Goal: Task Accomplishment & Management: Contribute content

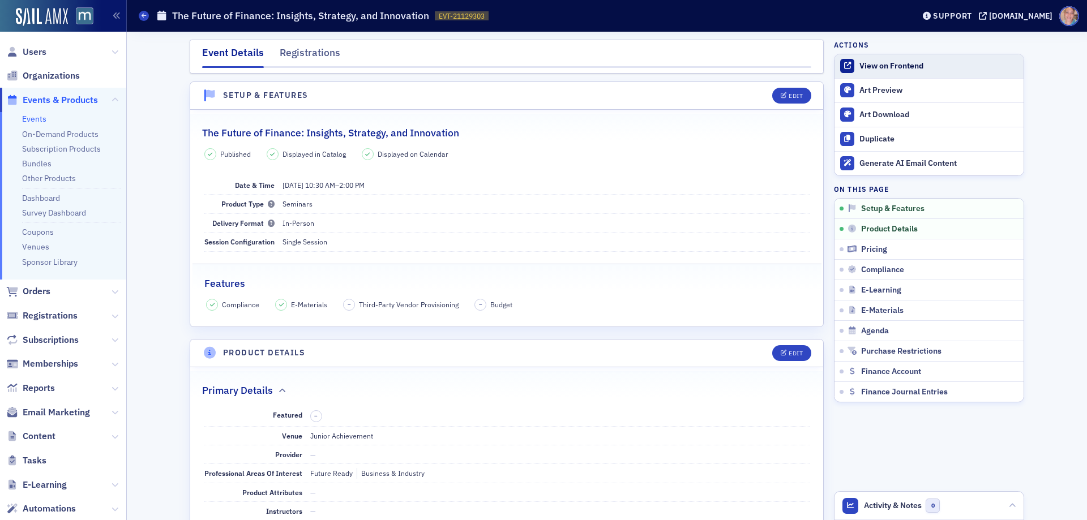
click at [879, 68] on div "View on Frontend" at bounding box center [938, 66] width 158 height 10
click at [36, 118] on link "Events" at bounding box center [34, 119] width 24 height 10
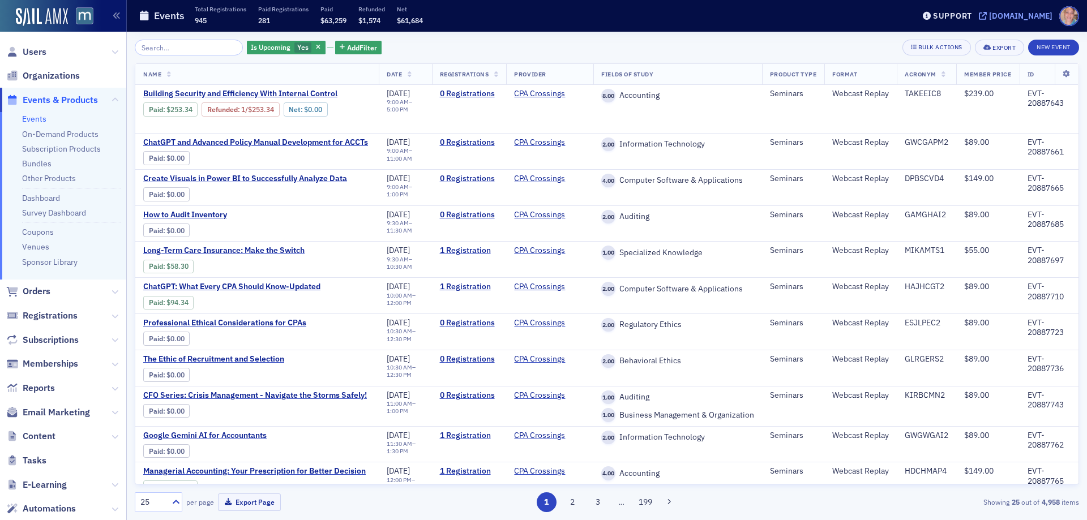
click at [1022, 14] on div "[DOMAIN_NAME]" at bounding box center [1020, 16] width 63 height 10
click at [37, 49] on span "Users" at bounding box center [35, 52] width 24 height 12
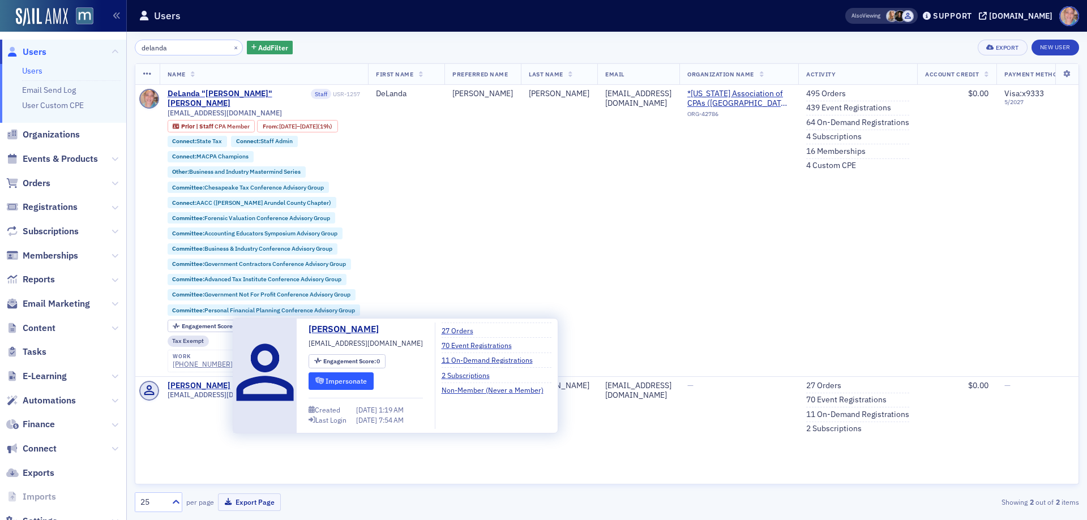
type input "delanda"
click at [363, 379] on button "Impersonate" at bounding box center [340, 381] width 65 height 18
click at [336, 381] on button "Impersonate" at bounding box center [340, 381] width 65 height 18
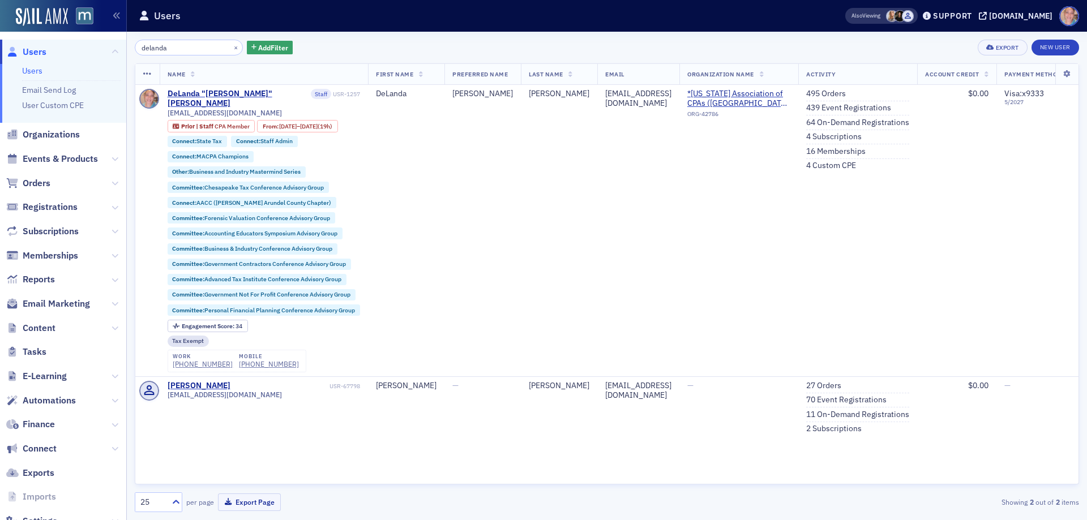
click at [37, 335] on span "Content" at bounding box center [63, 328] width 126 height 24
click at [27, 326] on span "Content" at bounding box center [39, 328] width 33 height 12
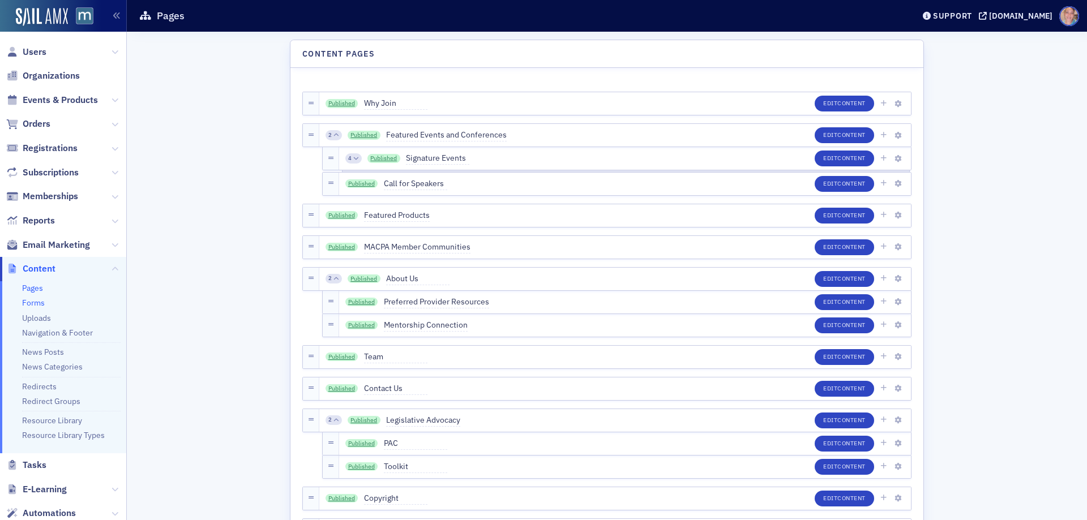
click at [27, 303] on link "Forms" at bounding box center [33, 303] width 23 height 10
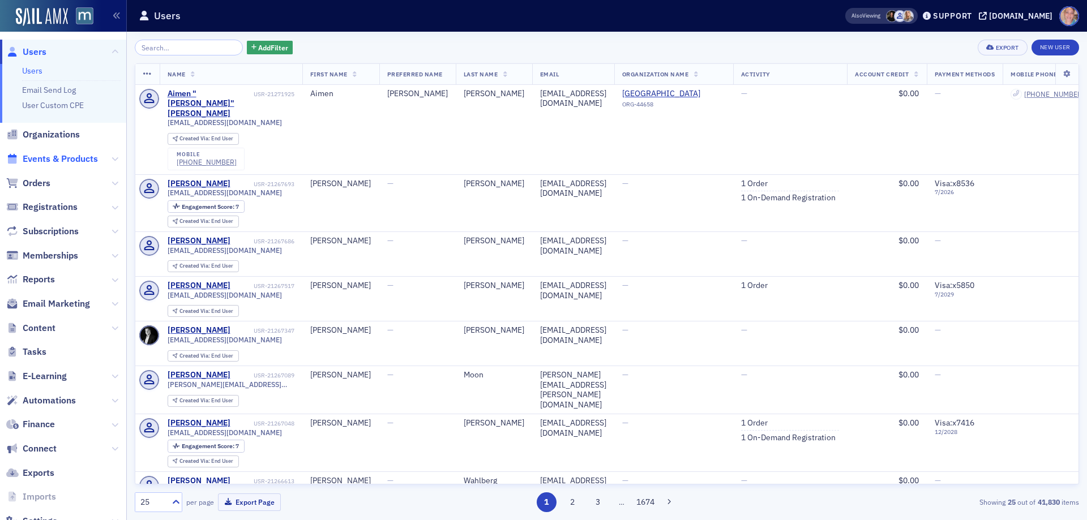
click at [44, 156] on span "Events & Products" at bounding box center [60, 159] width 75 height 12
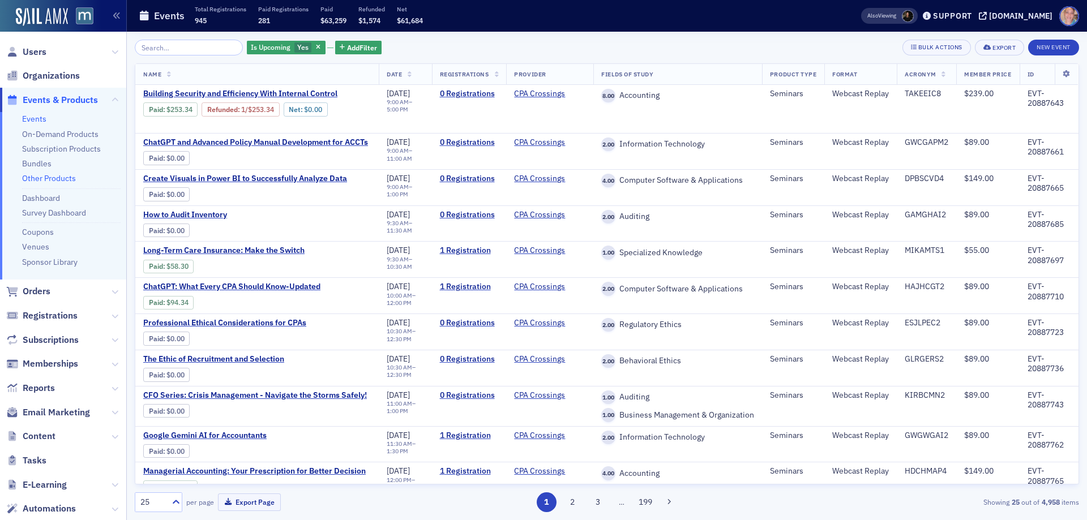
click at [42, 177] on link "Other Products" at bounding box center [49, 178] width 54 height 10
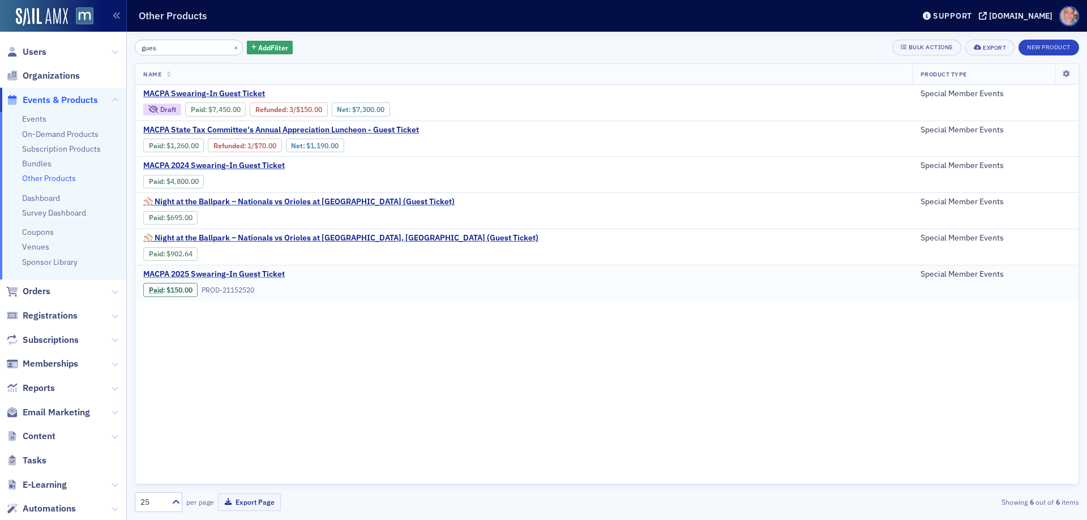
type input "gues"
click at [207, 271] on span "MACPA 2025 Swearing-In Guest Ticket" at bounding box center [238, 274] width 190 height 10
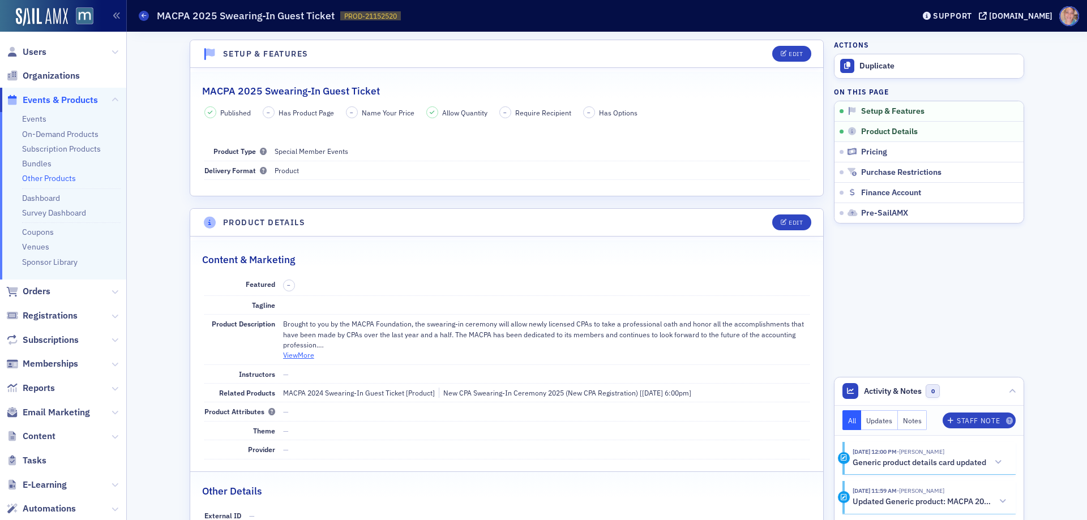
click at [298, 354] on button "View More" at bounding box center [298, 355] width 31 height 10
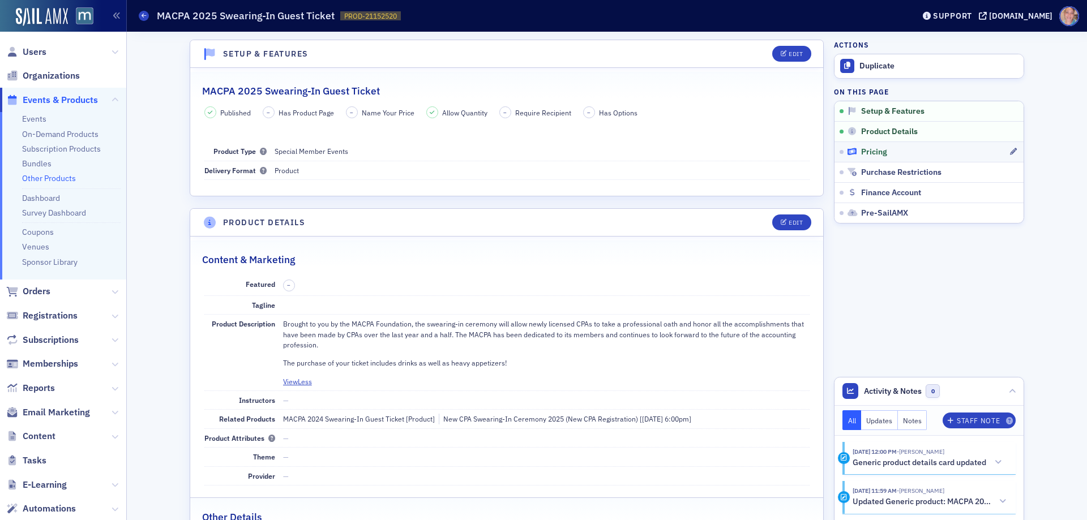
click at [915, 148] on div "Pricing" at bounding box center [927, 152] width 161 height 10
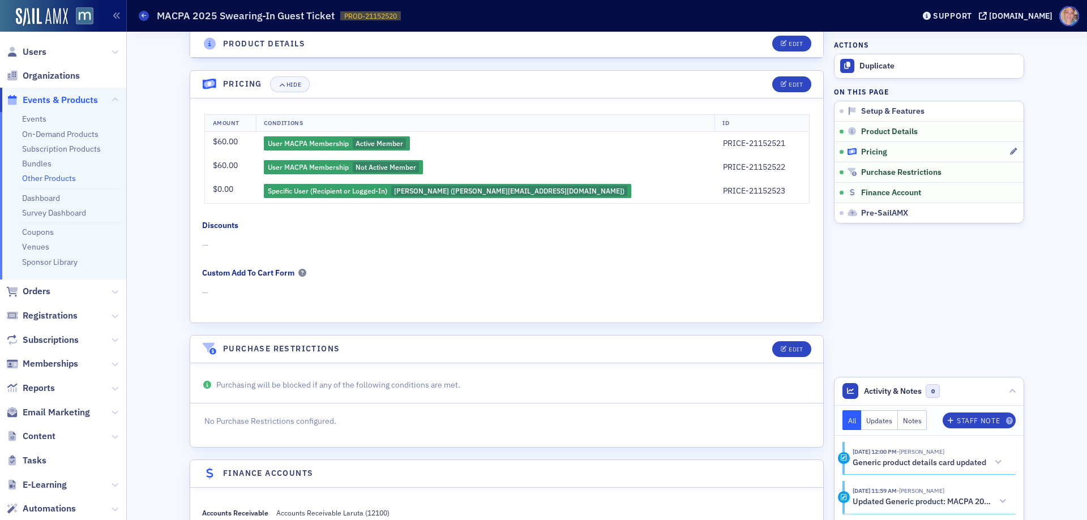
scroll to position [590, 0]
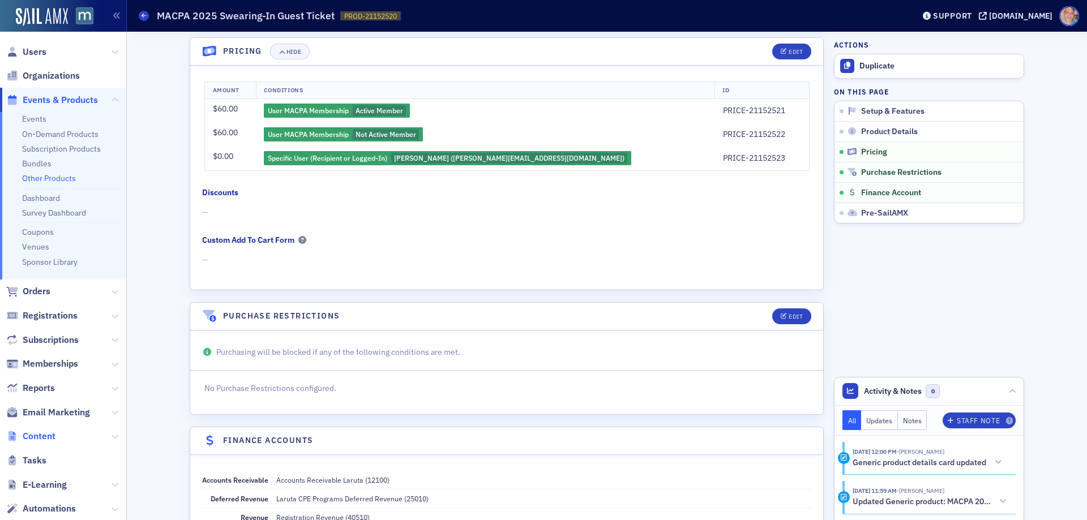
click at [47, 435] on span "Content" at bounding box center [39, 436] width 33 height 12
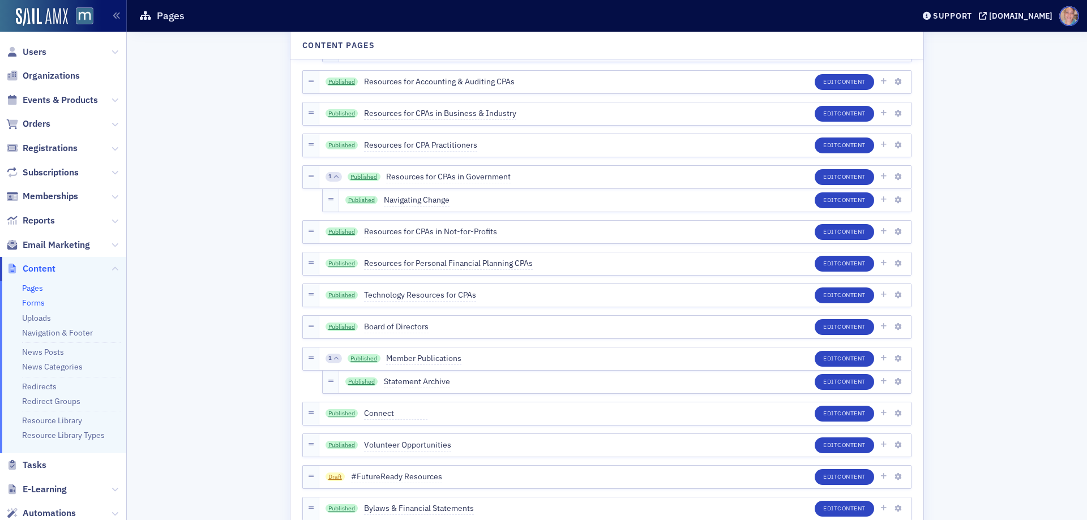
click at [35, 300] on link "Forms" at bounding box center [33, 303] width 23 height 10
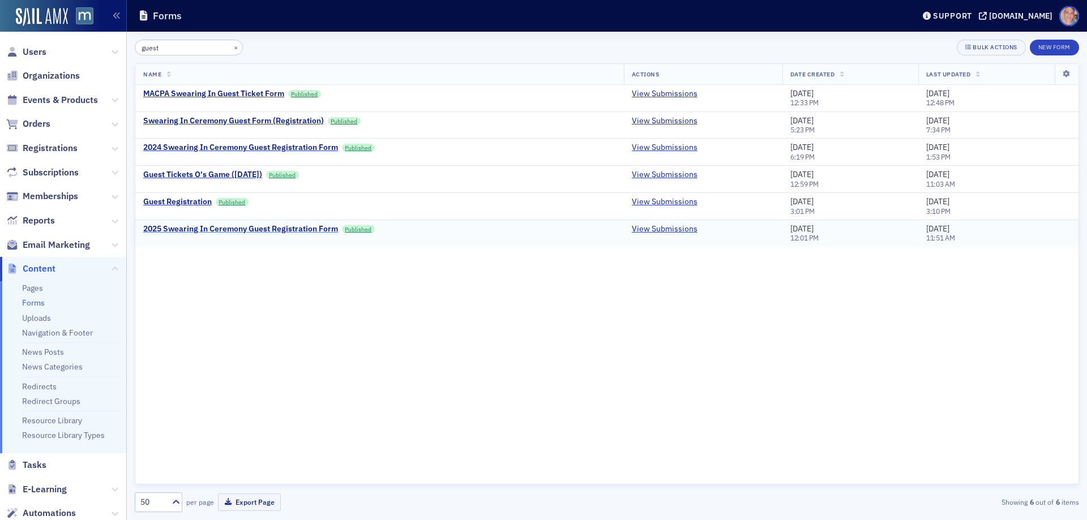
type input "guest"
click at [201, 228] on div "2025 Swearing In Ceremony Guest Registration Form" at bounding box center [240, 229] width 195 height 10
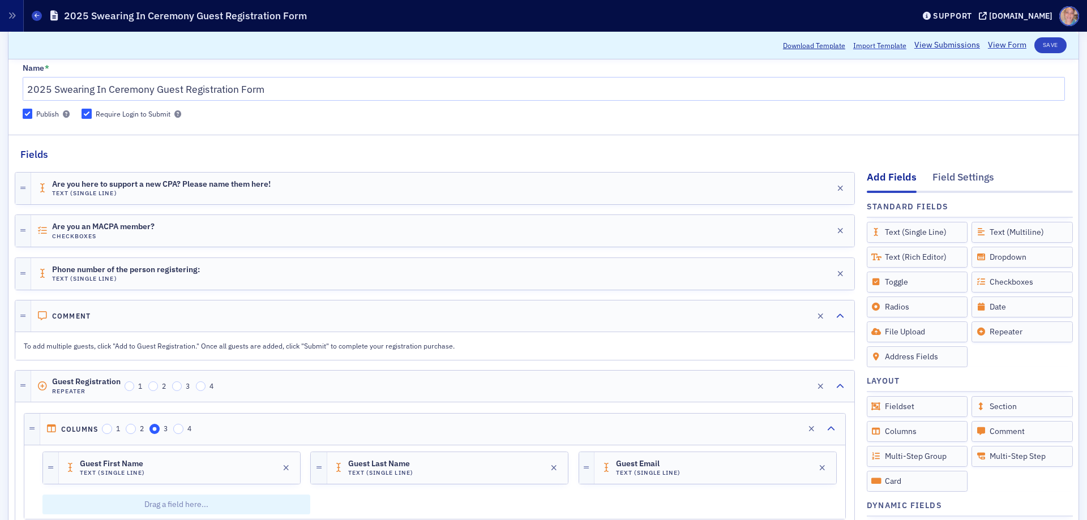
scroll to position [170, 0]
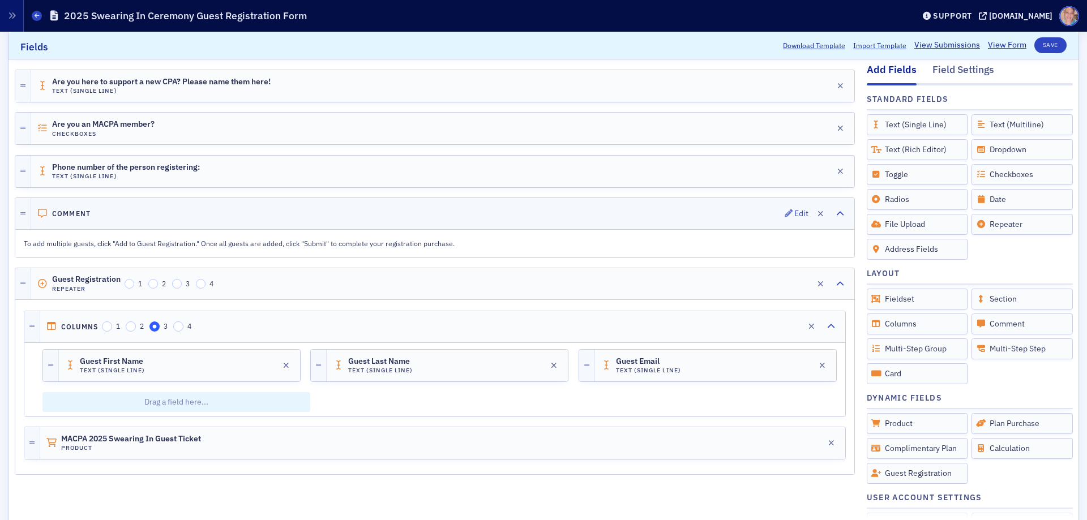
click at [512, 218] on div "Comment Edit" at bounding box center [442, 213] width 823 height 31
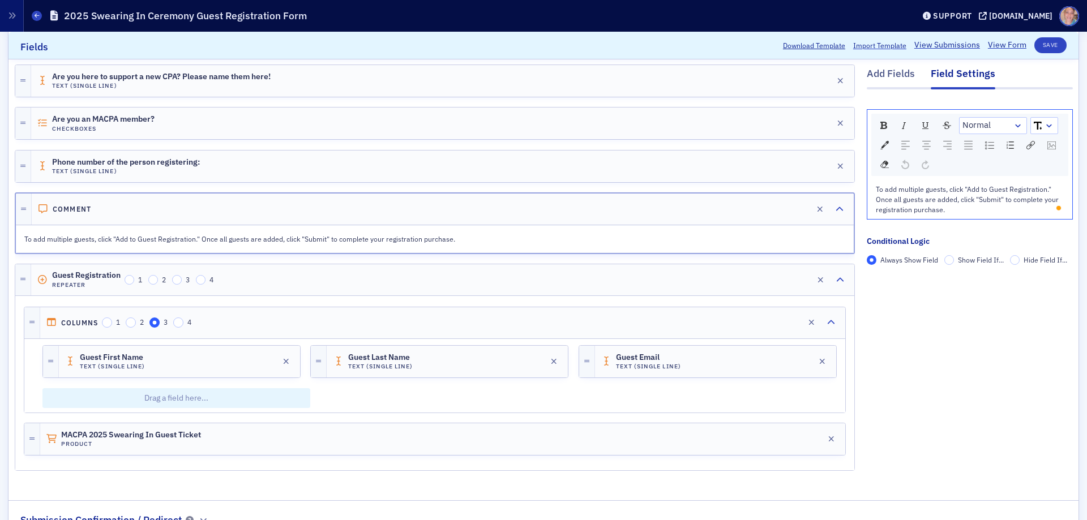
click at [971, 218] on div "To add multiple guests, click "Add to Guest Registration." Once all guests are …" at bounding box center [969, 199] width 205 height 39
click at [958, 211] on div "To add multiple guests, click "Add to Guest Registration." Once all guests are …" at bounding box center [970, 199] width 188 height 31
drag, startPoint x: 1011, startPoint y: 210, endPoint x: 875, endPoint y: 126, distance: 159.9
click at [867, 190] on div "To add multiple guests, click "Add to Guest Registration." Once all guests are …" at bounding box center [969, 199] width 205 height 39
click at [880, 126] on img "rdw-inline-control" at bounding box center [883, 125] width 7 height 7
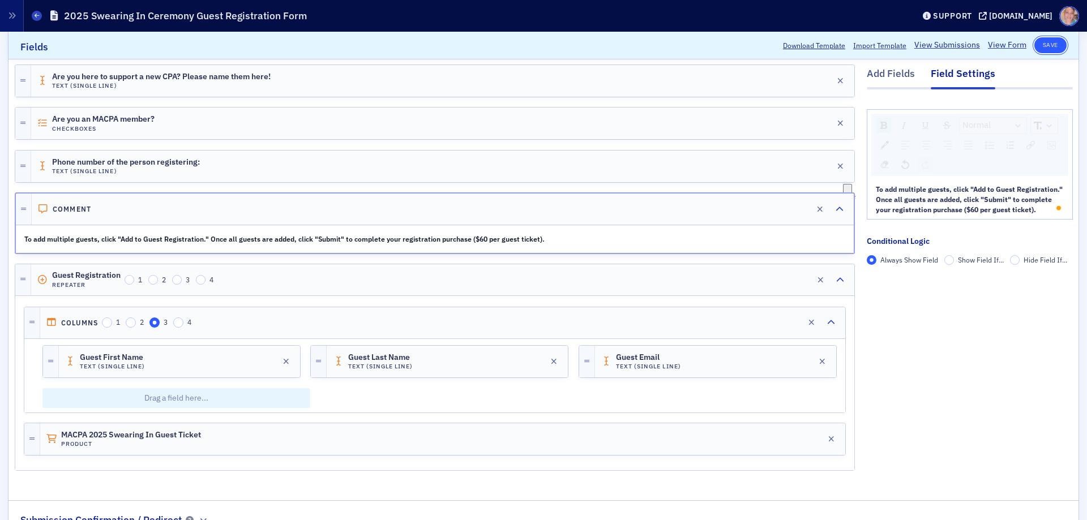
click at [1034, 48] on button "Save" at bounding box center [1050, 45] width 32 height 16
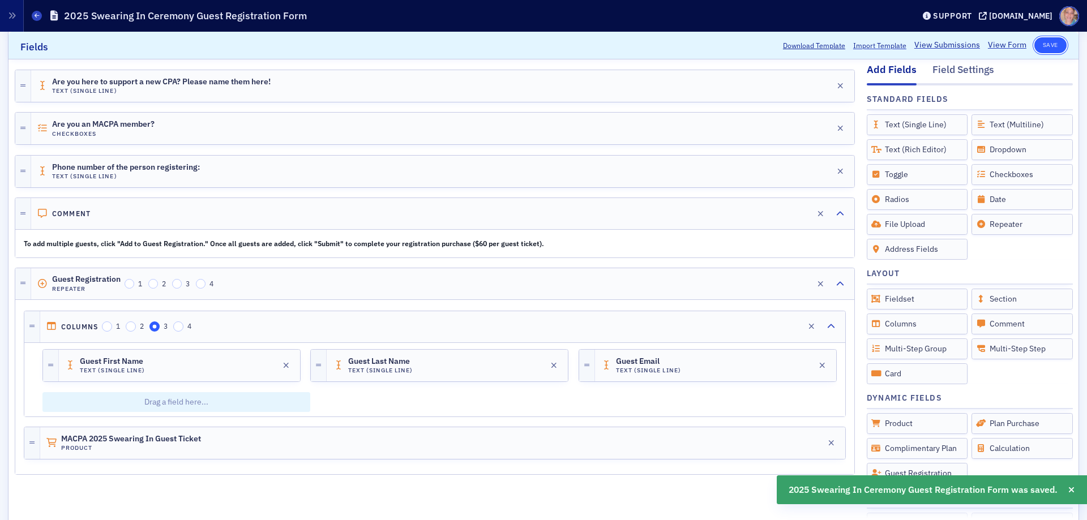
click at [1044, 48] on button "Save" at bounding box center [1050, 45] width 32 height 16
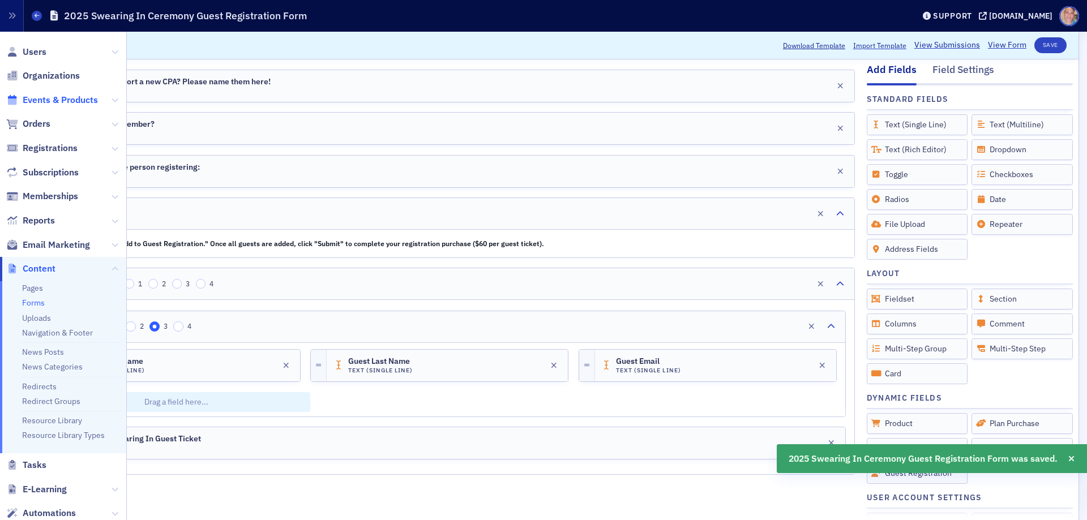
drag, startPoint x: 30, startPoint y: 97, endPoint x: 293, endPoint y: 42, distance: 268.2
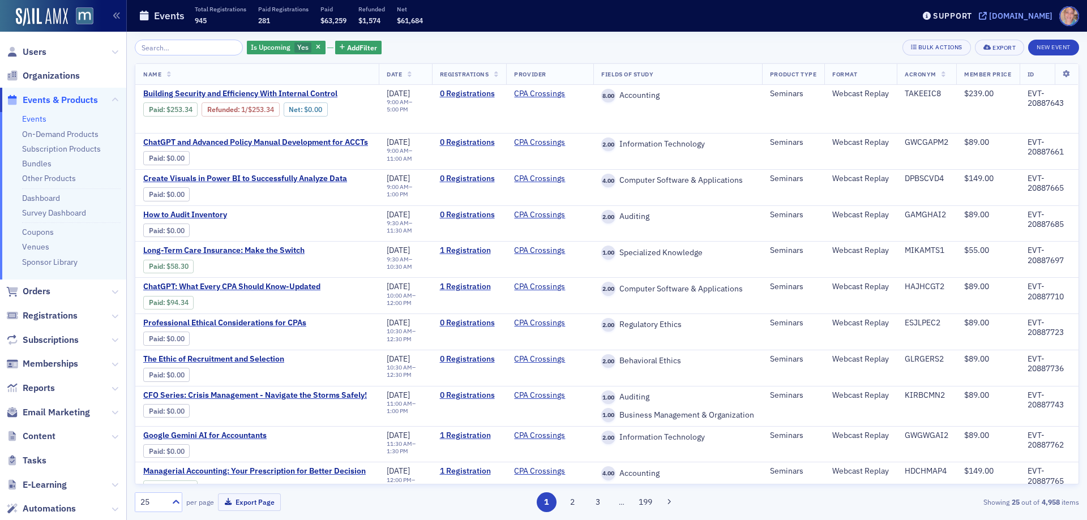
click at [1016, 13] on div "[DOMAIN_NAME]" at bounding box center [1020, 16] width 63 height 10
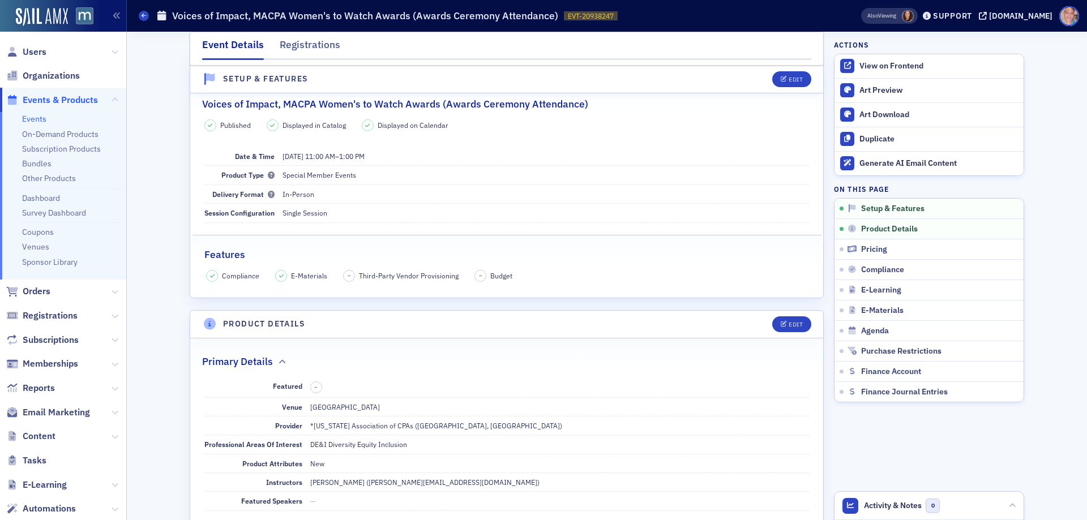
scroll to position [283, 0]
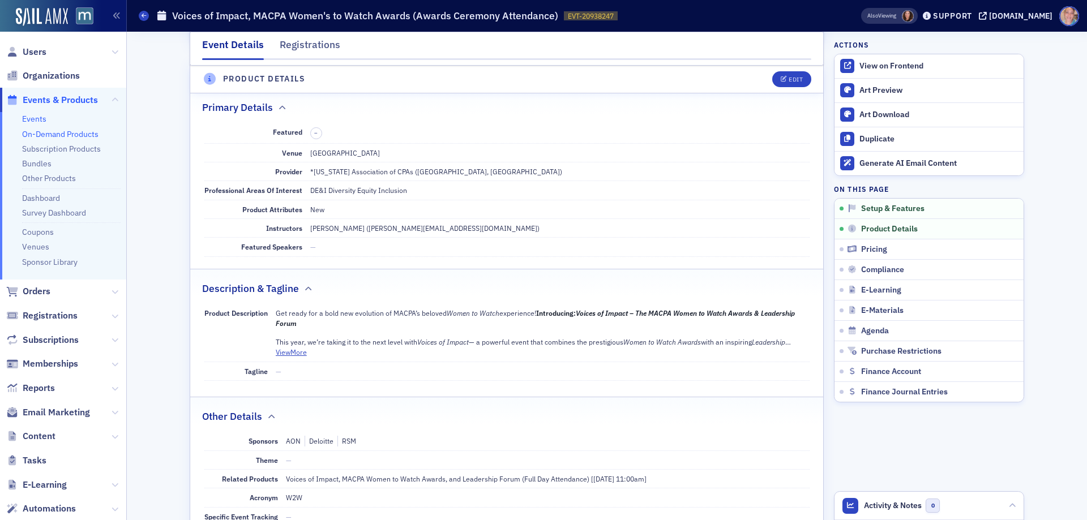
click at [56, 132] on link "On-Demand Products" at bounding box center [60, 134] width 76 height 10
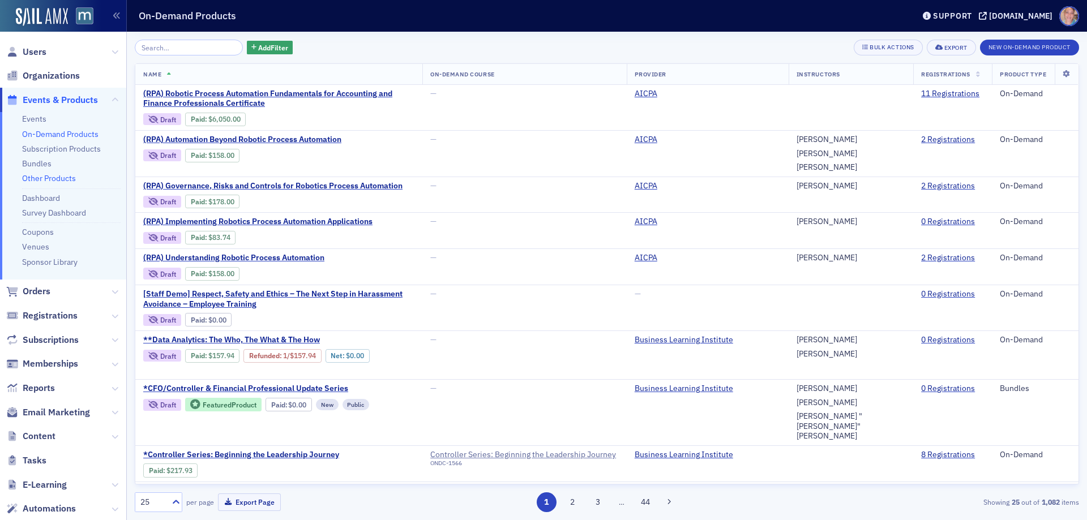
drag, startPoint x: 39, startPoint y: 181, endPoint x: 41, endPoint y: 175, distance: 6.6
click at [39, 180] on link "Other Products" at bounding box center [49, 178] width 54 height 10
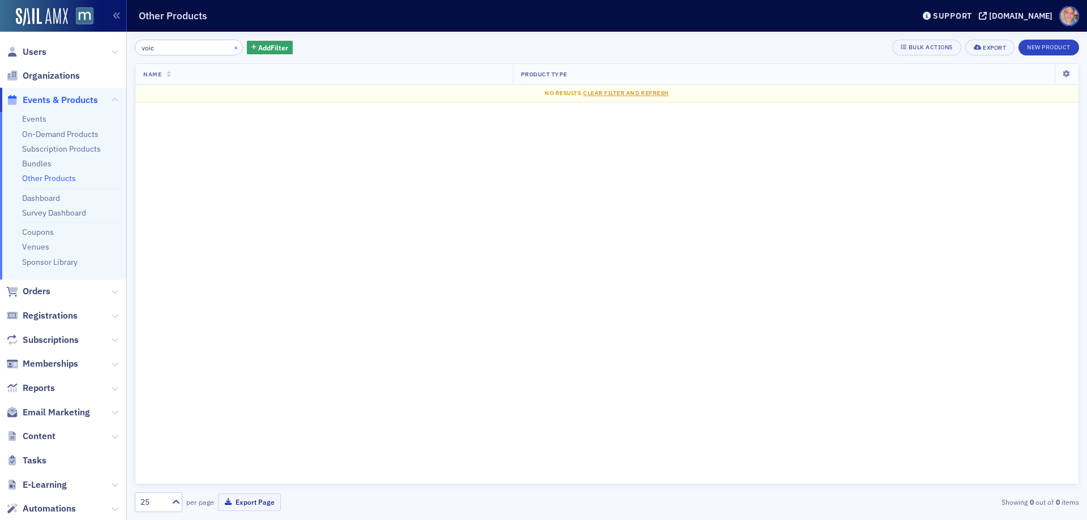
type input "voic"
drag, startPoint x: 224, startPoint y: 49, endPoint x: 309, endPoint y: 2, distance: 96.7
click at [231, 48] on button "×" at bounding box center [236, 47] width 10 height 10
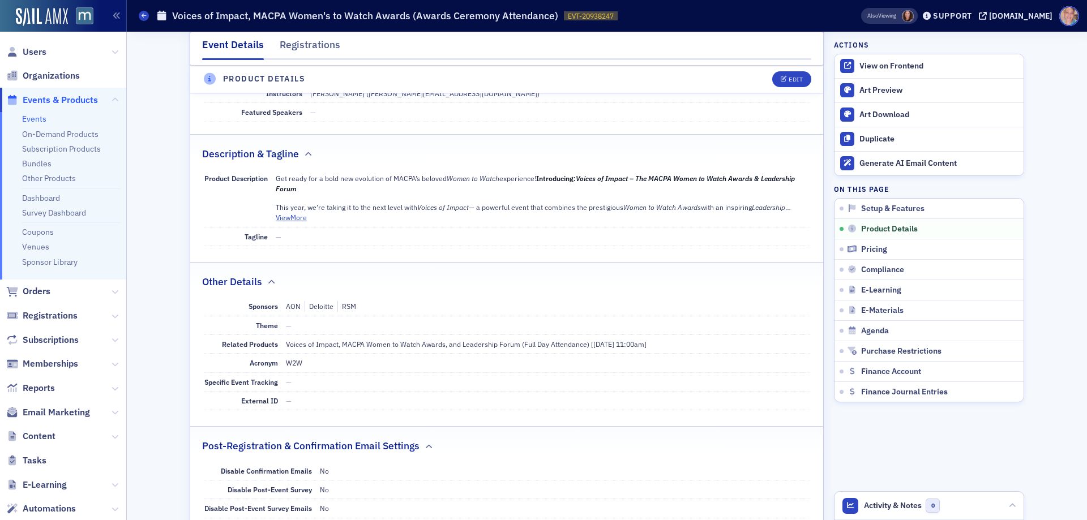
scroll to position [283, 0]
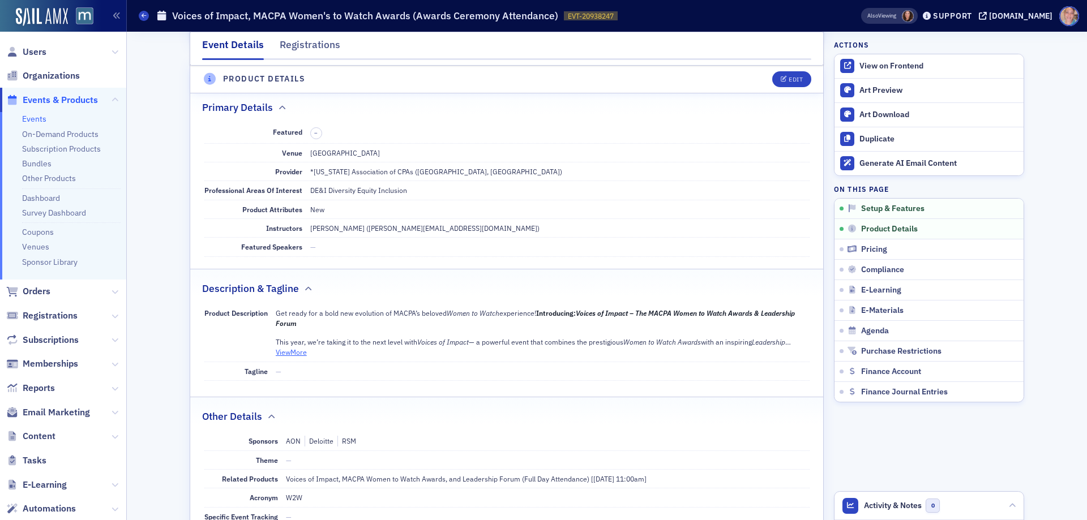
click at [284, 352] on button "View More" at bounding box center [291, 352] width 31 height 10
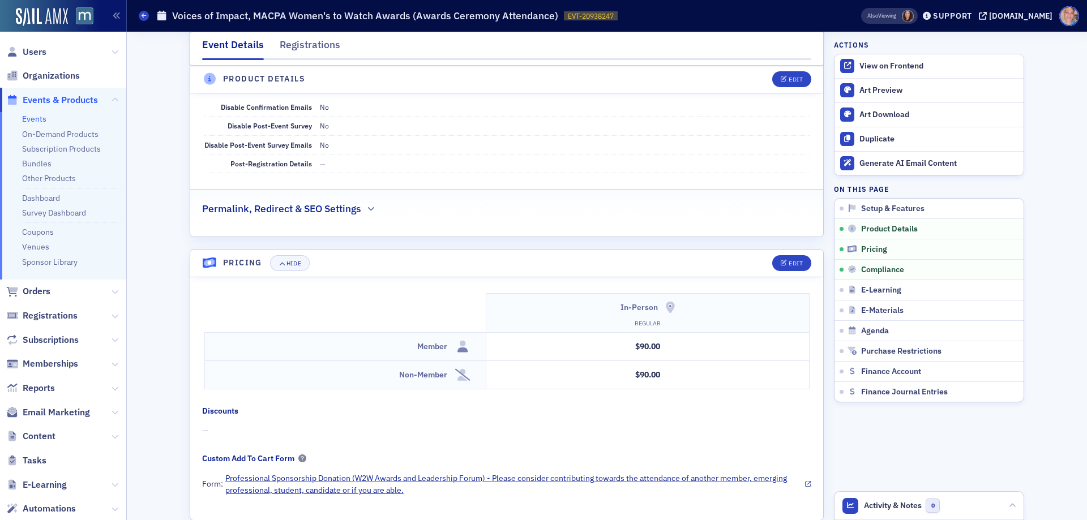
scroll to position [1132, 0]
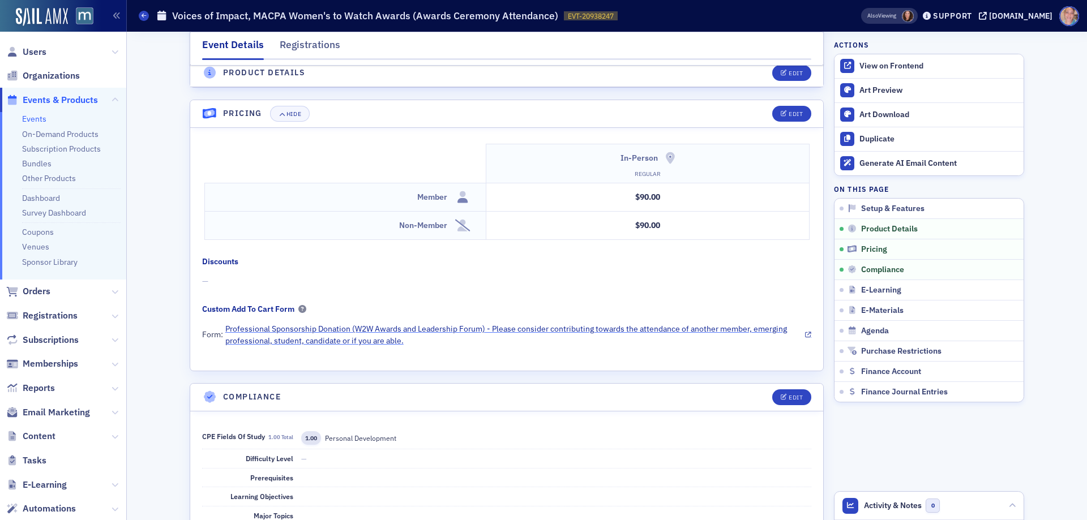
click at [328, 334] on link "Professional Sponsorship Donation (W2W Awards and Leadership Forum) - Please co…" at bounding box center [518, 335] width 586 height 24
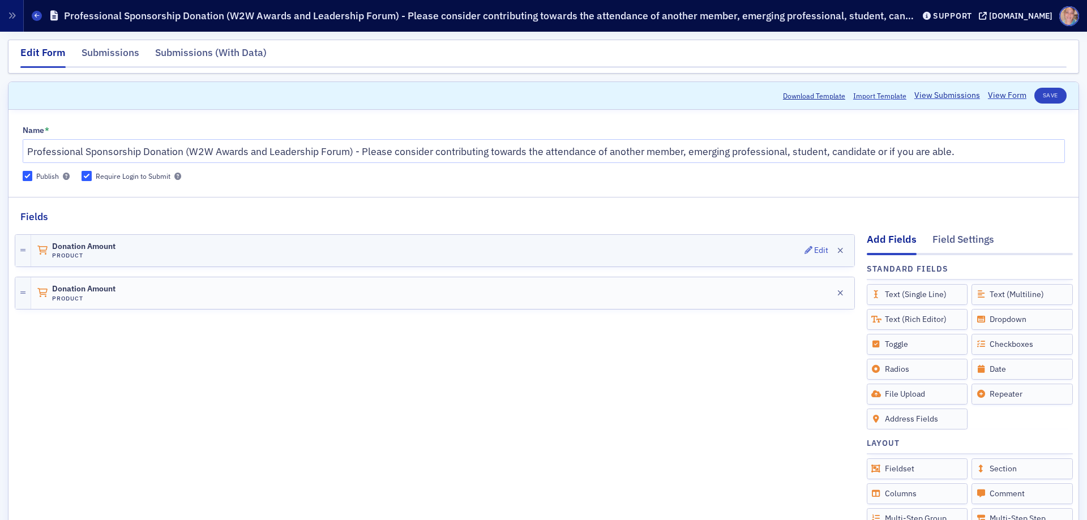
click at [654, 258] on div "Donation Amount Product Edit" at bounding box center [442, 251] width 823 height 32
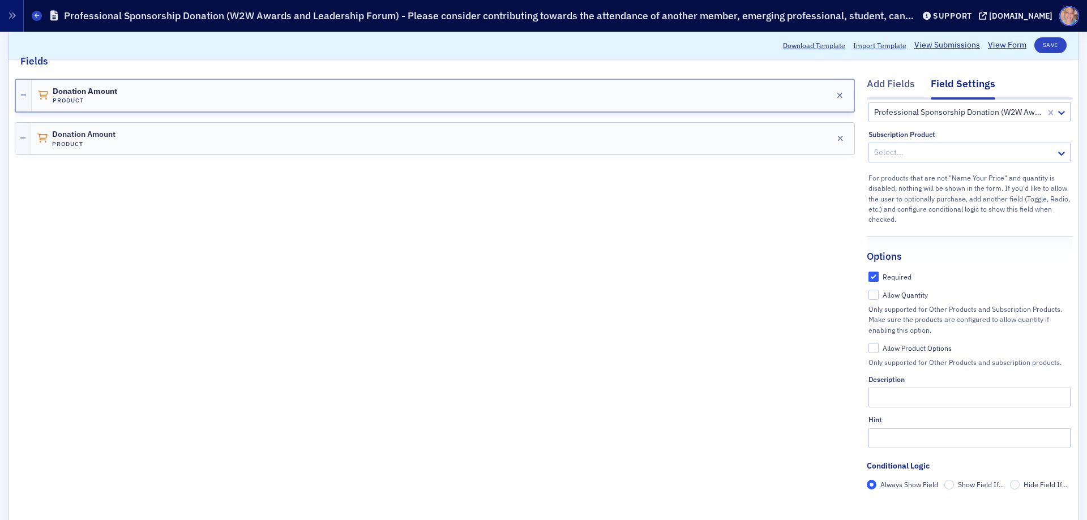
scroll to position [170, 0]
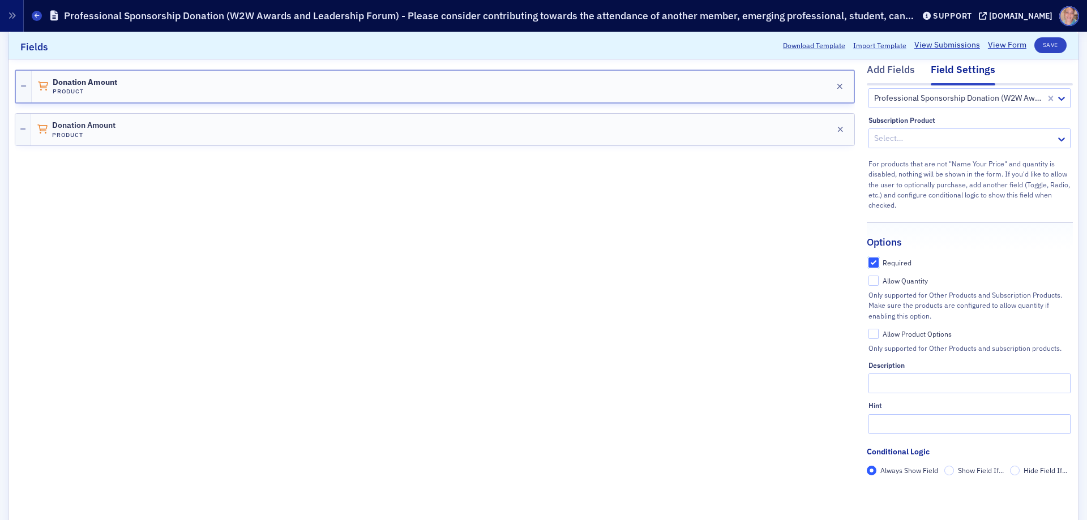
click at [868, 258] on input "Required" at bounding box center [873, 263] width 10 height 10
checkbox input "false"
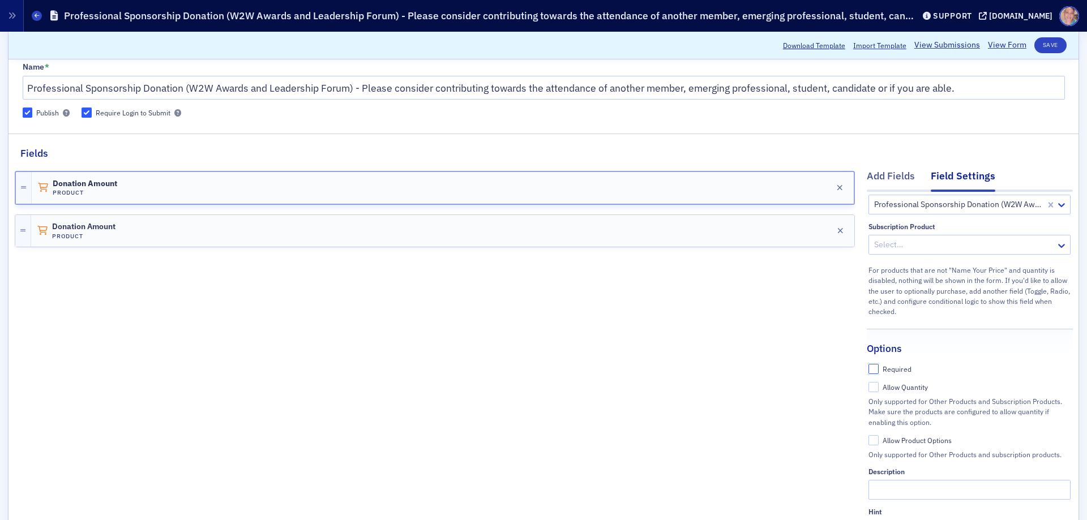
scroll to position [0, 0]
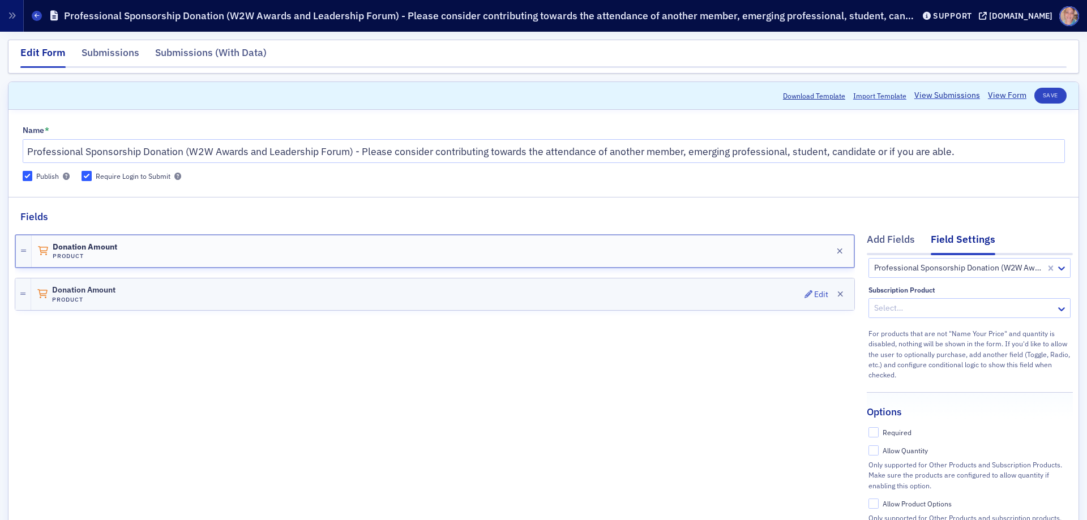
click at [186, 303] on div "Donation Amount Product Edit" at bounding box center [442, 294] width 823 height 32
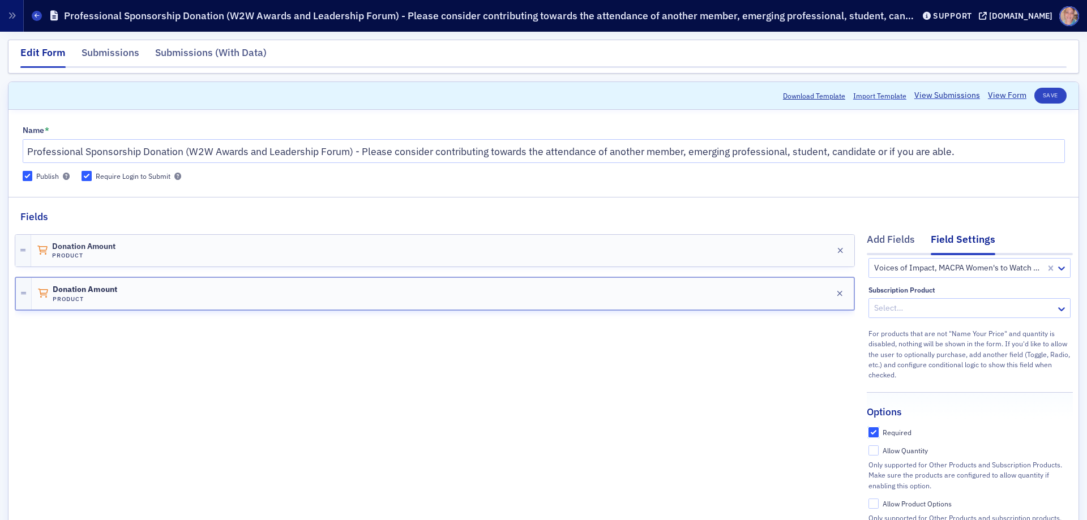
click at [868, 427] on input "Required" at bounding box center [873, 432] width 10 height 10
checkbox input "false"
click at [1042, 92] on button "Save" at bounding box center [1050, 96] width 32 height 16
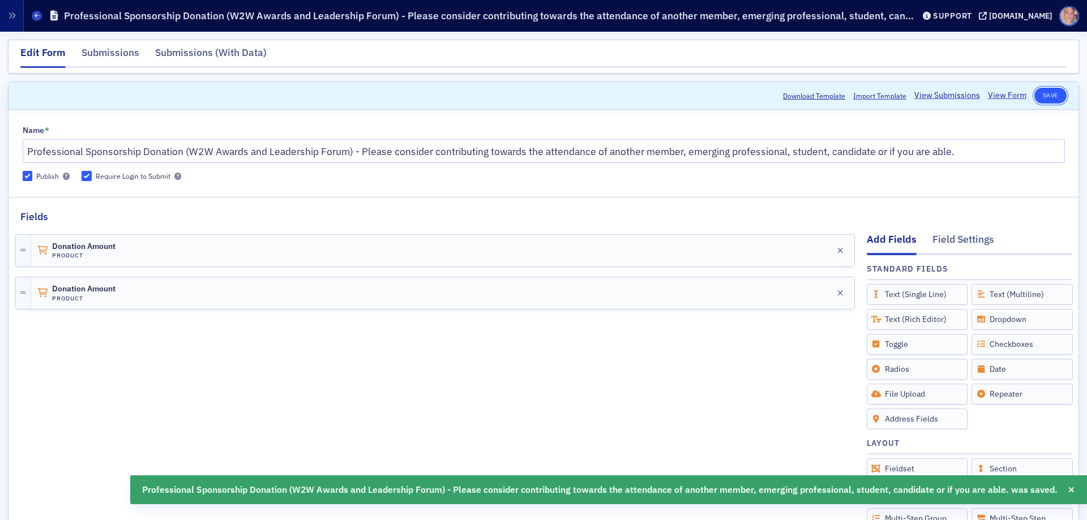
click at [1044, 93] on button "Save" at bounding box center [1050, 96] width 32 height 16
click at [706, 261] on div "Donation Amount Product Edit" at bounding box center [442, 251] width 823 height 32
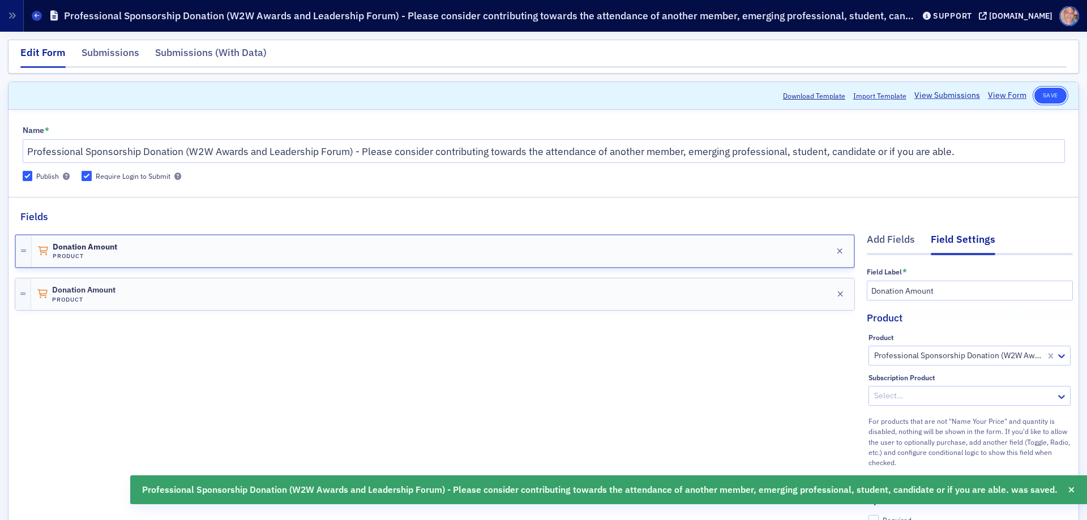
click at [1045, 91] on button "Save" at bounding box center [1050, 96] width 32 height 16
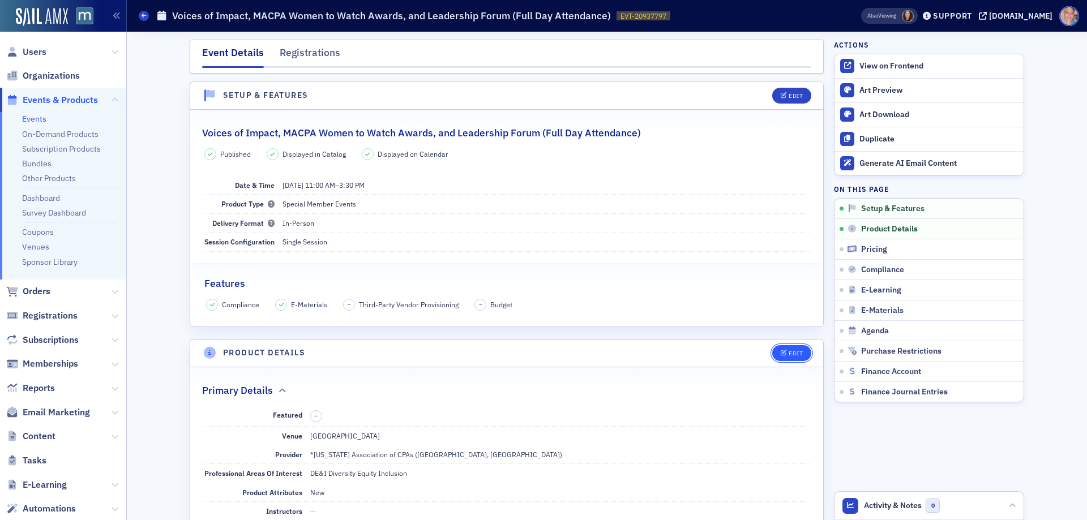
click at [782, 358] on button "Edit" at bounding box center [791, 353] width 39 height 16
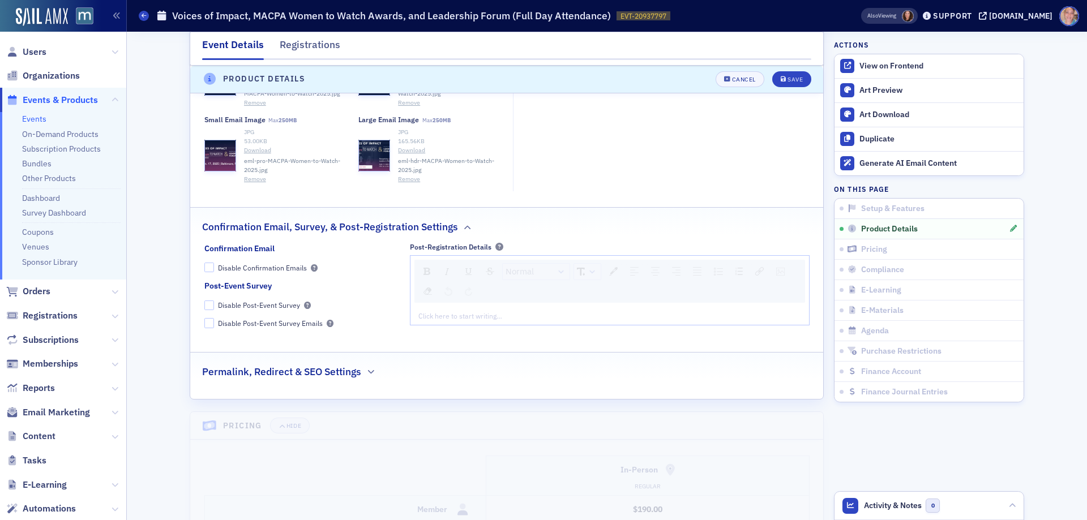
scroll to position [1358, 0]
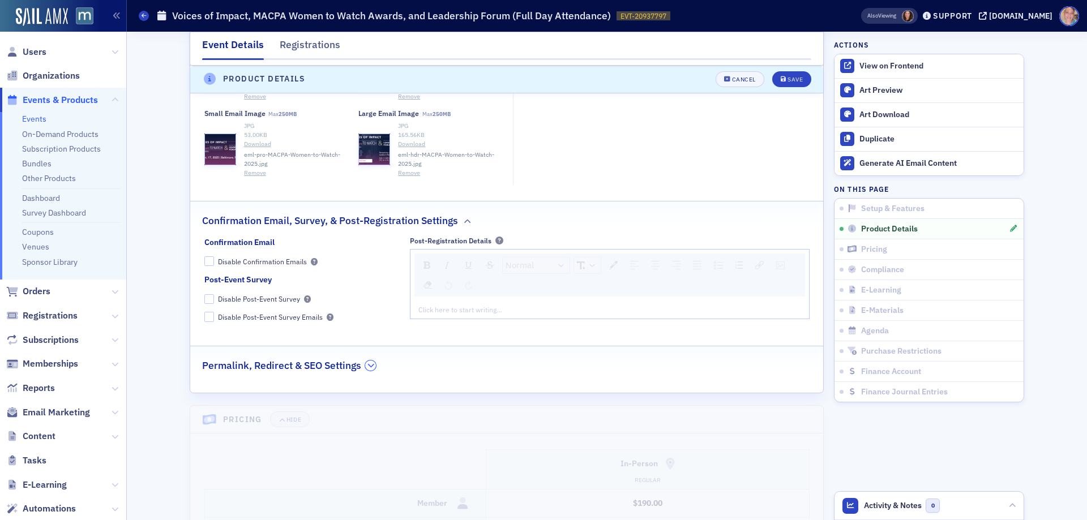
click at [367, 369] on icon "button" at bounding box center [370, 365] width 7 height 7
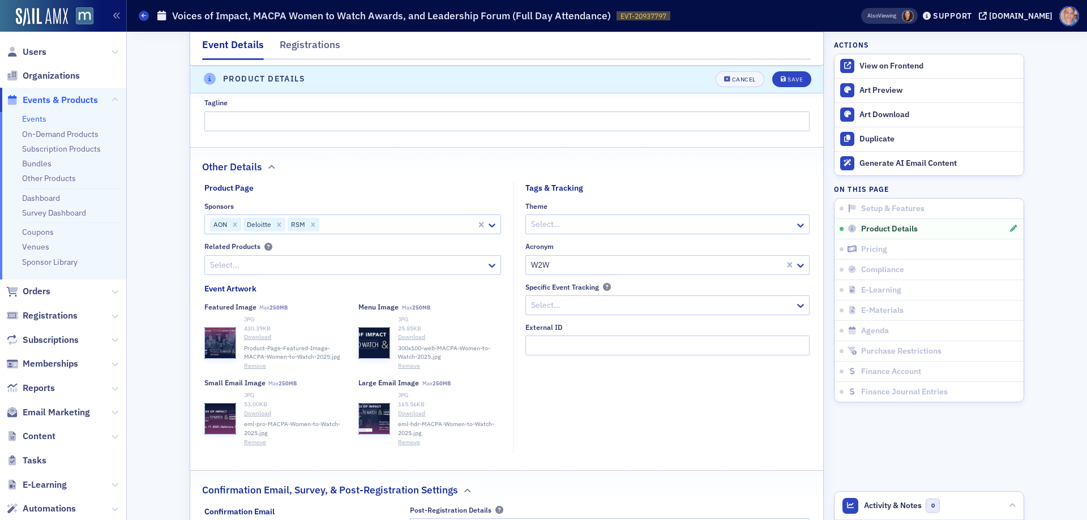
scroll to position [1075, 0]
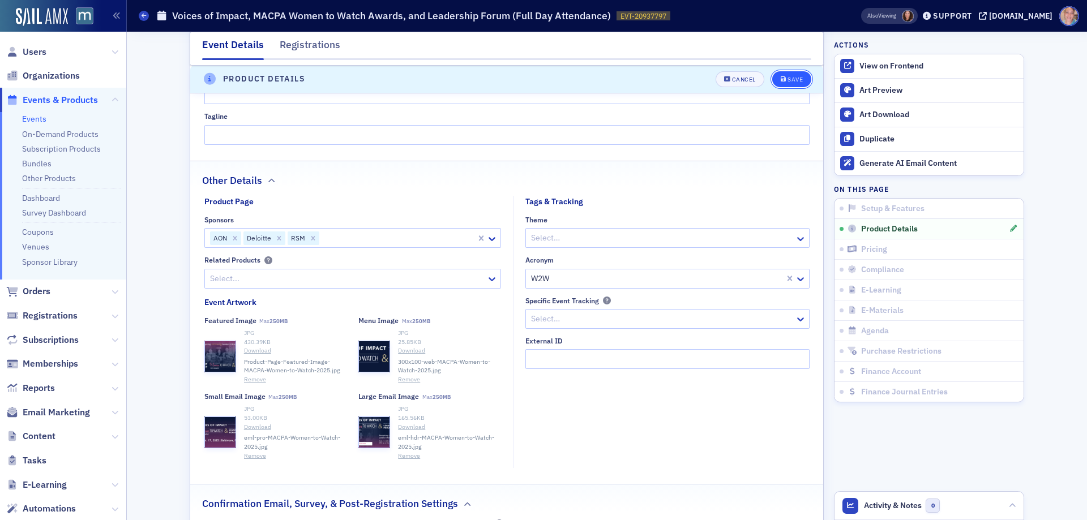
click at [790, 80] on div "Save" at bounding box center [794, 79] width 15 height 6
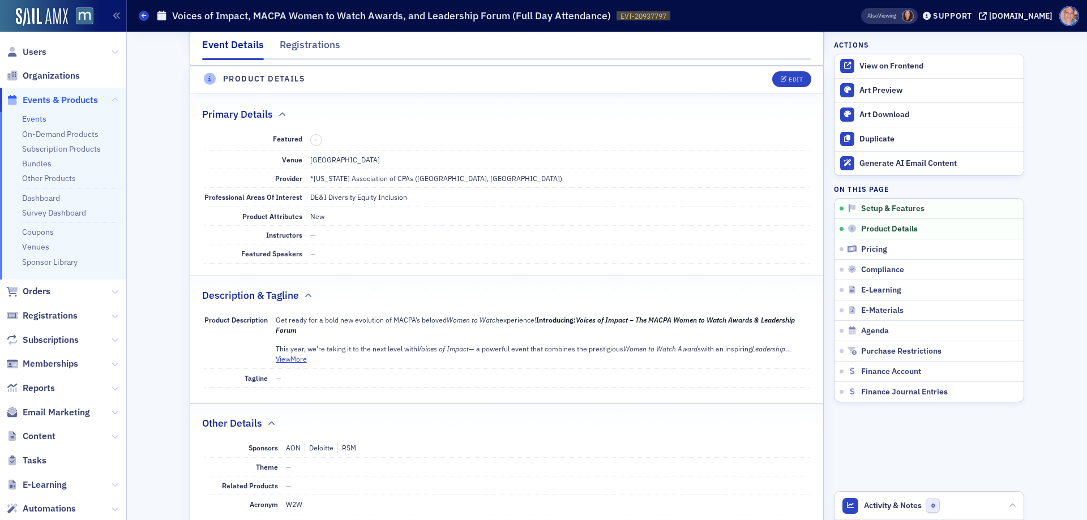
scroll to position [273, 0]
click at [930, 251] on div "Pricing" at bounding box center [927, 249] width 161 height 10
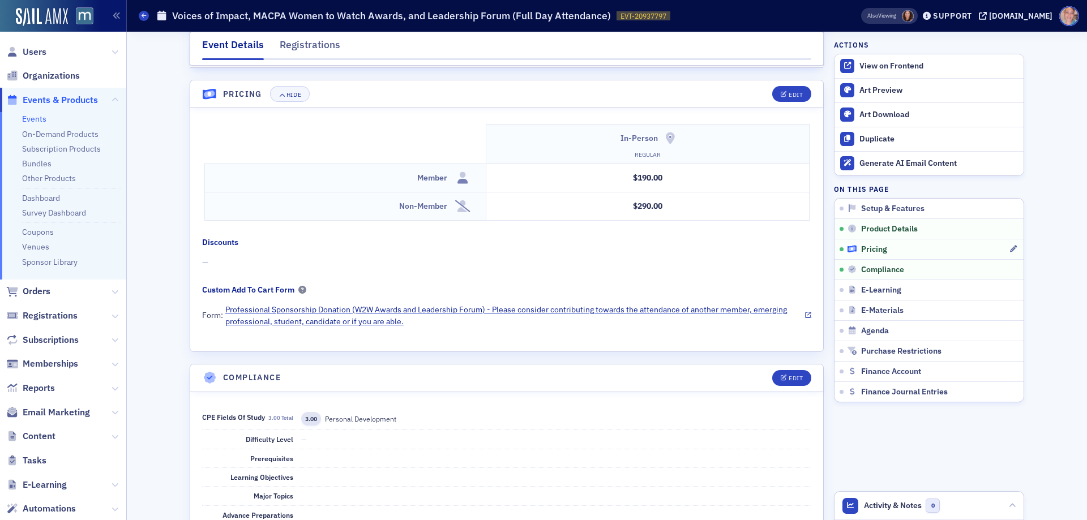
scroll to position [964, 0]
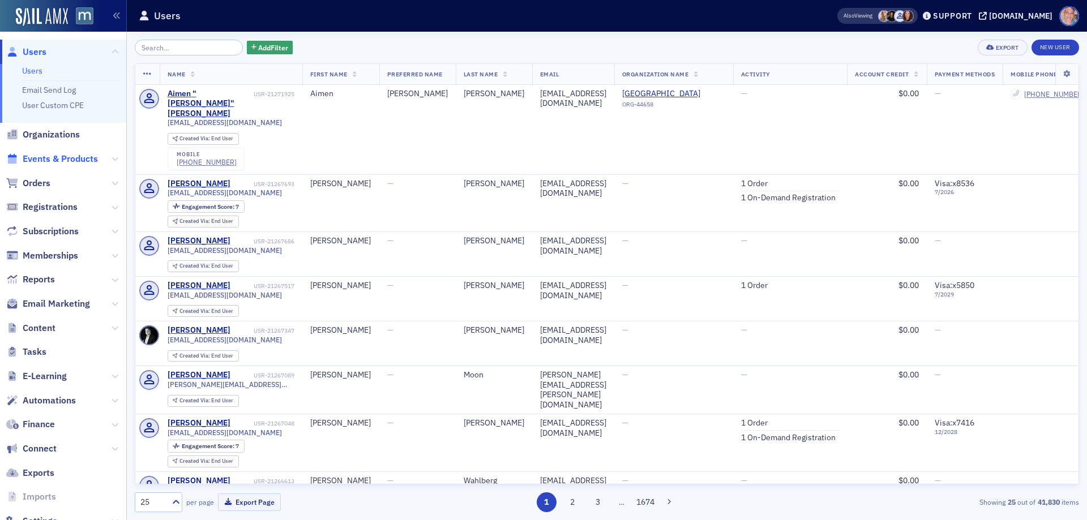
click at [57, 160] on span "Events & Products" at bounding box center [60, 159] width 75 height 12
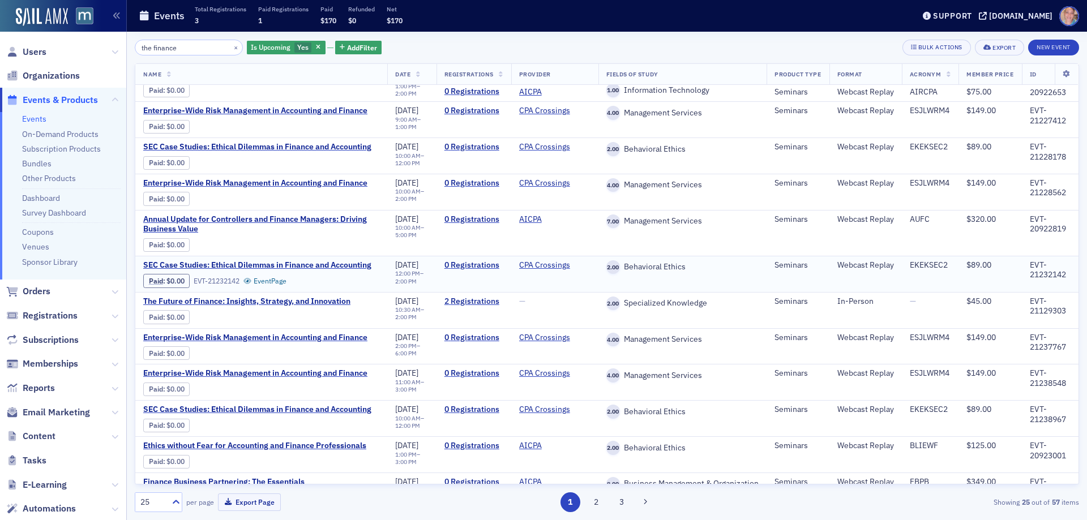
scroll to position [113, 0]
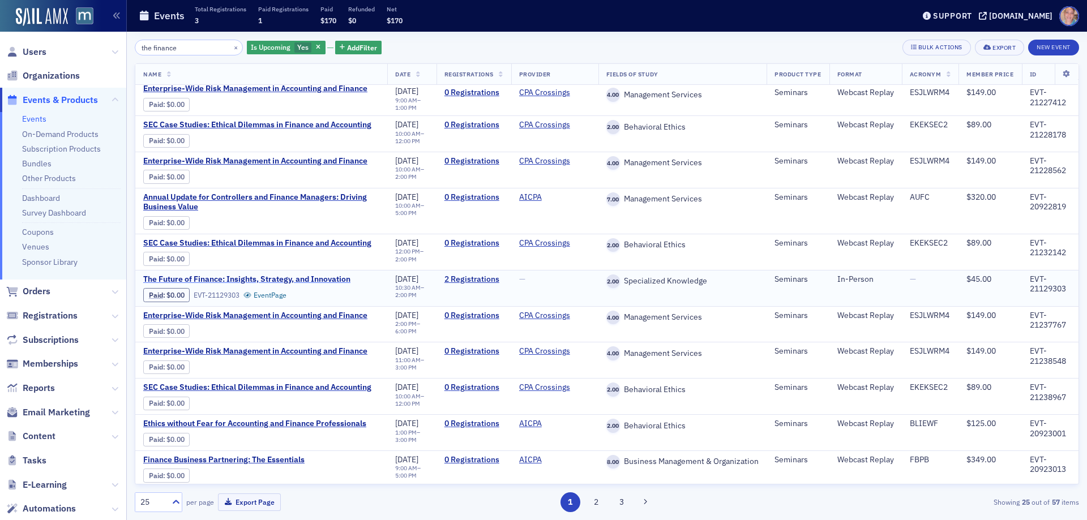
type input "the finance"
click at [237, 285] on span "The Future of Finance: Insights, Strategy, and Innovation" at bounding box center [246, 279] width 207 height 10
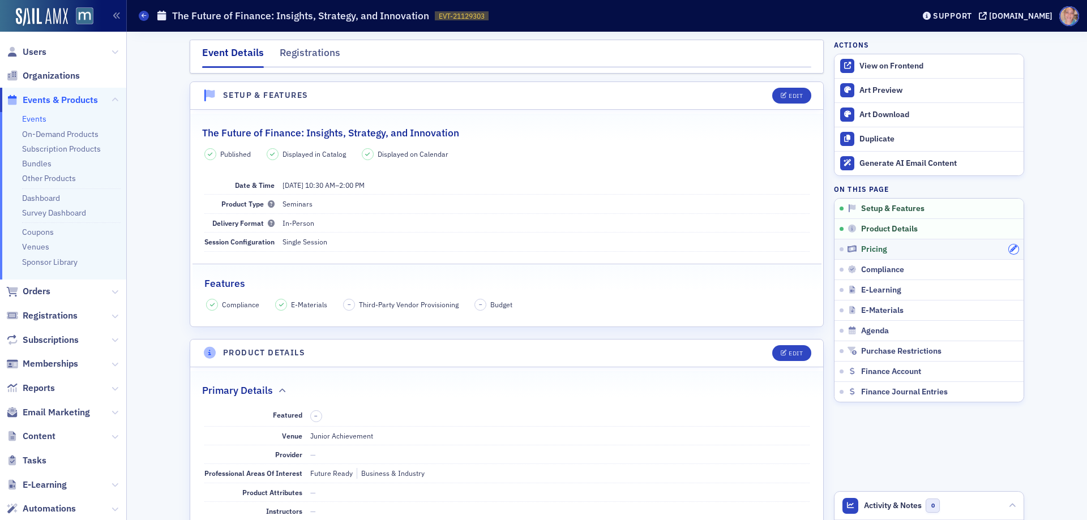
click at [1010, 250] on icon "button" at bounding box center [1013, 249] width 7 height 7
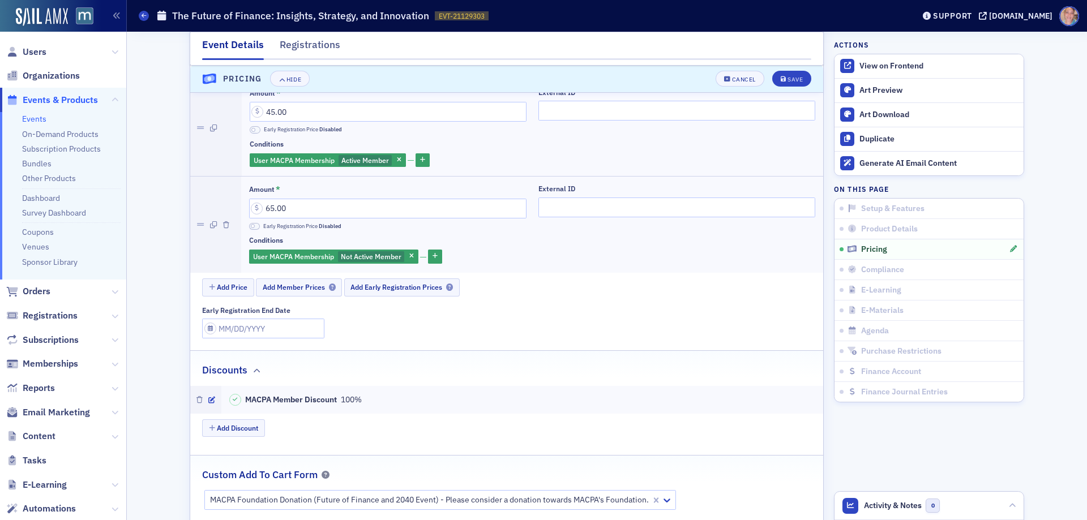
scroll to position [1021, 0]
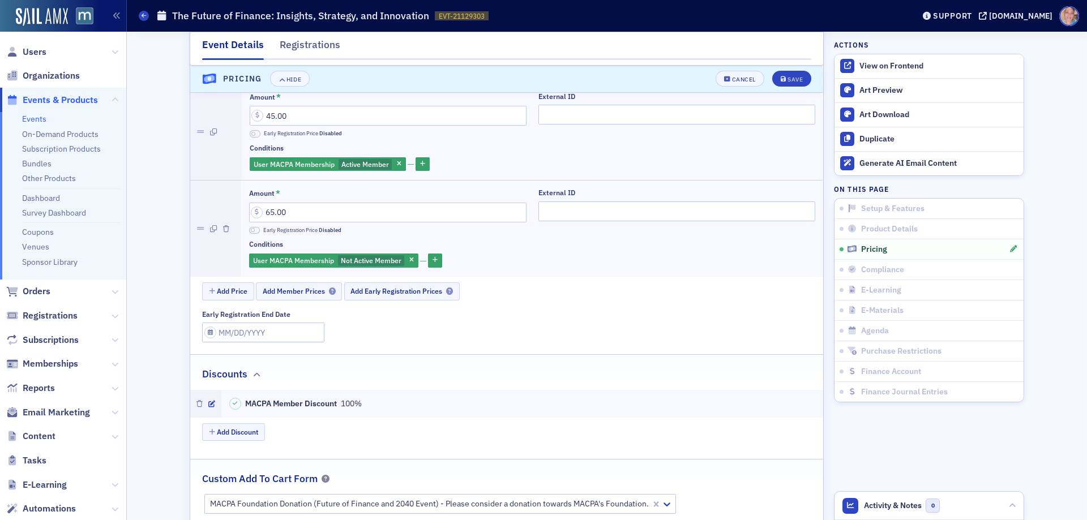
click at [398, 406] on div "MACPA Member Discount 100%" at bounding box center [522, 404] width 586 height 12
click at [208, 405] on icon "button" at bounding box center [211, 404] width 7 height 7
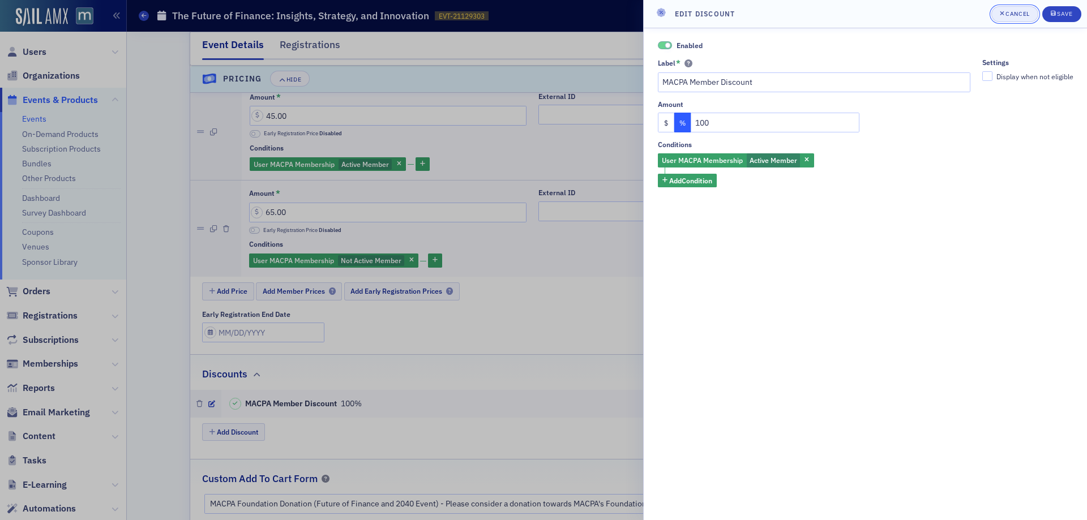
click at [1012, 11] on div "Cancel" at bounding box center [1017, 14] width 24 height 6
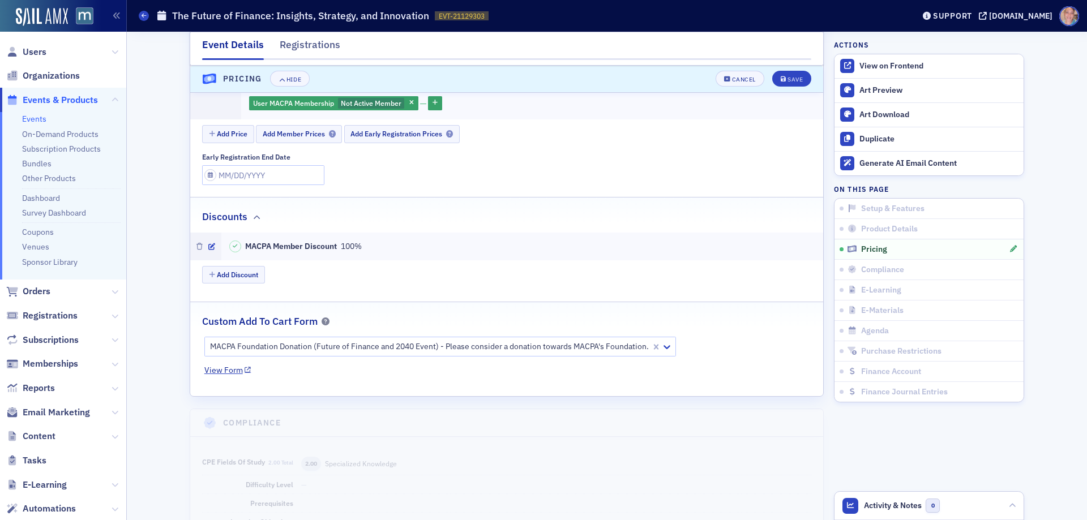
scroll to position [1191, 0]
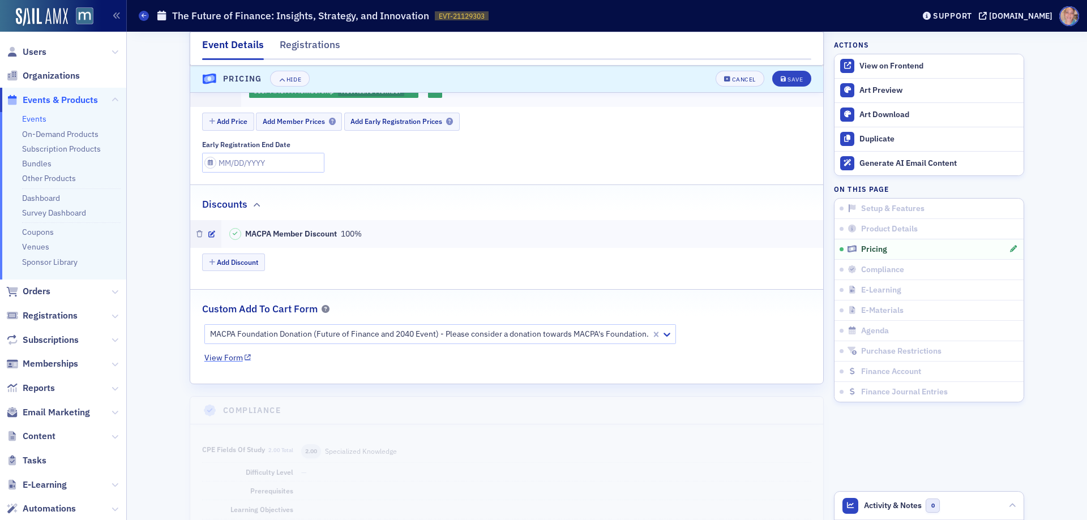
click at [220, 358] on link "View Form" at bounding box center [227, 358] width 47 height 12
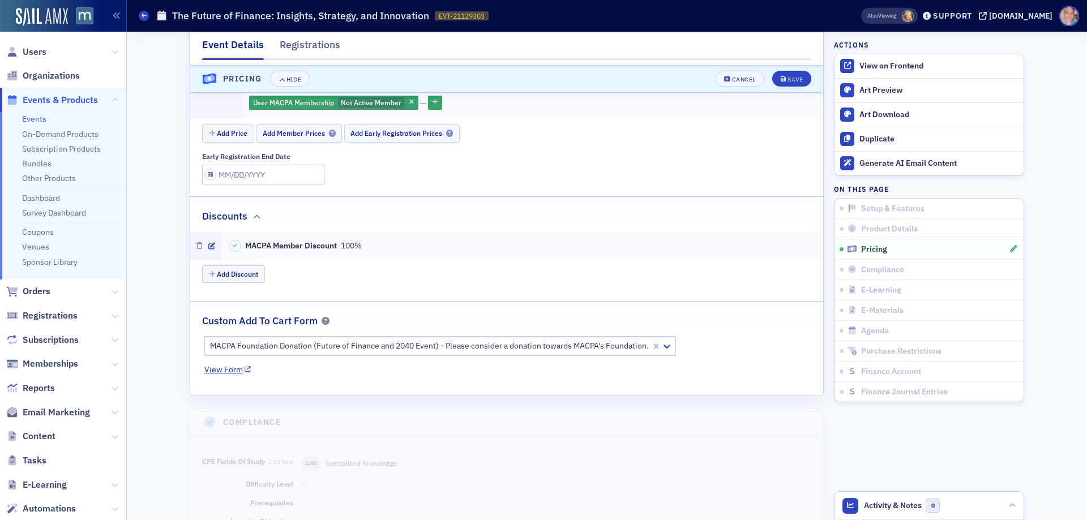
scroll to position [1009, 0]
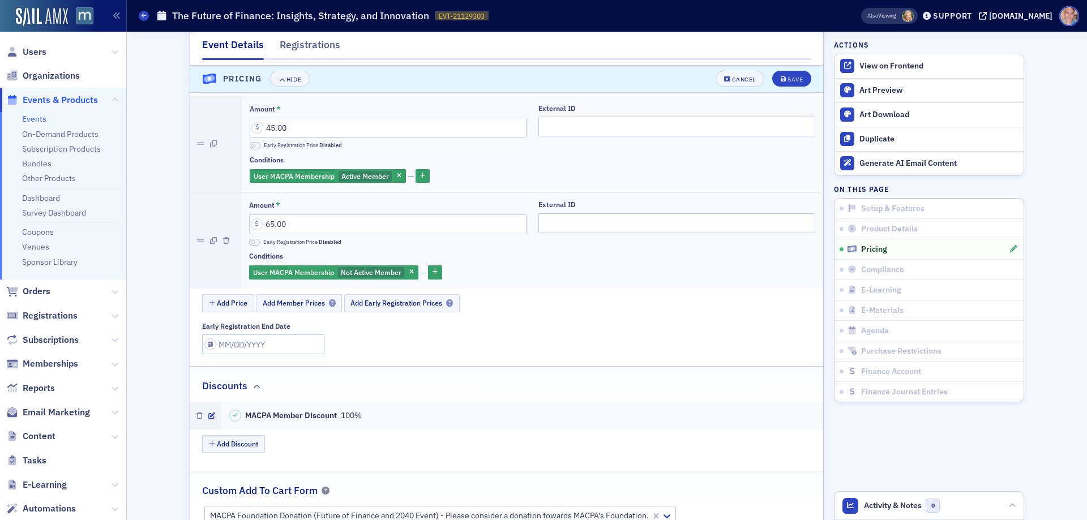
drag, startPoint x: 141, startPoint y: 17, endPoint x: 144, endPoint y: 2, distance: 15.5
click at [141, 17] on span at bounding box center [144, 16] width 10 height 10
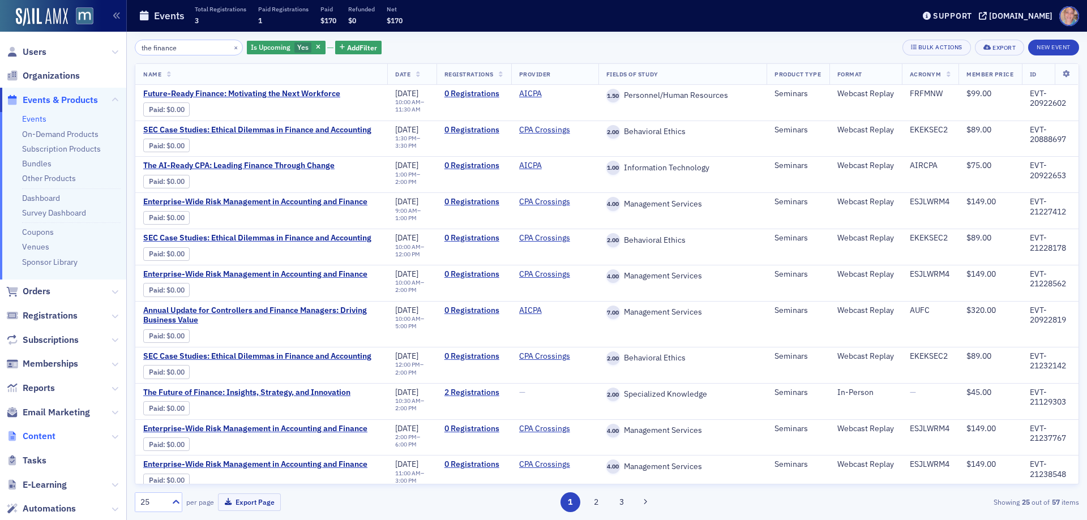
click at [38, 436] on span "Content" at bounding box center [39, 436] width 33 height 12
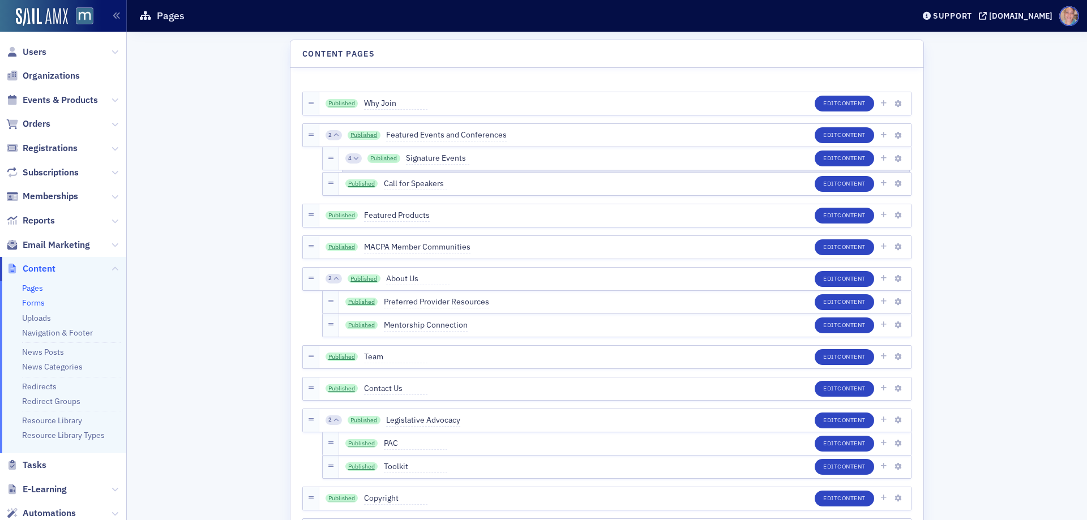
click at [33, 304] on link "Forms" at bounding box center [33, 303] width 23 height 10
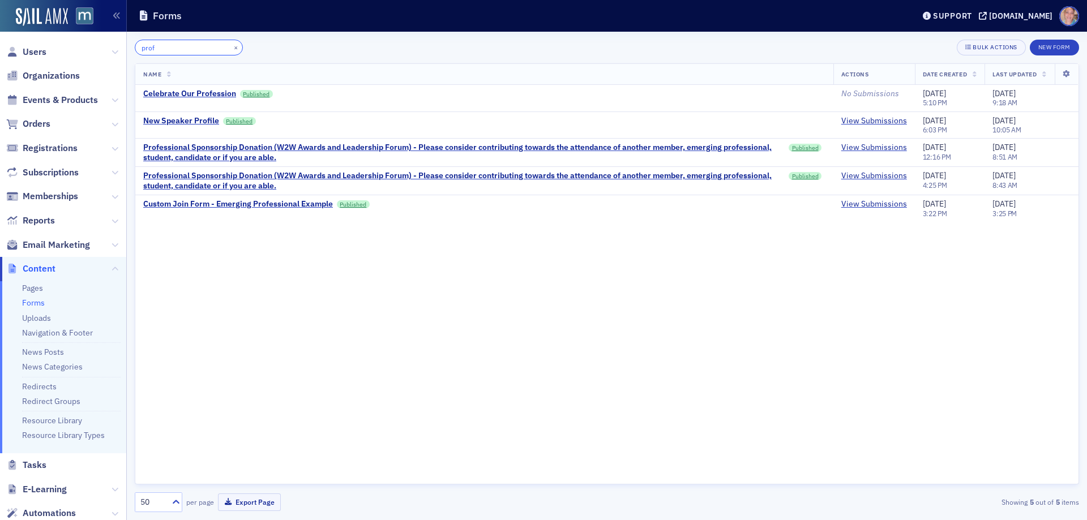
drag, startPoint x: 174, startPoint y: 44, endPoint x: 34, endPoint y: 40, distance: 140.4
click at [34, 40] on div "Users Organizations Events & Products Orders Registrations Subscriptions Member…" at bounding box center [543, 260] width 1087 height 520
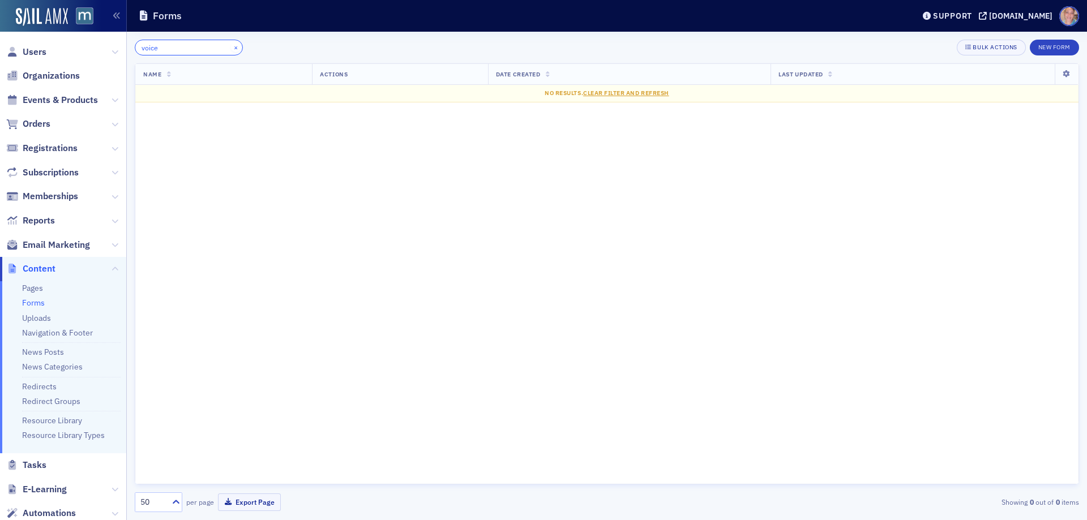
type input "voice"
click at [231, 48] on button "×" at bounding box center [236, 47] width 10 height 10
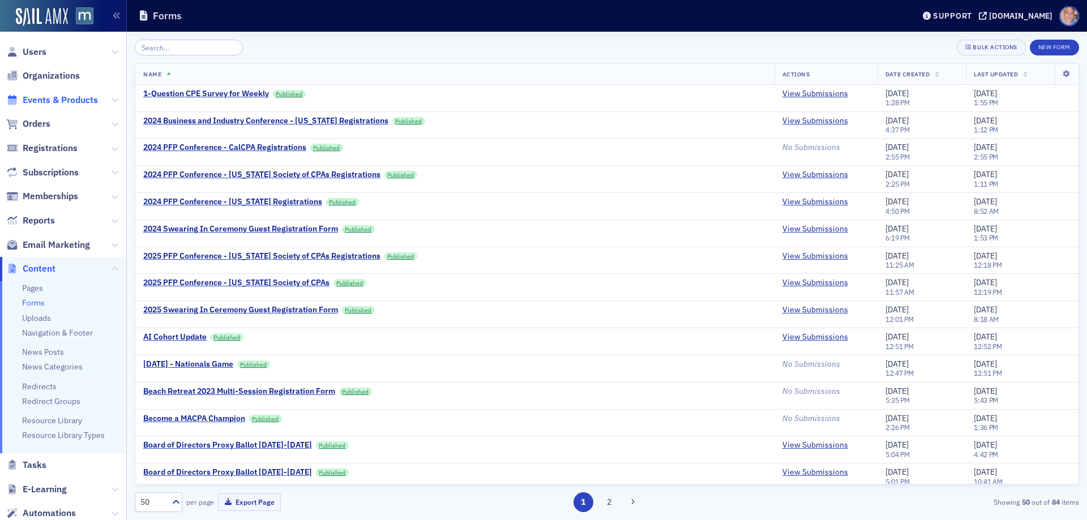
click at [53, 96] on span "Events & Products" at bounding box center [60, 100] width 75 height 12
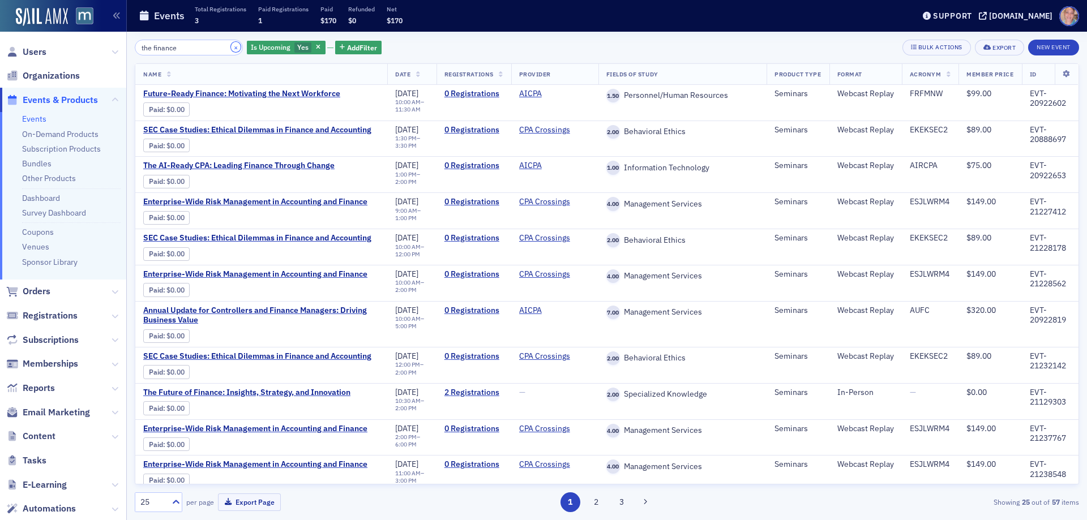
click at [231, 47] on button "×" at bounding box center [236, 47] width 10 height 10
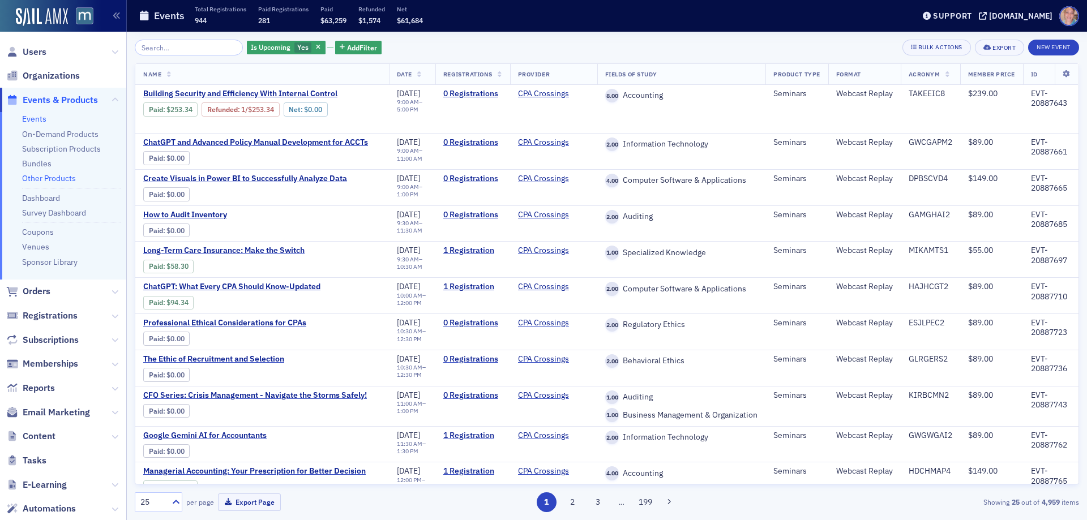
click at [59, 177] on link "Other Products" at bounding box center [49, 178] width 54 height 10
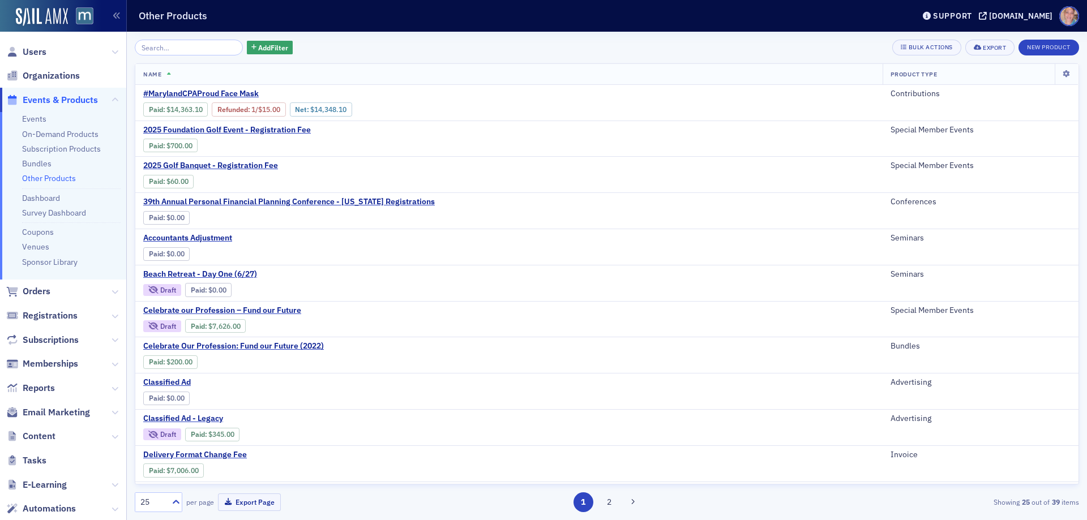
click at [156, 49] on input "search" at bounding box center [189, 48] width 108 height 16
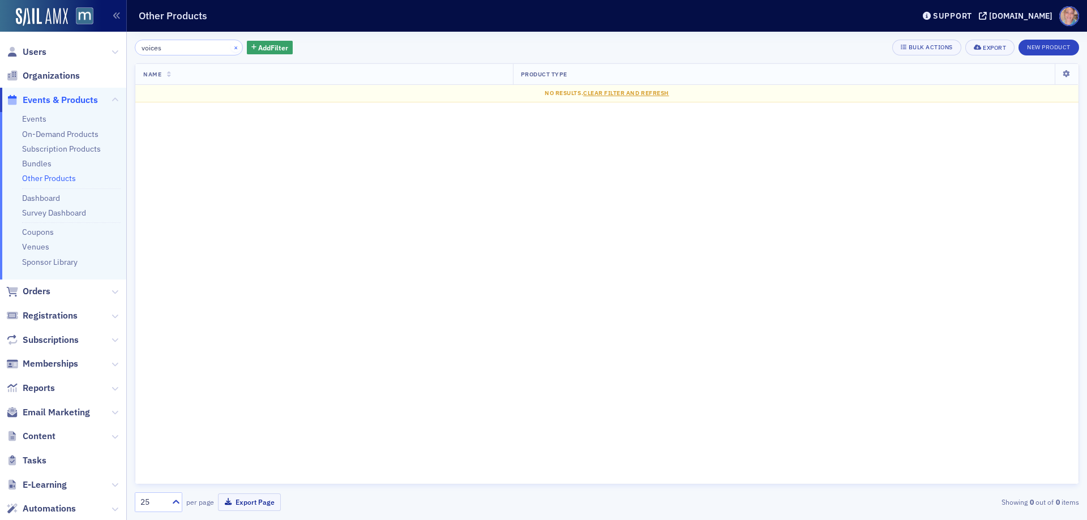
type input "voices"
click at [231, 46] on button "×" at bounding box center [236, 47] width 10 height 10
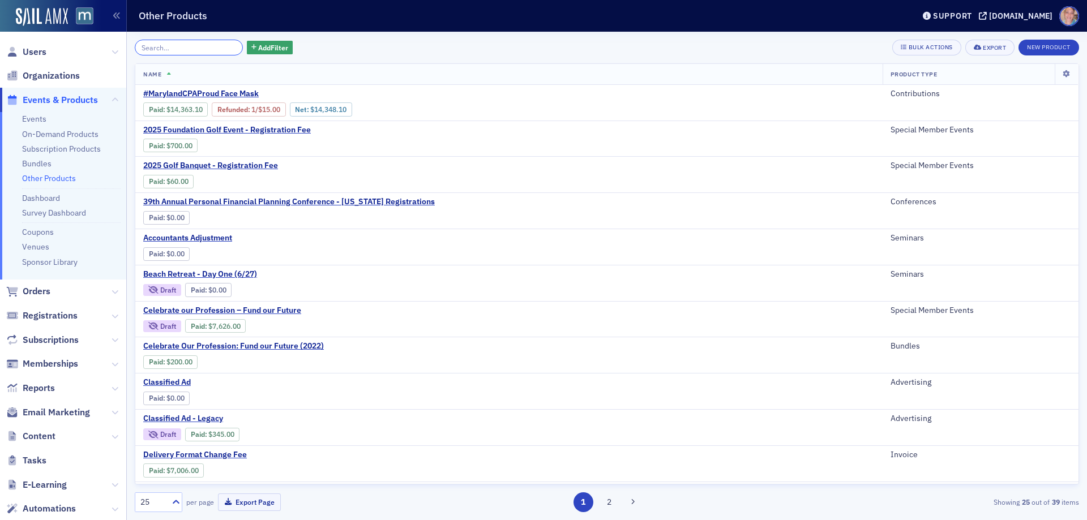
click at [204, 45] on input "search" at bounding box center [189, 48] width 108 height 16
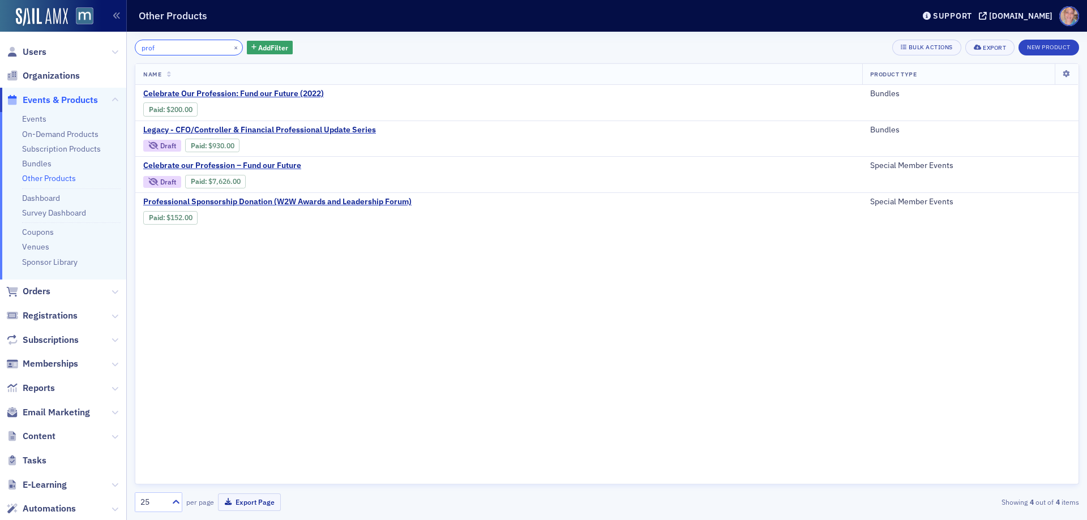
drag, startPoint x: 203, startPoint y: 45, endPoint x: 82, endPoint y: 51, distance: 121.3
click at [83, 51] on div "Users Organizations Events & Products Events On-Demand Products Subscription Pr…" at bounding box center [543, 260] width 1087 height 520
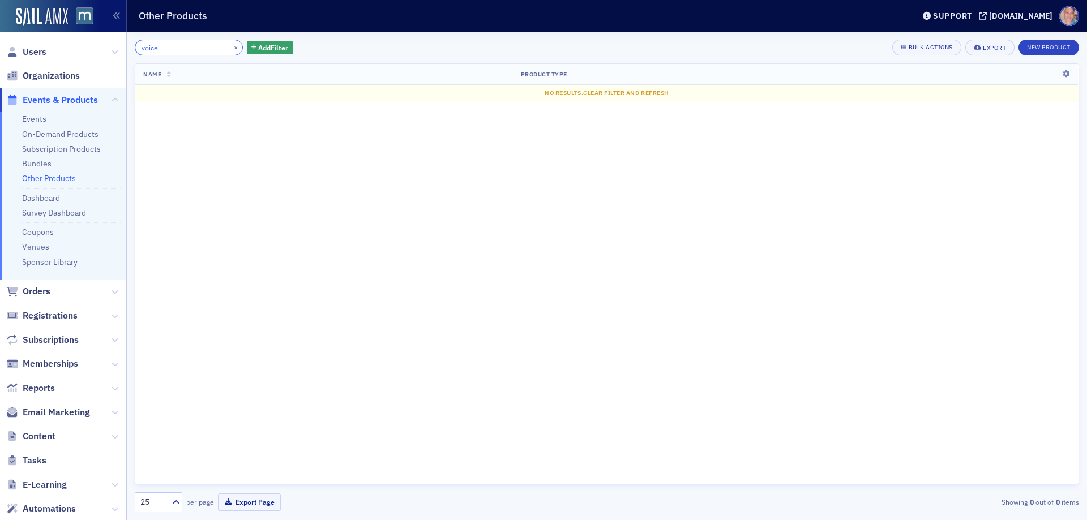
type input "voice"
click at [231, 49] on button "×" at bounding box center [236, 47] width 10 height 10
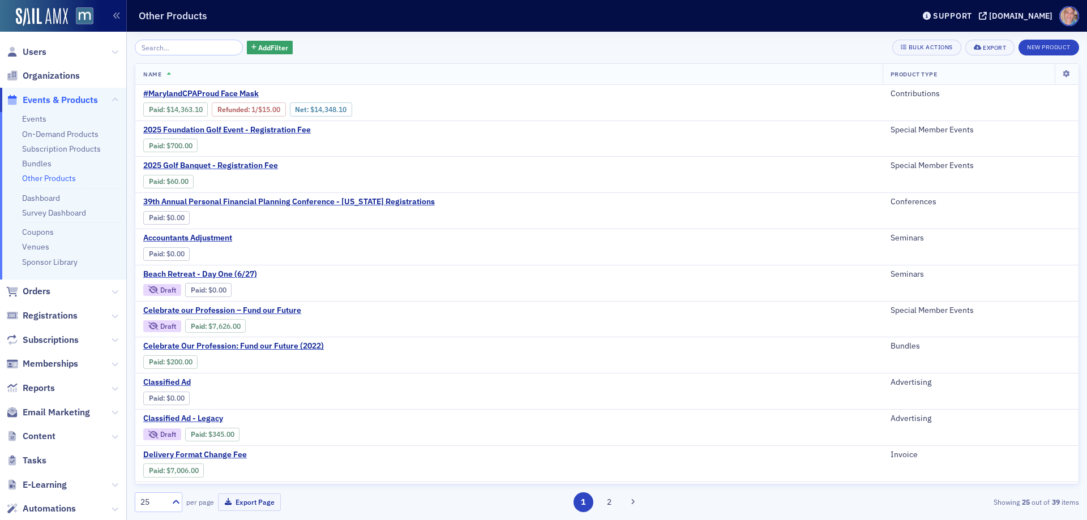
click at [53, 179] on link "Other Products" at bounding box center [49, 178] width 54 height 10
click at [152, 45] on input "search" at bounding box center [189, 48] width 108 height 16
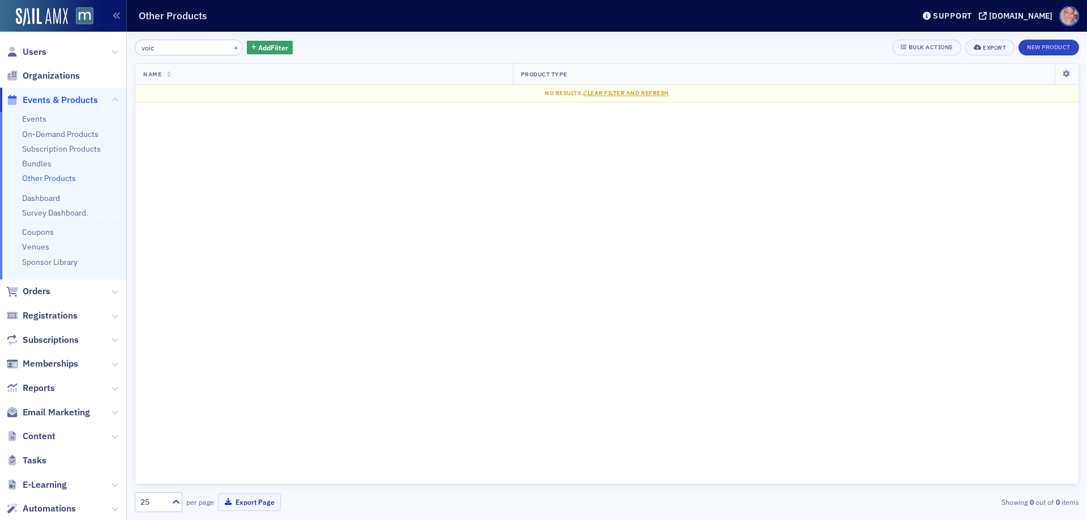
type input "voic"
click at [231, 49] on button "×" at bounding box center [236, 47] width 10 height 10
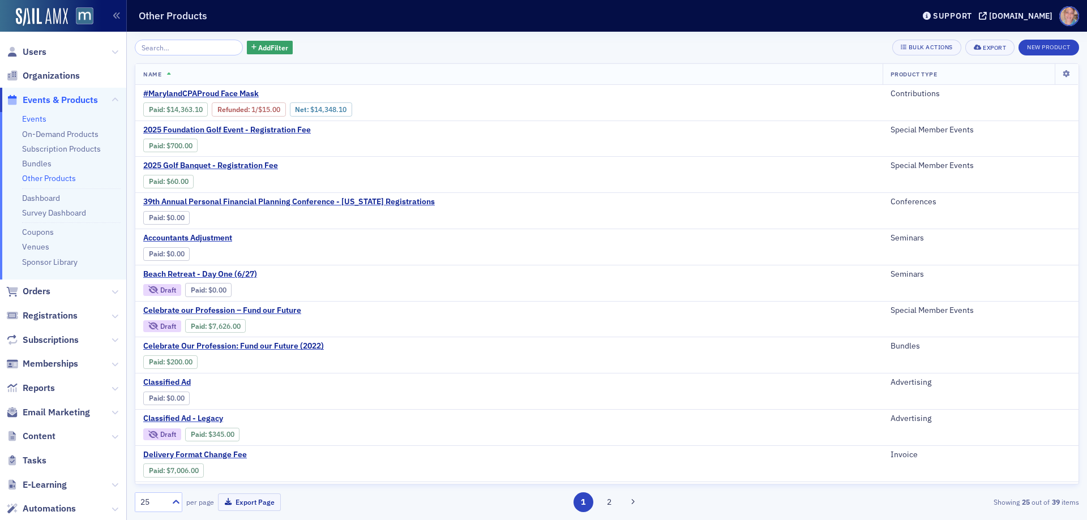
click at [29, 120] on link "Events" at bounding box center [34, 119] width 24 height 10
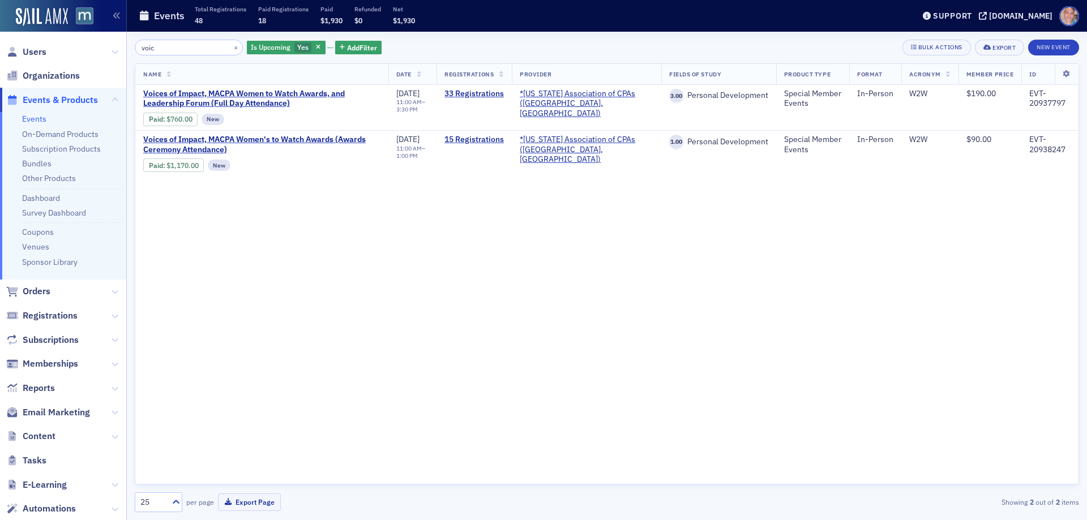
type input "voic"
click at [231, 46] on button "×" at bounding box center [236, 47] width 10 height 10
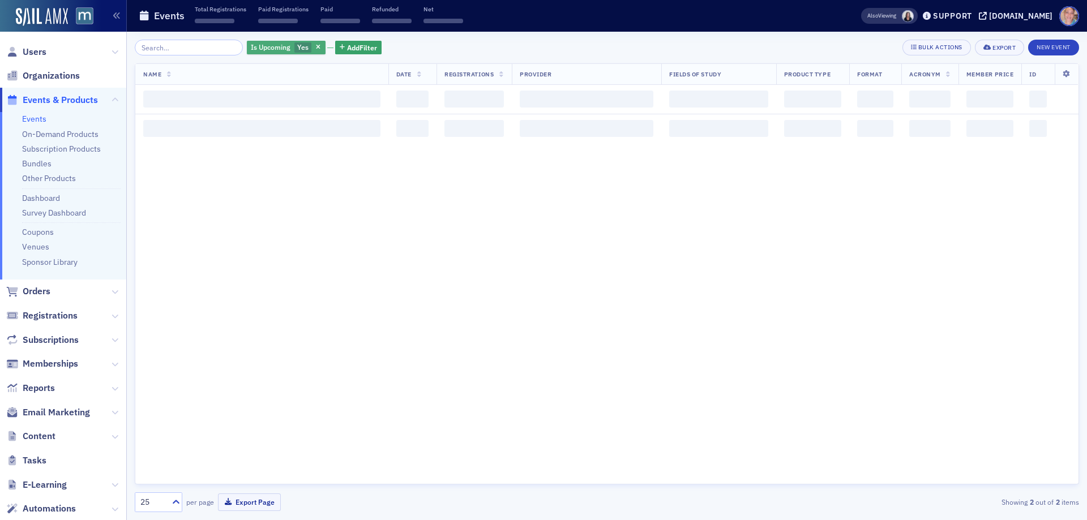
click at [297, 48] on span "Yes" at bounding box center [302, 46] width 11 height 9
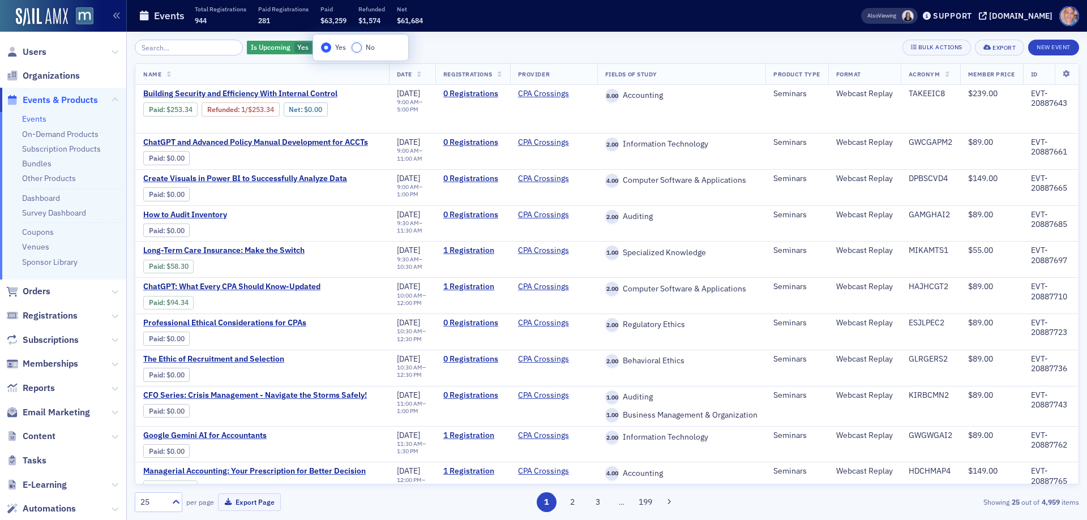
click at [354, 49] on input "No" at bounding box center [356, 47] width 10 height 10
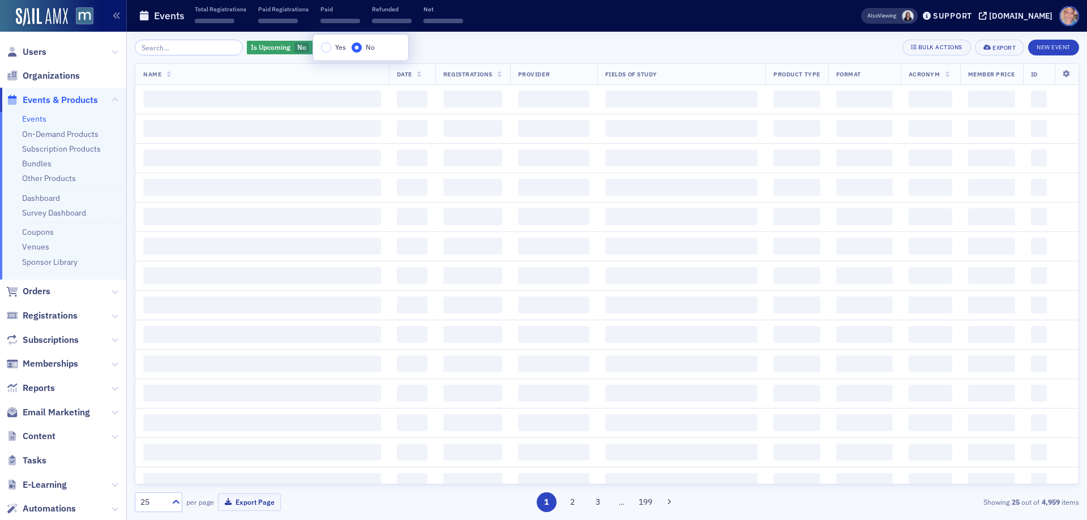
drag, startPoint x: 462, startPoint y: 49, endPoint x: 405, endPoint y: 49, distance: 57.7
click at [460, 48] on div "Is Upcoming No Add Filter Bulk Actions Export New Event" at bounding box center [607, 48] width 944 height 16
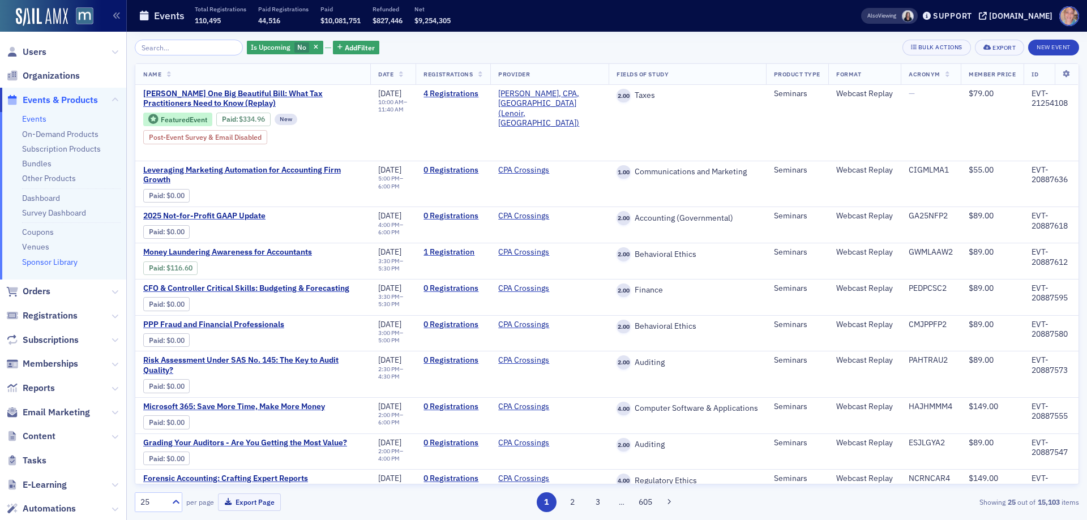
click at [57, 260] on link "Sponsor Library" at bounding box center [49, 262] width 55 height 10
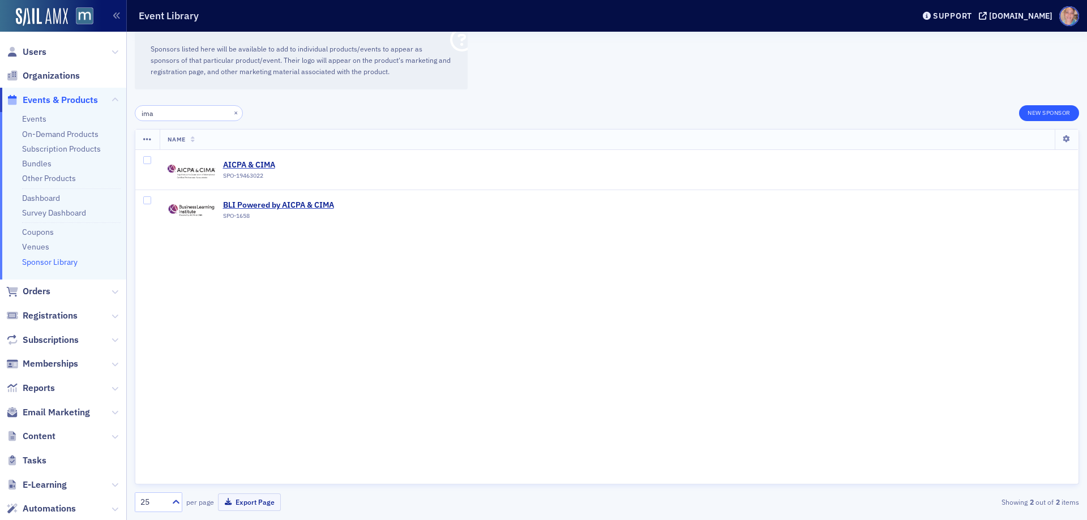
type input "ima"
click at [1032, 115] on button "New Sponsor" at bounding box center [1049, 113] width 60 height 16
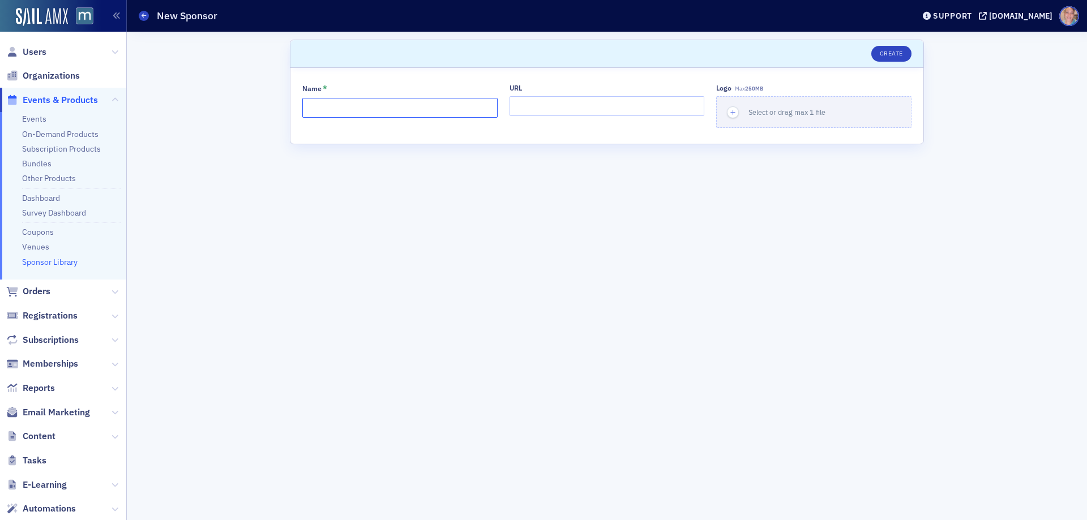
click at [335, 101] on input "Name *" at bounding box center [399, 108] width 195 height 20
type input "IMA"
click at [544, 106] on input "URL" at bounding box center [606, 106] width 195 height 20
click at [517, 112] on input "URL" at bounding box center [606, 106] width 195 height 20
paste input "https://linkup.imanet.org/communities/community-home?CommunityKey=6d9b66d2-75d8…"
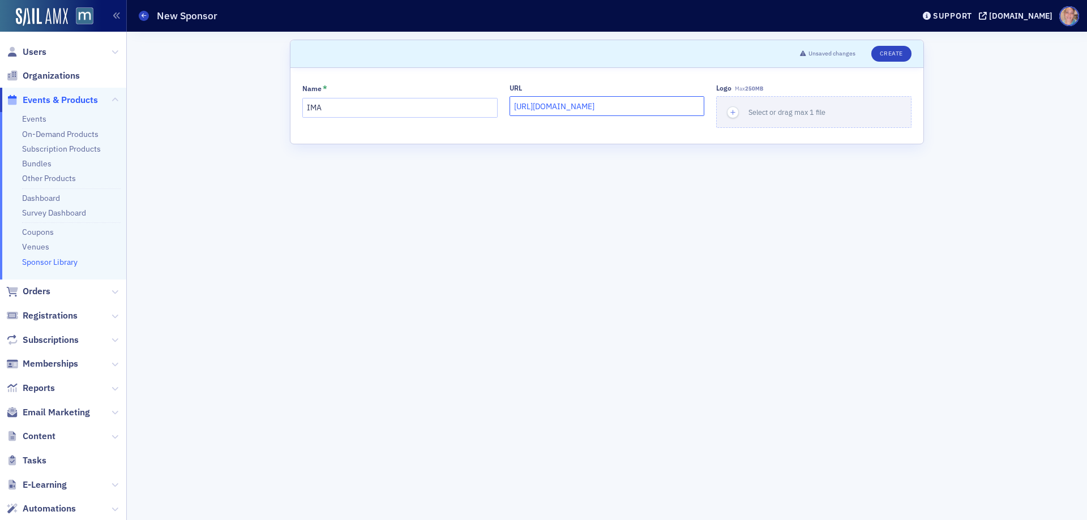
scroll to position [0, 273]
type input "https://linkup.imanet.org/communities/community-home?CommunityKey=6d9b66d2-75d8…"
click at [731, 113] on icon "button" at bounding box center [733, 113] width 10 height 10
click at [398, 101] on input "IMA" at bounding box center [399, 108] width 195 height 20
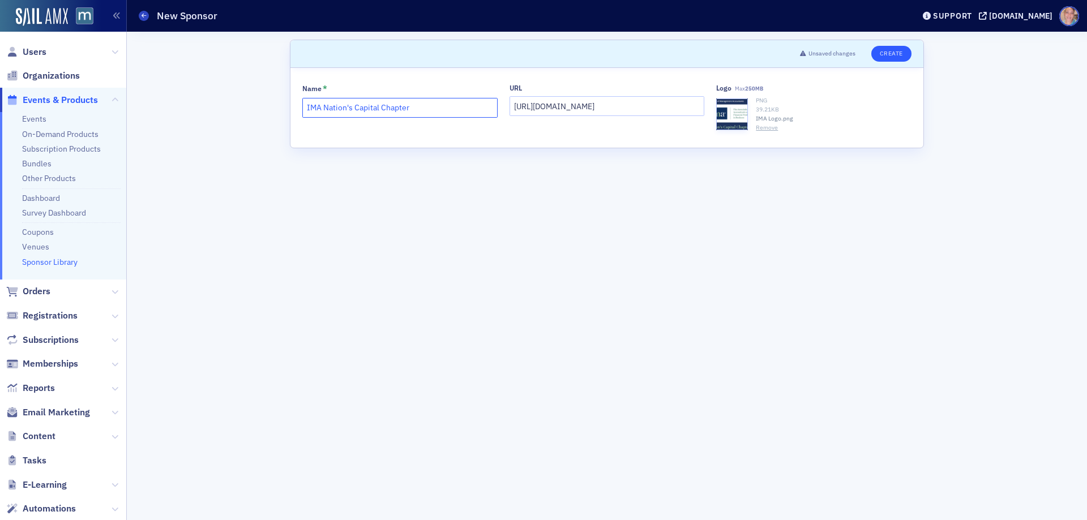
type input "IMA Nation's Capital Chapter"
click at [887, 54] on button "Create" at bounding box center [891, 54] width 40 height 16
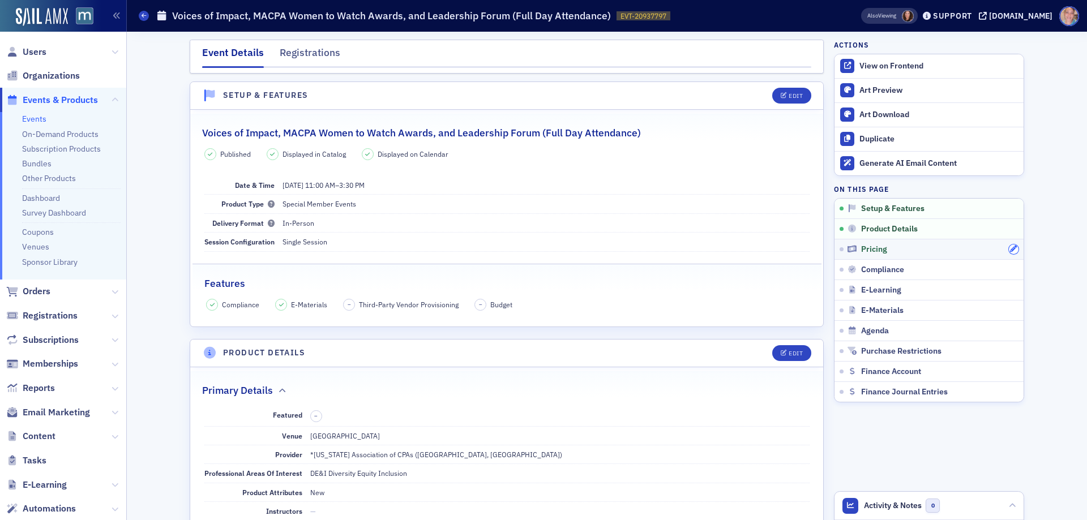
click at [1010, 248] on icon "button" at bounding box center [1013, 249] width 7 height 7
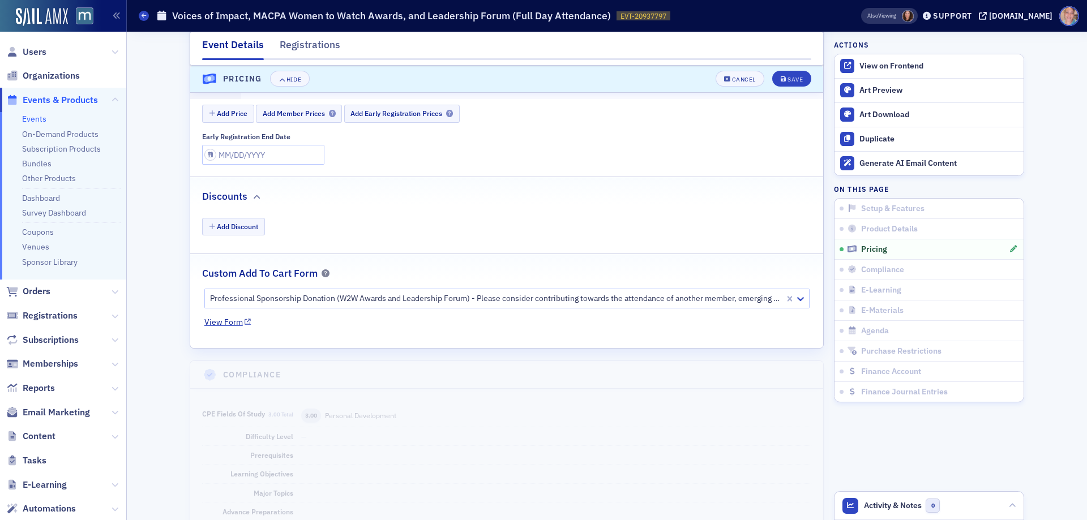
scroll to position [1247, 0]
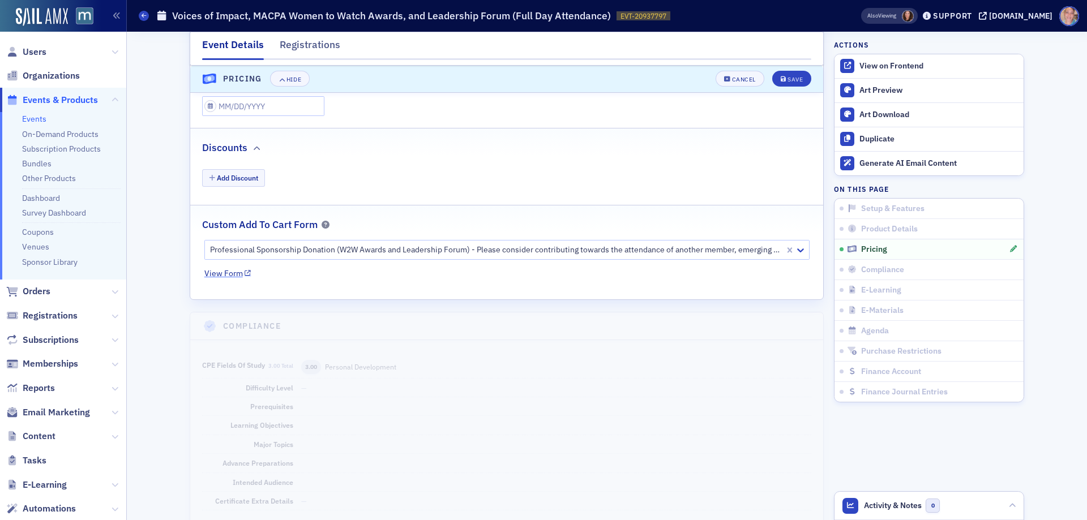
click at [233, 273] on link "View Form" at bounding box center [227, 274] width 47 height 12
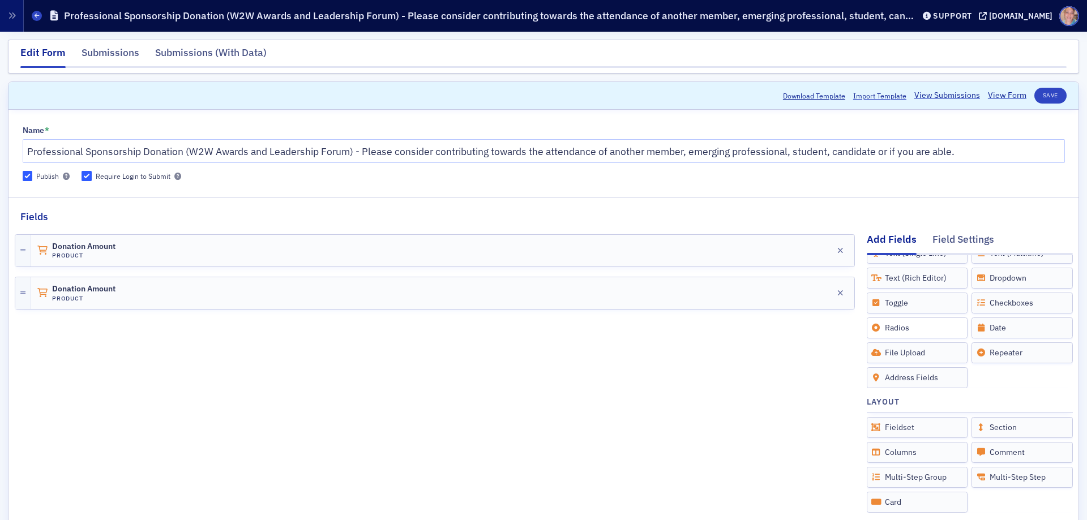
scroll to position [72, 0]
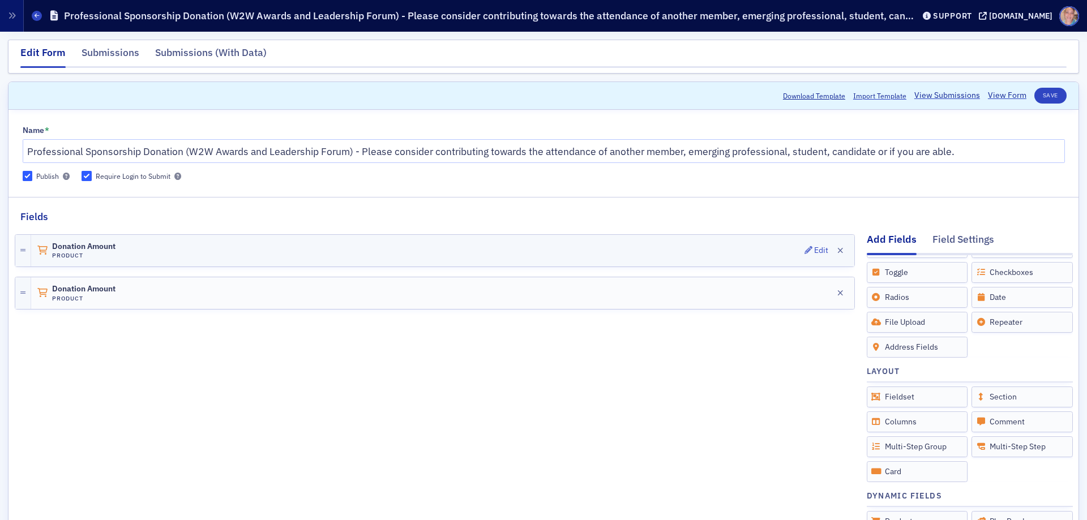
click at [657, 250] on div "Donation Amount Product Edit" at bounding box center [442, 251] width 823 height 32
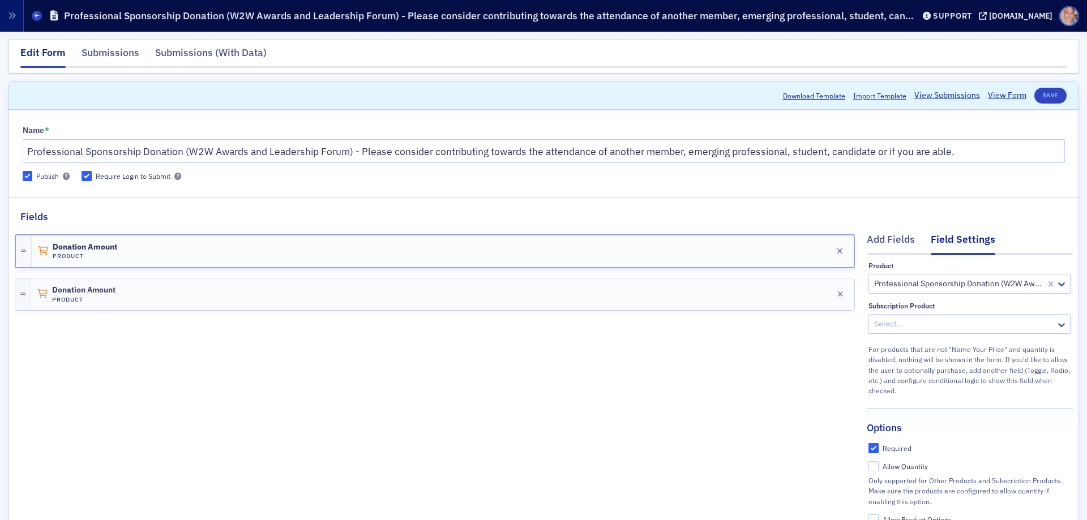
click at [868, 448] on input "Required" at bounding box center [873, 448] width 10 height 10
checkbox input "false"
click at [693, 295] on div "Donation Amount Product Edit" at bounding box center [442, 294] width 823 height 32
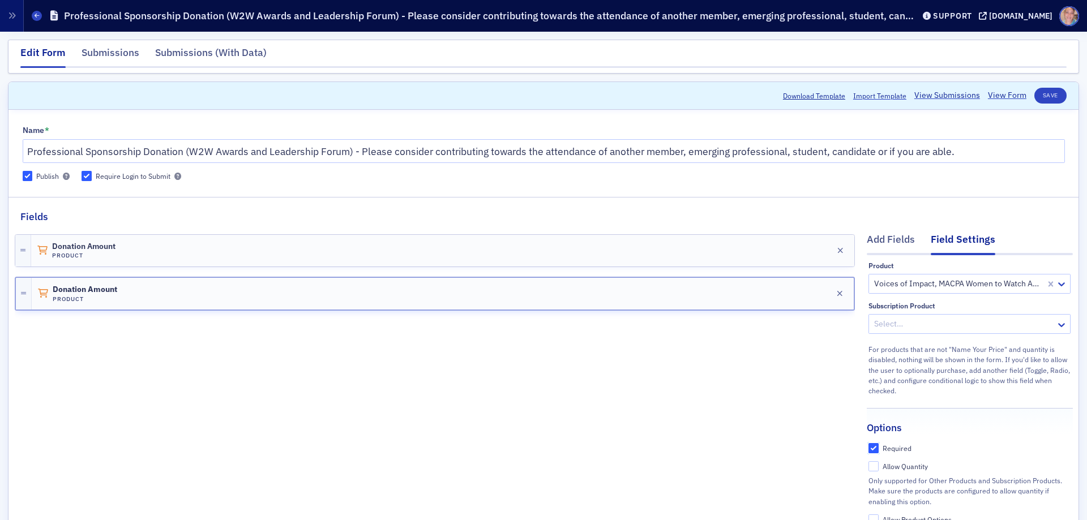
click at [868, 450] on input "Required" at bounding box center [873, 448] width 10 height 10
checkbox input "false"
click at [1051, 95] on button "Save" at bounding box center [1050, 96] width 32 height 16
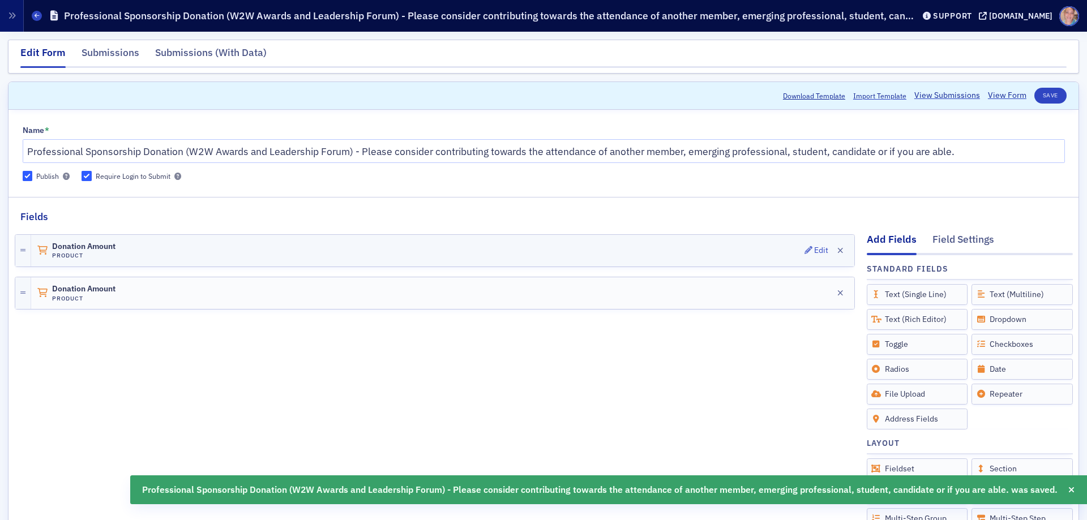
click at [636, 249] on div "Donation Amount Product Edit" at bounding box center [442, 251] width 823 height 32
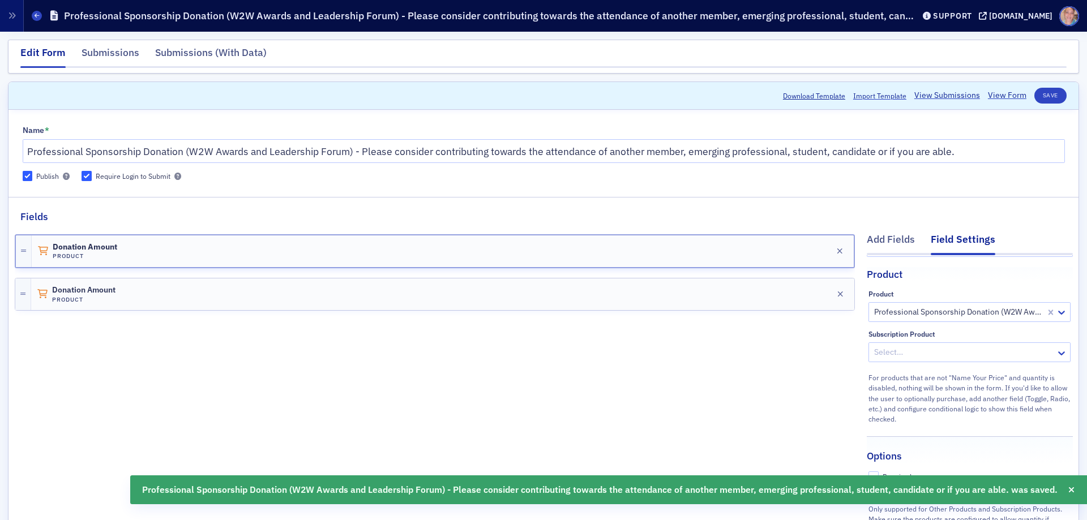
scroll to position [100, 0]
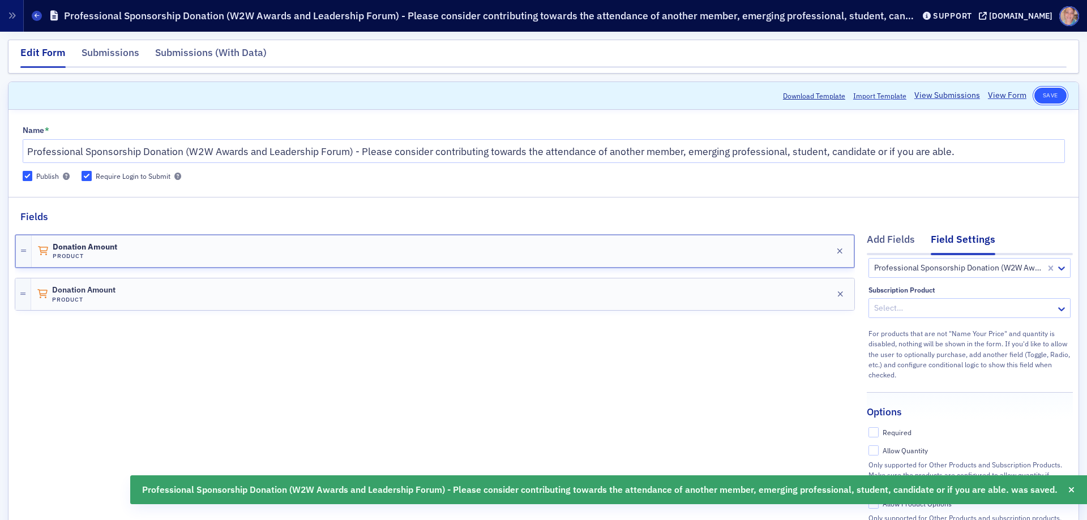
click at [1039, 91] on button "Save" at bounding box center [1050, 96] width 32 height 16
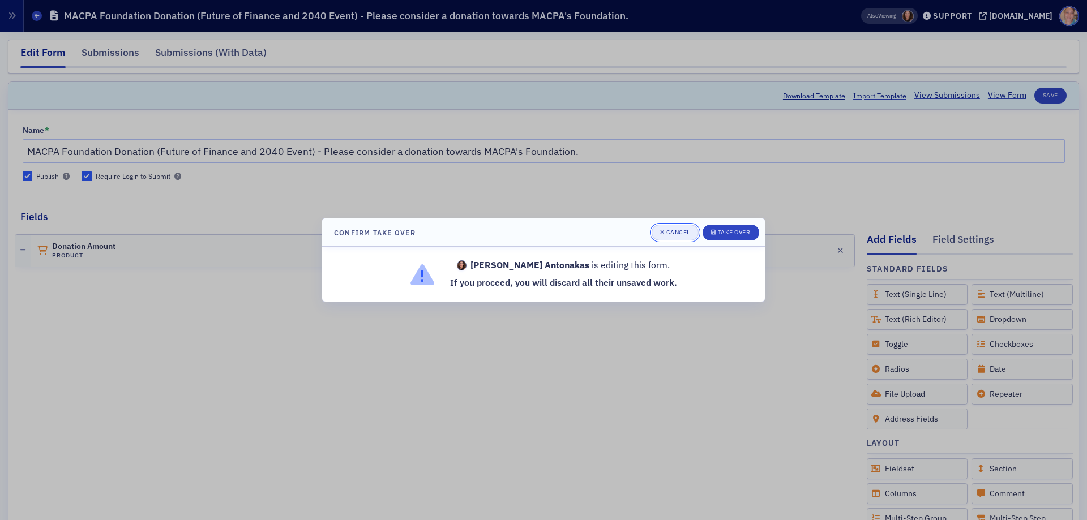
click at [658, 229] on button "Cancel" at bounding box center [674, 233] width 47 height 16
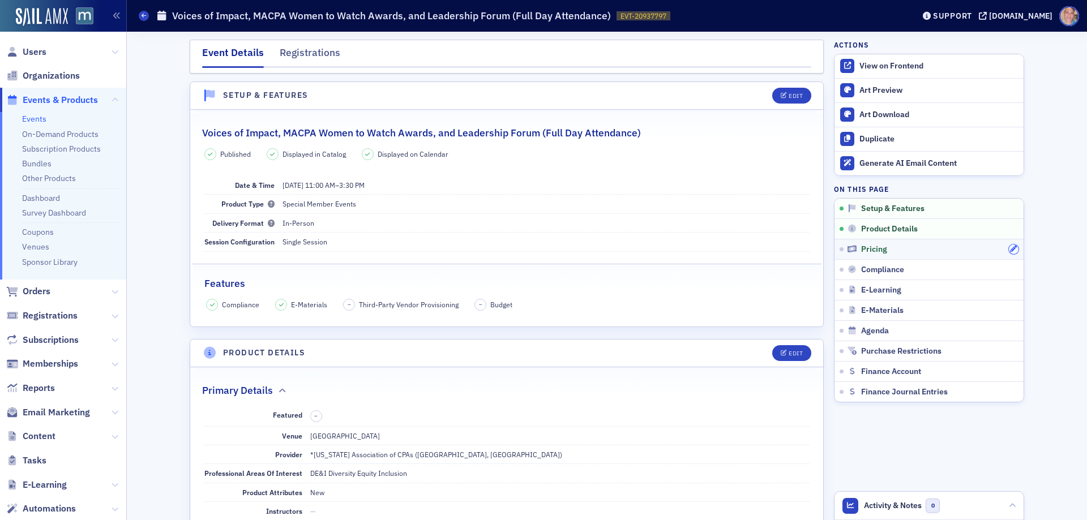
click at [1009, 248] on button "button" at bounding box center [1014, 249] width 10 height 10
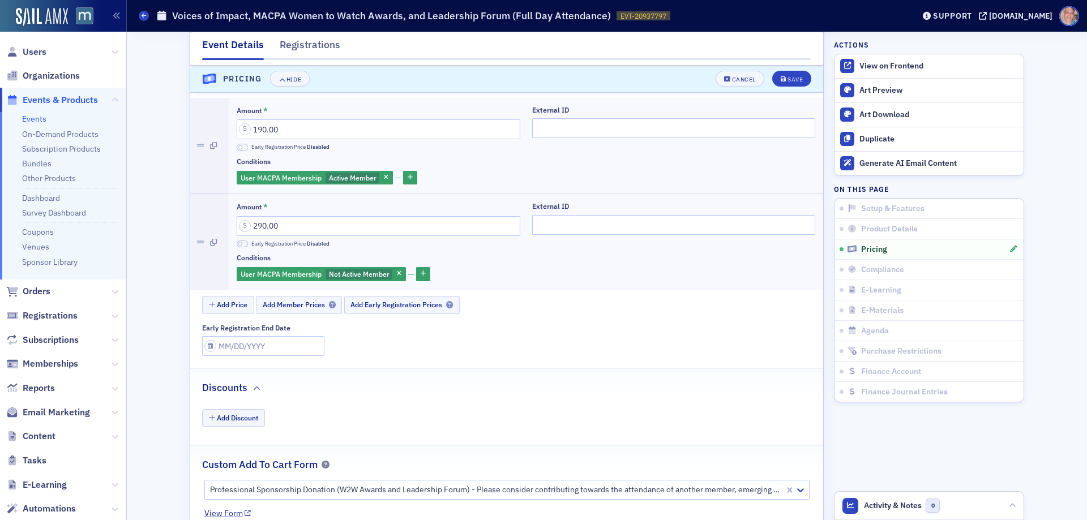
scroll to position [1078, 0]
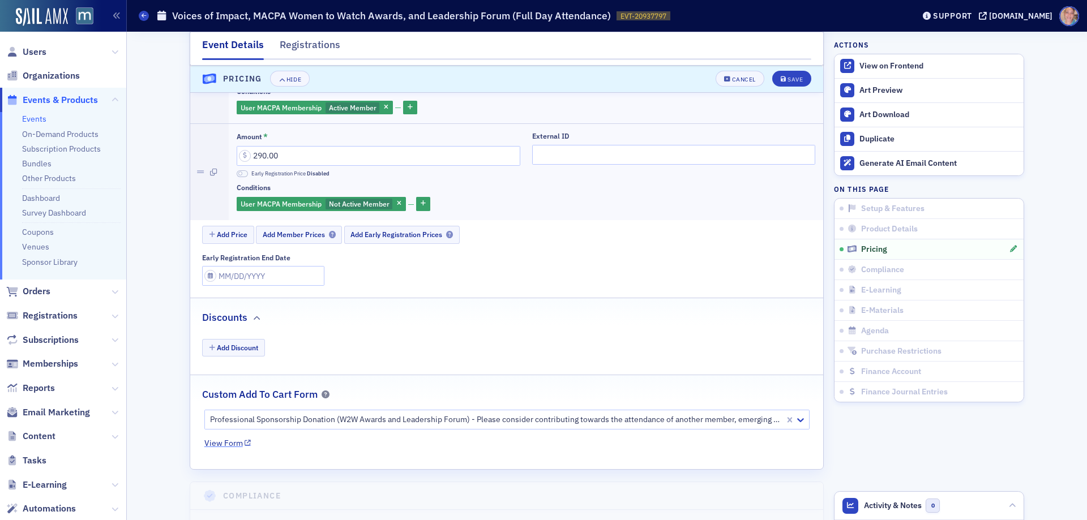
click at [231, 443] on link "View Form" at bounding box center [227, 443] width 47 height 12
click at [791, 75] on button "Save" at bounding box center [791, 79] width 39 height 16
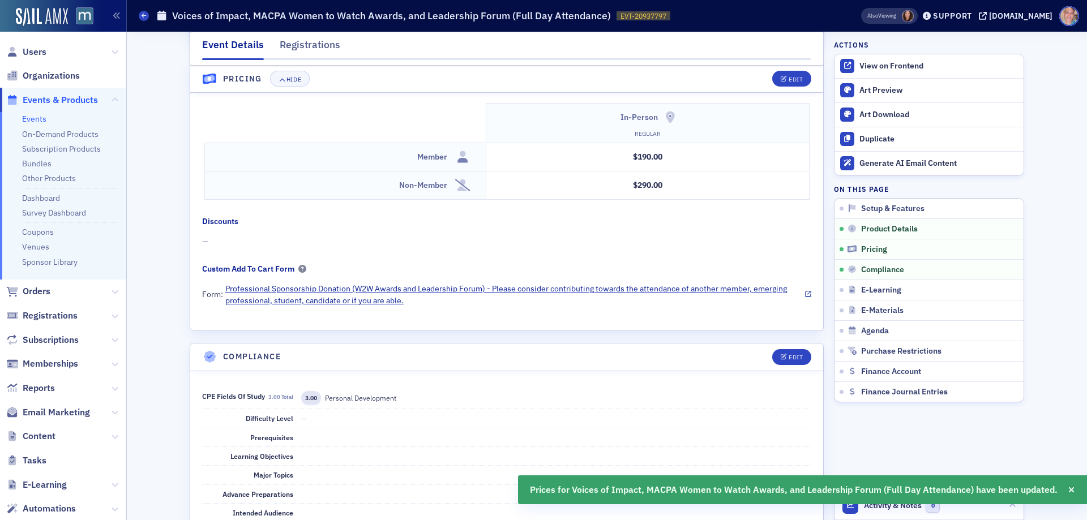
scroll to position [964, 0]
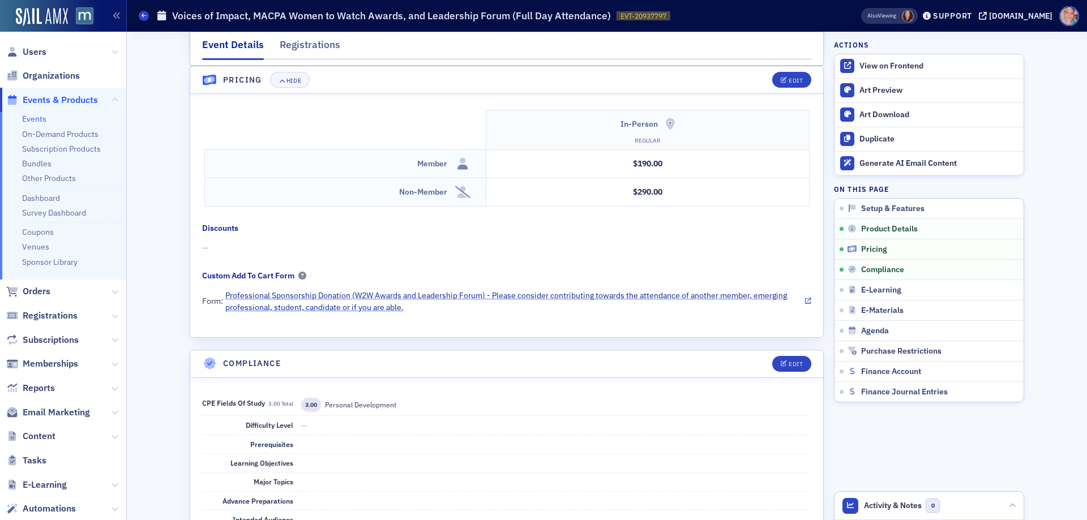
click at [805, 300] on icon at bounding box center [808, 301] width 6 height 6
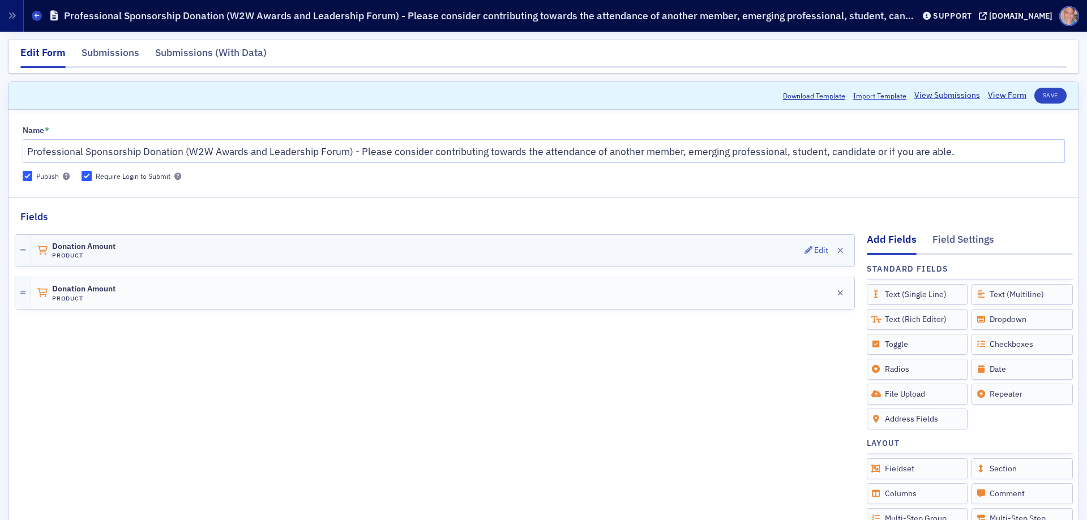
click at [483, 244] on div "Donation Amount Product Edit" at bounding box center [442, 251] width 823 height 32
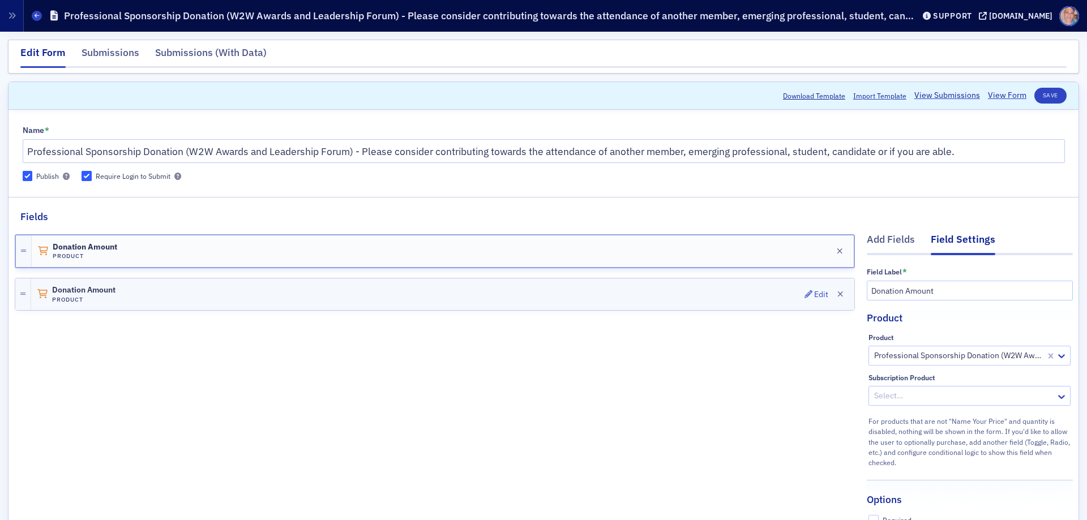
click at [572, 303] on div "Donation Amount Product Edit" at bounding box center [442, 294] width 823 height 32
click at [547, 254] on div "Donation Amount Product Edit" at bounding box center [442, 251] width 823 height 32
click at [546, 293] on div "Donation Amount Product Edit" at bounding box center [442, 294] width 823 height 32
click at [530, 251] on div "Donation Amount Product Edit" at bounding box center [442, 251] width 823 height 32
click at [523, 293] on div "Donation Amount Product Edit" at bounding box center [442, 294] width 823 height 32
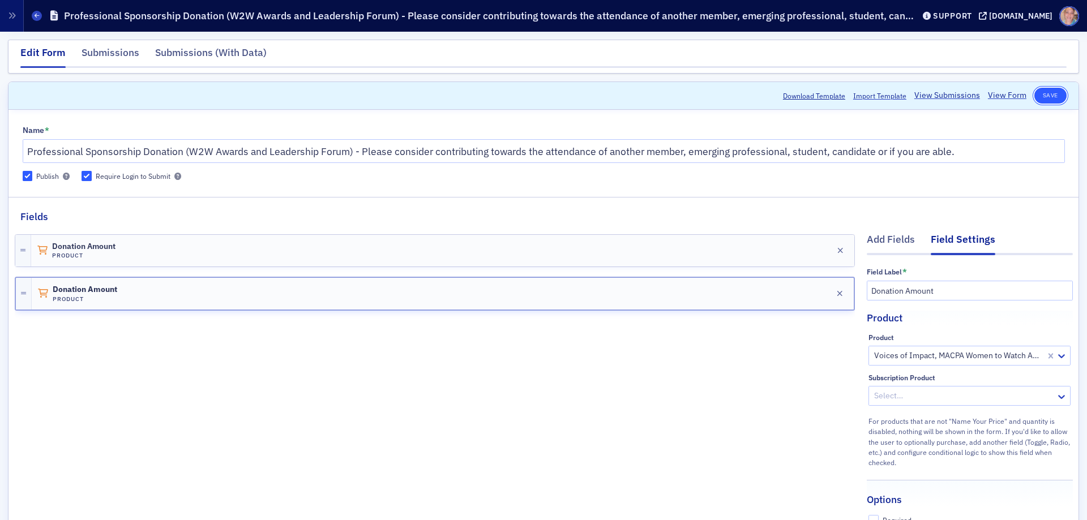
click at [1037, 95] on button "Save" at bounding box center [1050, 96] width 32 height 16
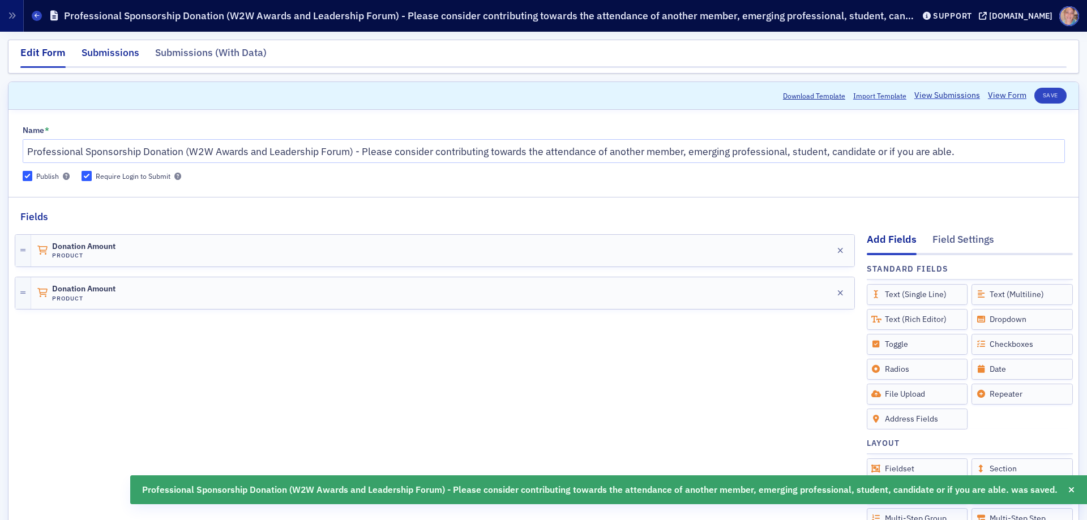
click at [99, 55] on div "Submissions" at bounding box center [110, 55] width 58 height 21
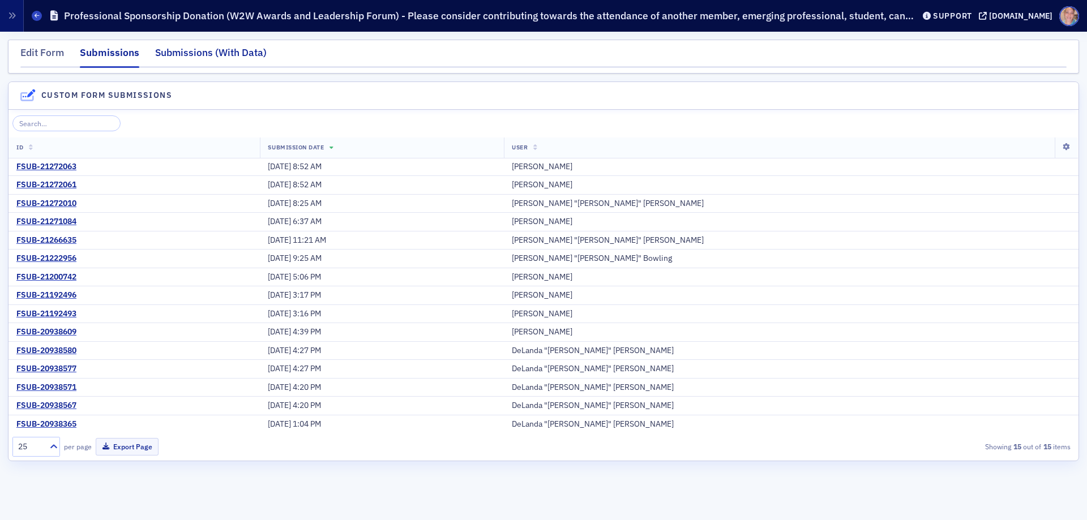
click at [188, 50] on div "Submissions (With Data)" at bounding box center [210, 55] width 111 height 21
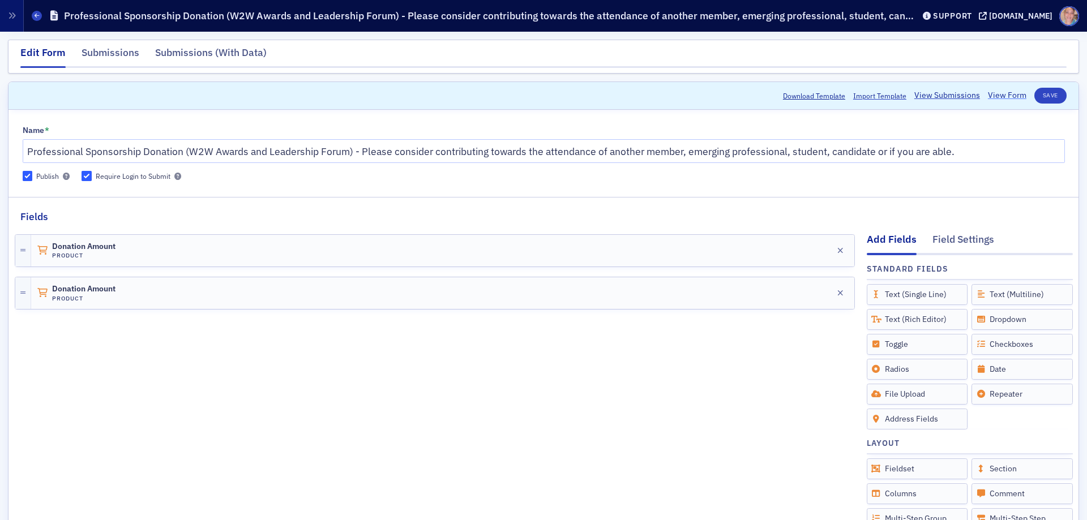
click at [995, 90] on link "View Form" at bounding box center [1007, 95] width 38 height 12
click at [489, 257] on div "Donation Amount Product Edit" at bounding box center [442, 251] width 823 height 32
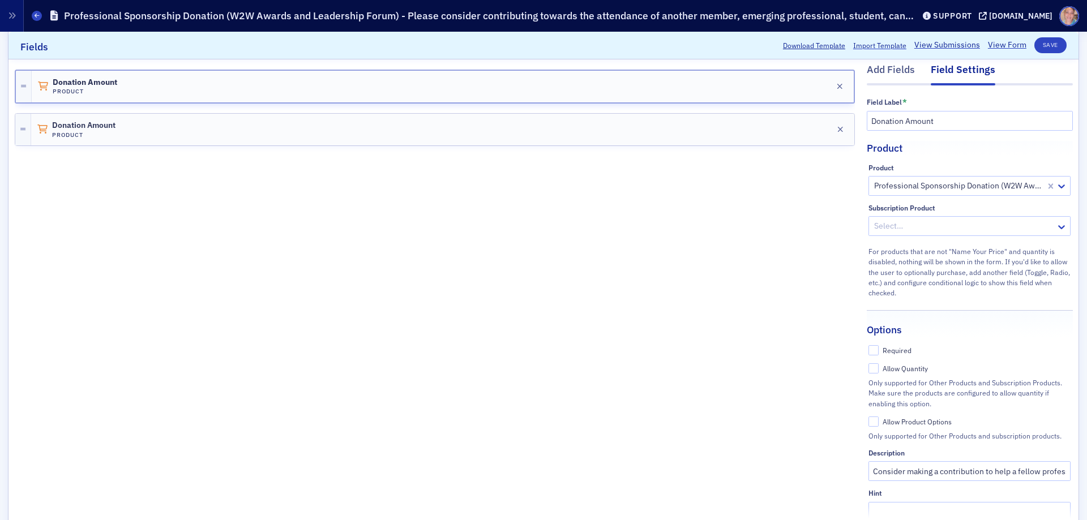
scroll to position [226, 0]
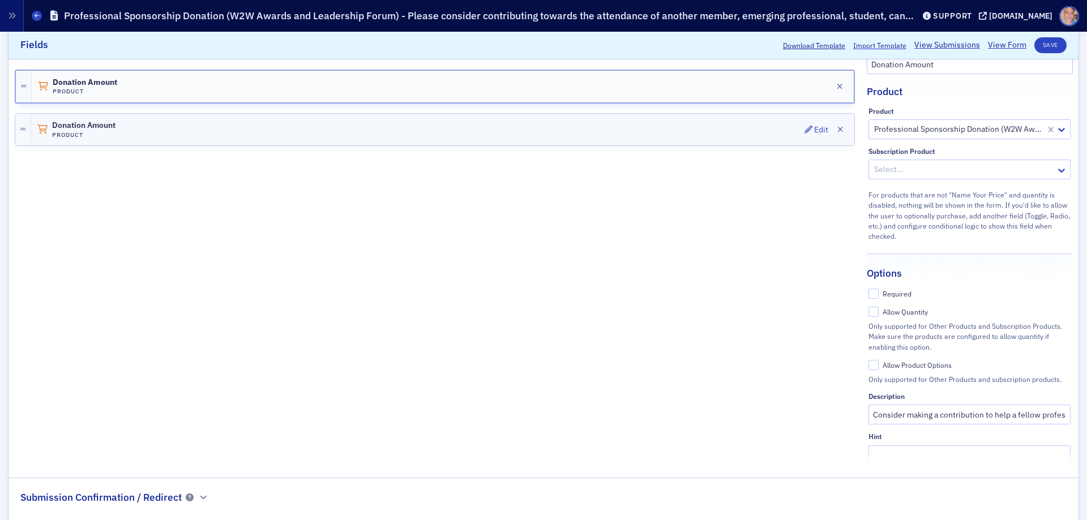
click at [529, 128] on div "Donation Amount Product Edit" at bounding box center [442, 130] width 823 height 32
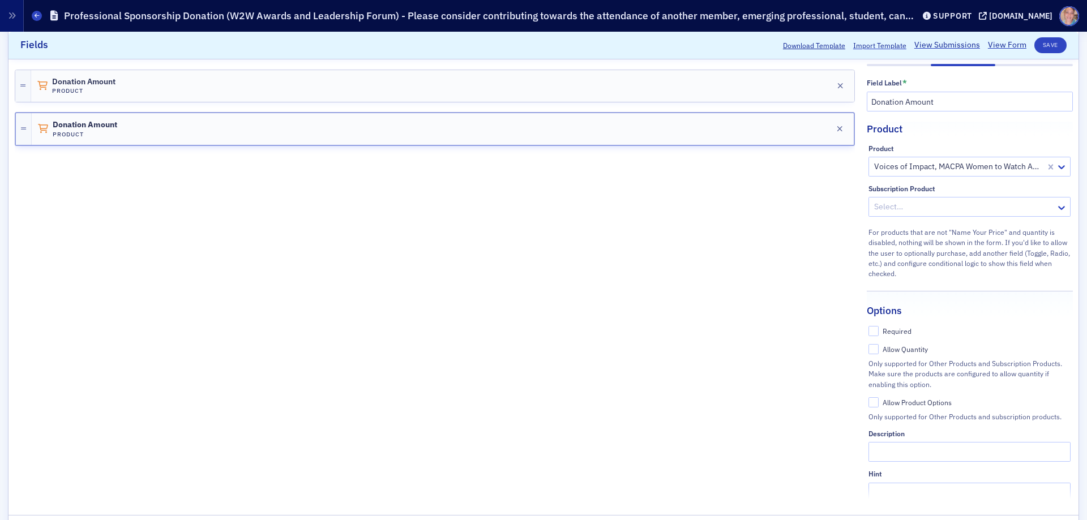
scroll to position [125, 0]
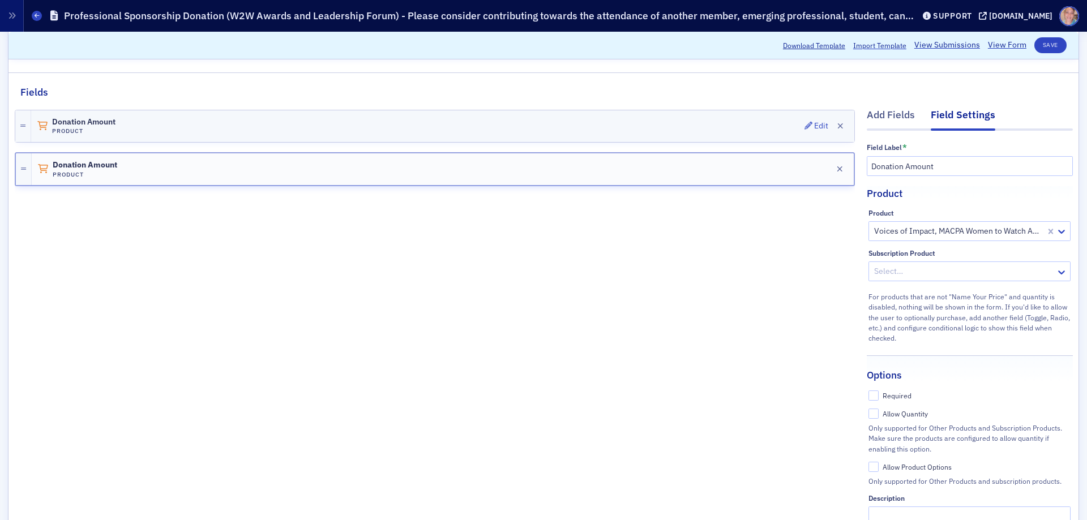
click at [561, 123] on div "Donation Amount Product Edit" at bounding box center [442, 126] width 823 height 32
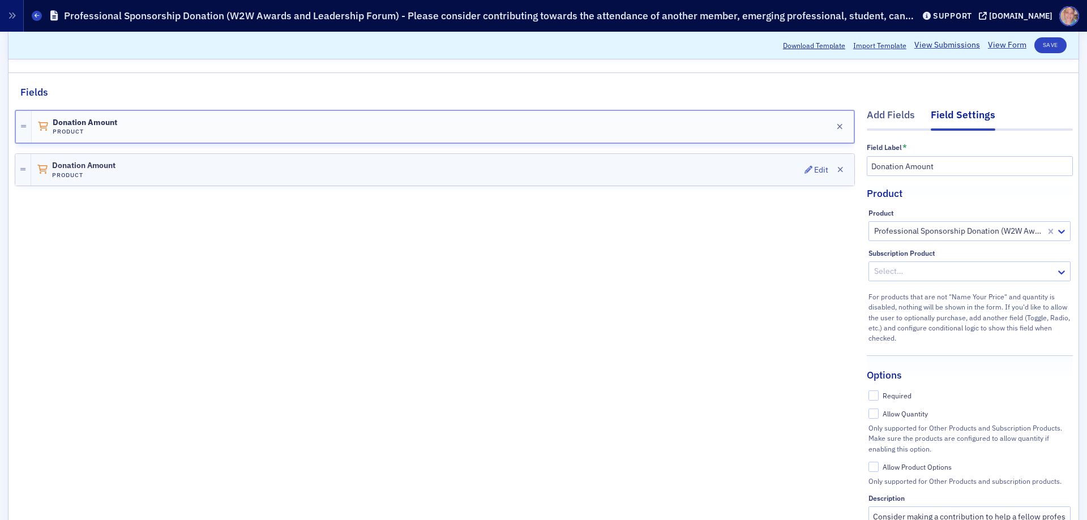
click at [646, 169] on div "Donation Amount Product Edit" at bounding box center [442, 170] width 823 height 32
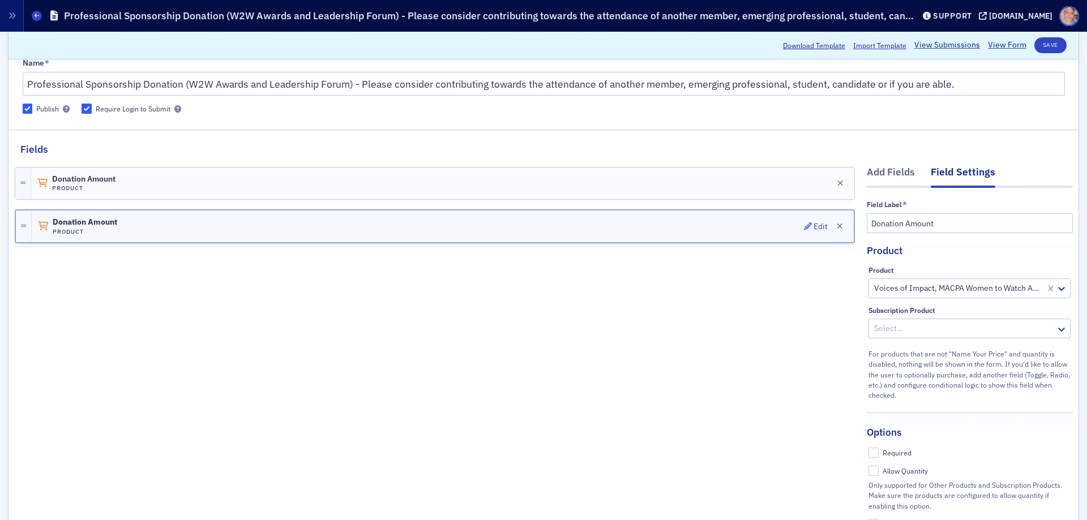
scroll to position [0, 0]
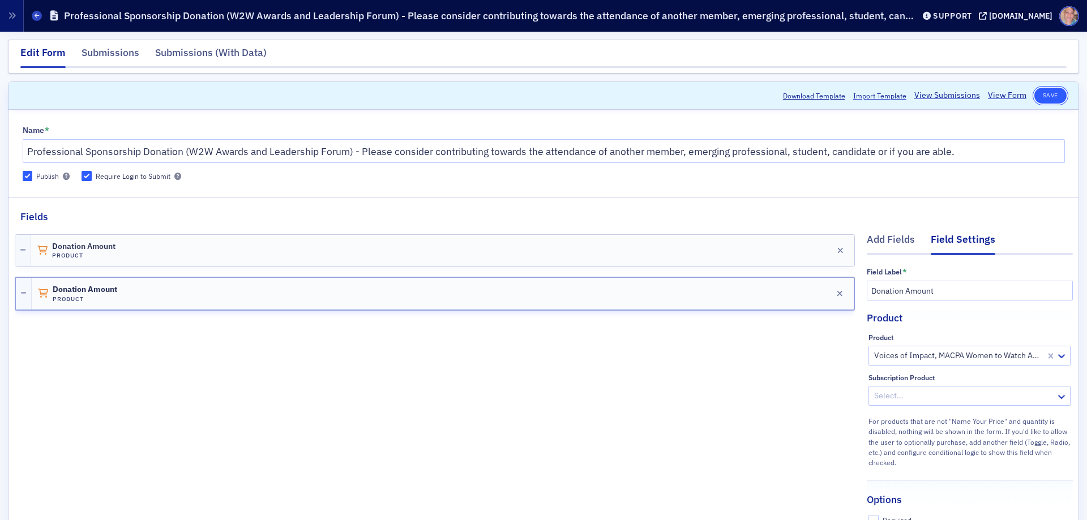
click at [1035, 98] on button "Save" at bounding box center [1050, 96] width 32 height 16
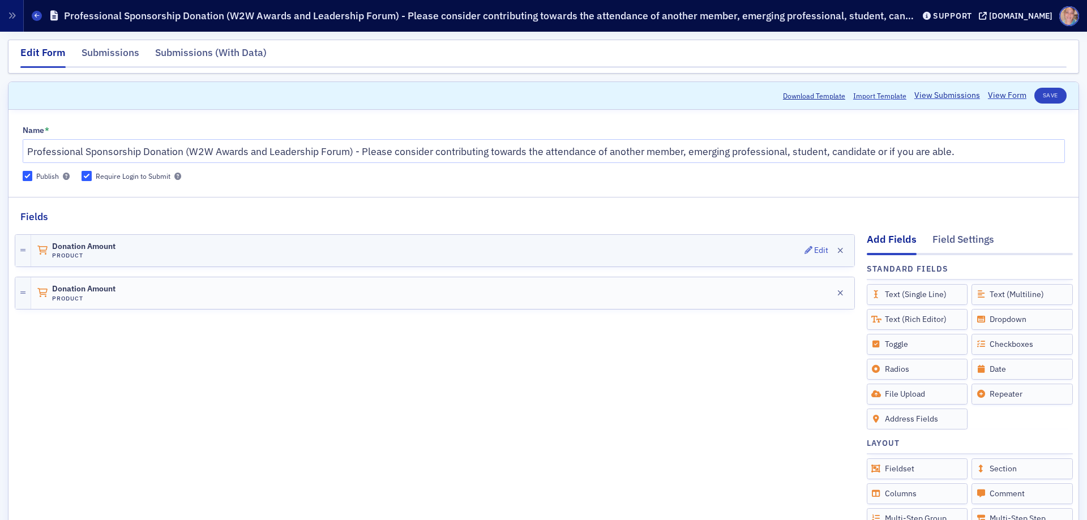
click at [428, 256] on div "Donation Amount Product Edit" at bounding box center [442, 251] width 823 height 32
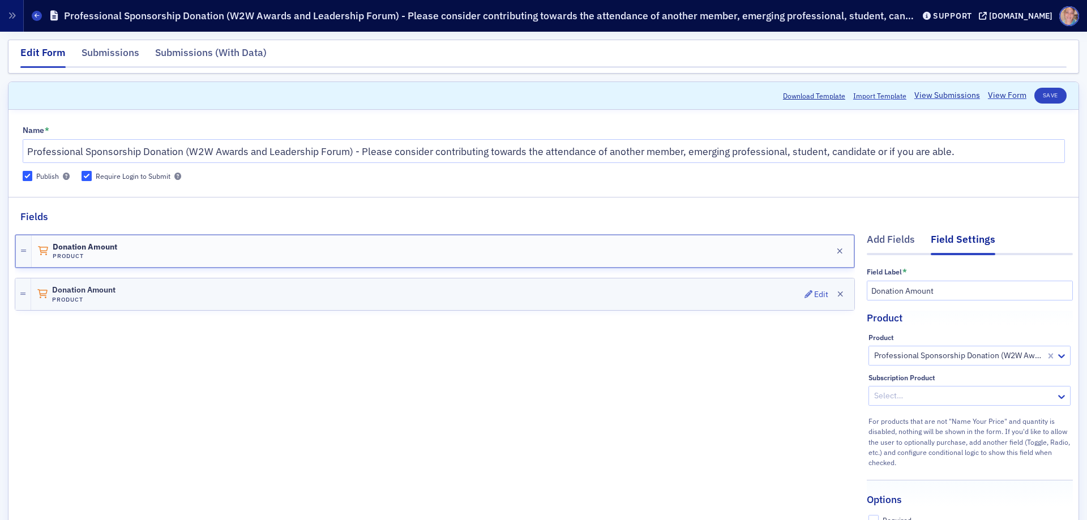
click at [400, 293] on div "Donation Amount Product Edit" at bounding box center [442, 294] width 823 height 32
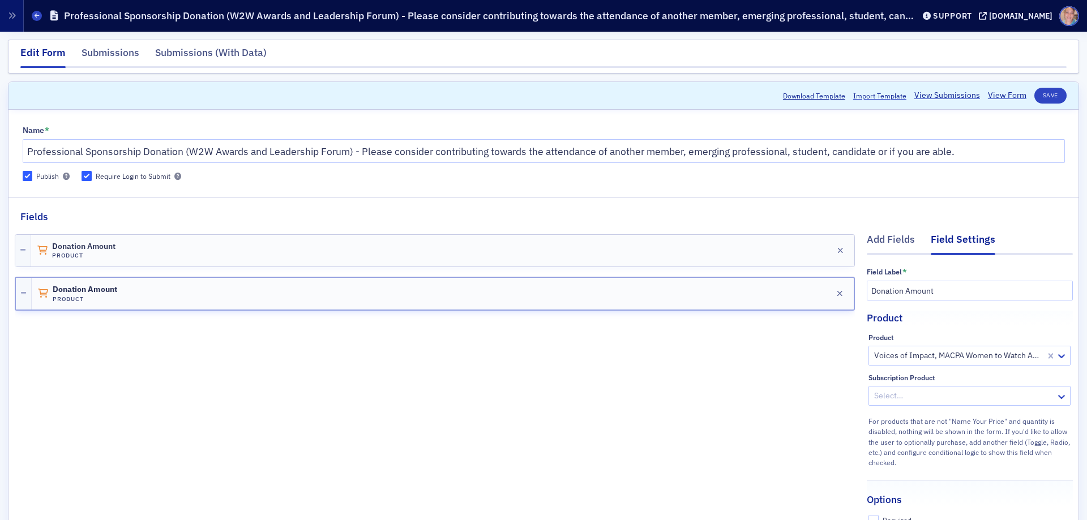
click at [928, 359] on div at bounding box center [958, 356] width 171 height 14
click at [750, 380] on div "Donation Amount Product Edit Donation Amount Product Edit" at bounding box center [435, 456] width 840 height 464
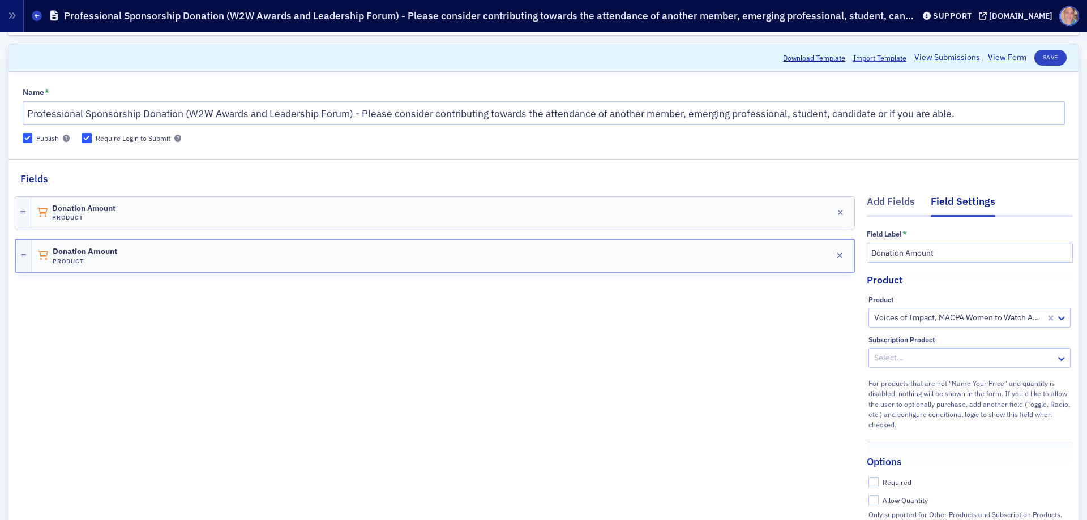
scroll to position [57, 0]
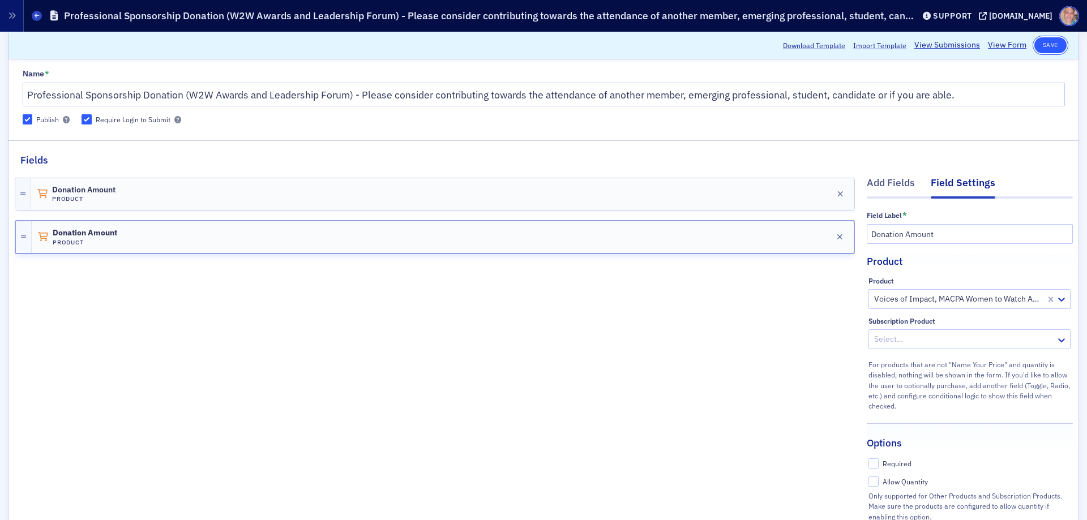
click at [1039, 44] on button "Save" at bounding box center [1050, 45] width 32 height 16
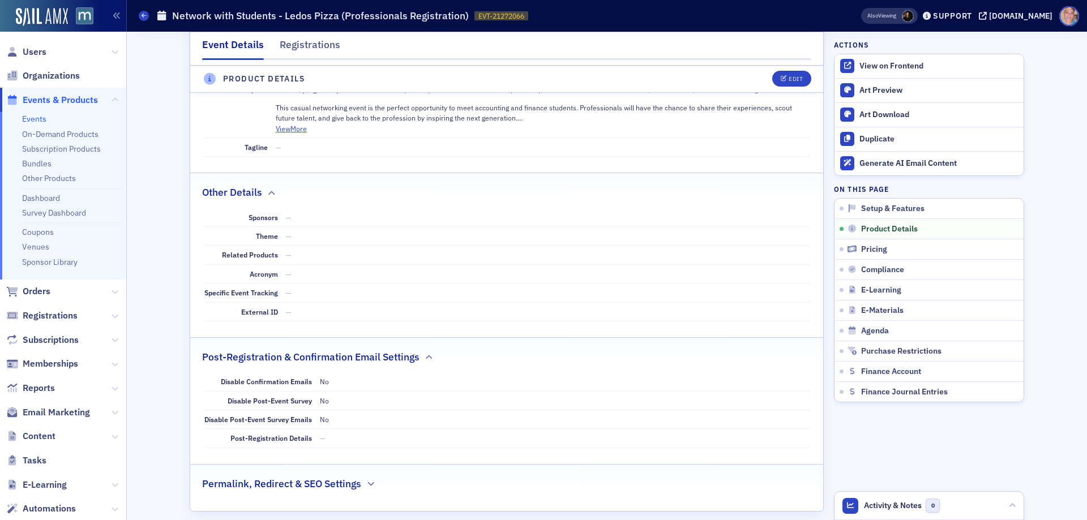
scroll to position [566, 0]
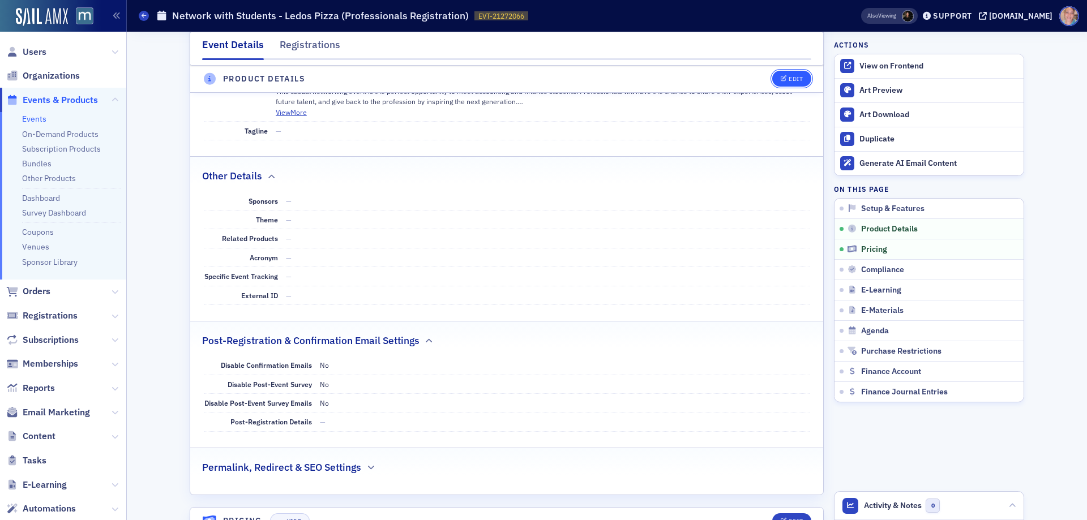
click at [793, 80] on div "Edit" at bounding box center [795, 79] width 14 height 6
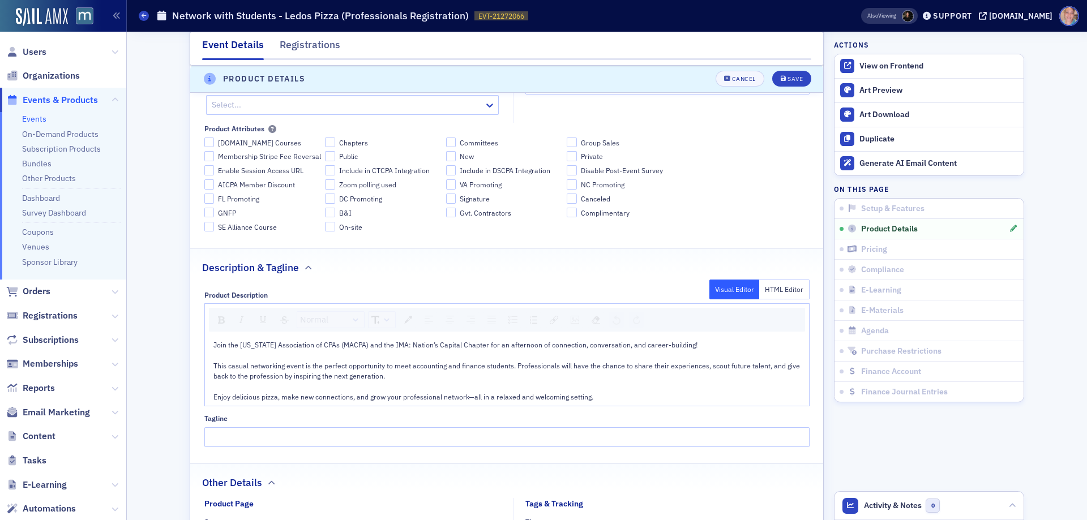
scroll to position [712, 0]
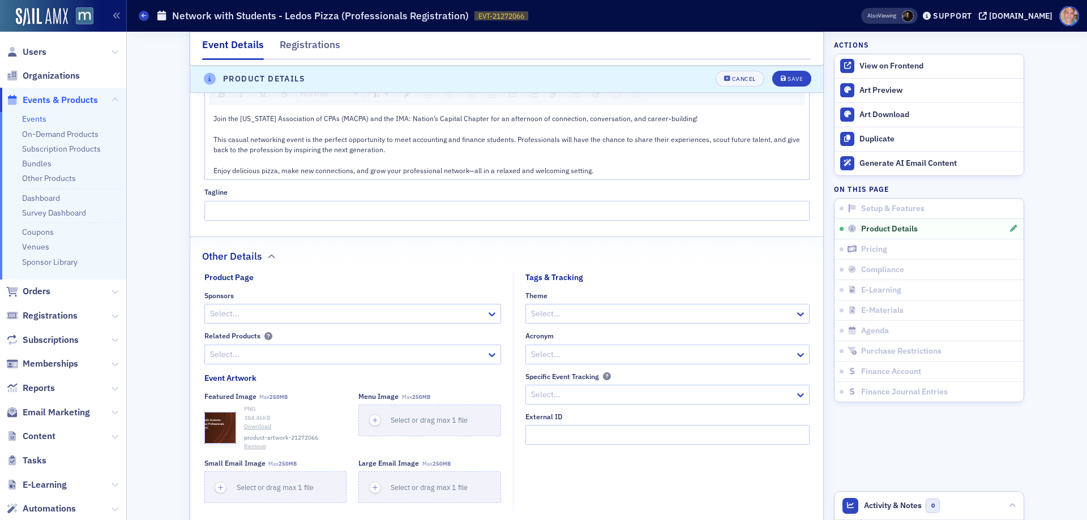
click at [267, 316] on div at bounding box center [347, 314] width 276 height 14
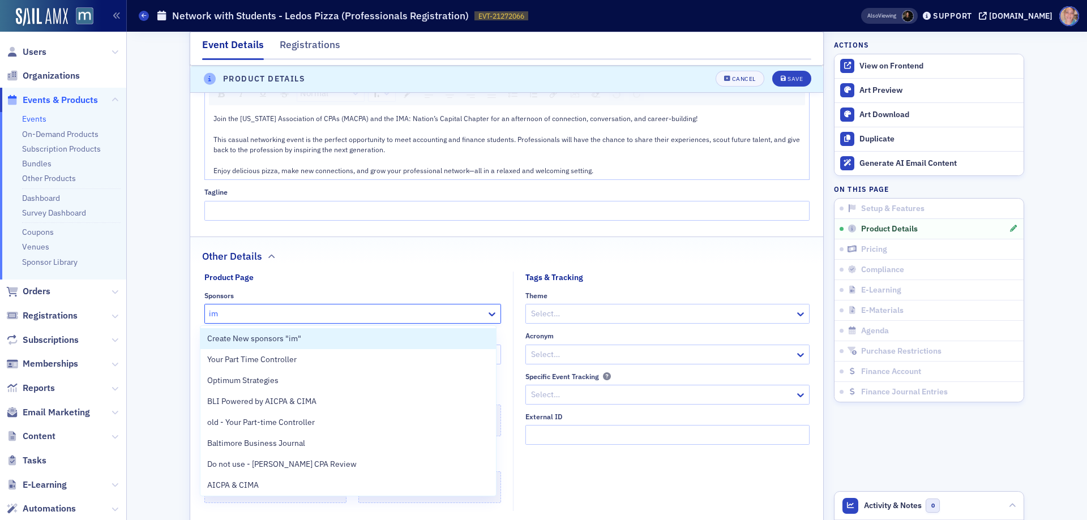
type input "ima"
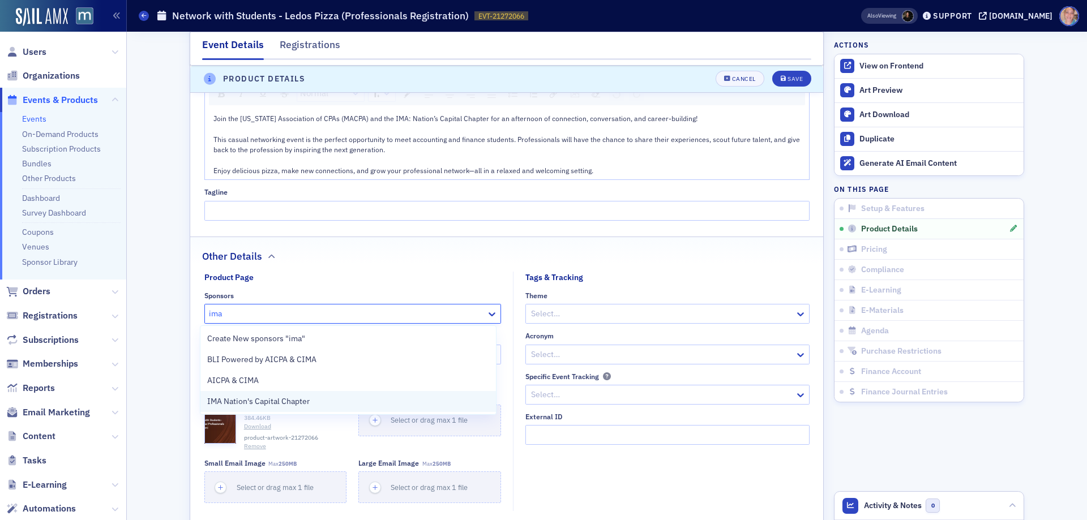
click at [272, 401] on span "IMA Nation's Capital Chapter" at bounding box center [258, 402] width 102 height 12
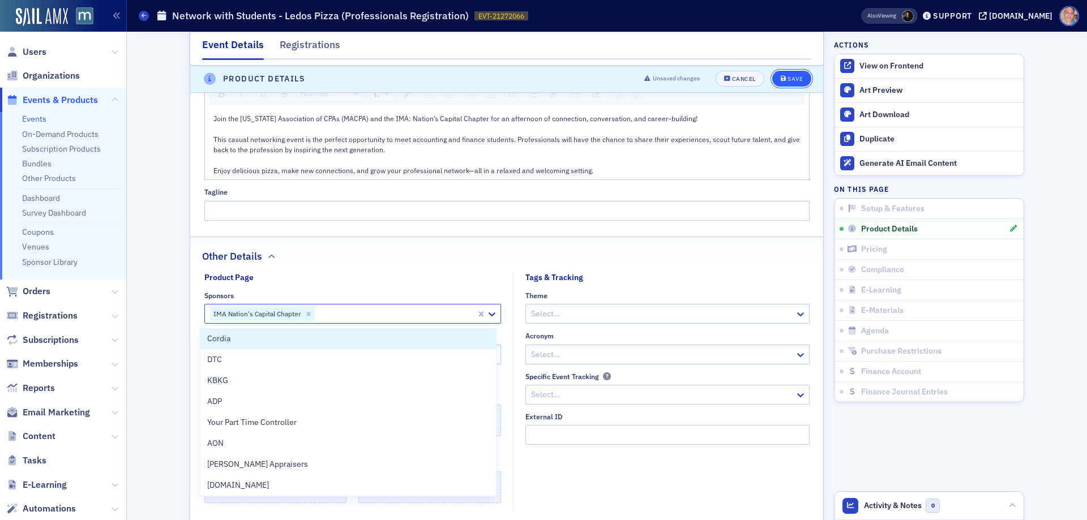
click at [788, 76] on div "Save" at bounding box center [794, 79] width 15 height 6
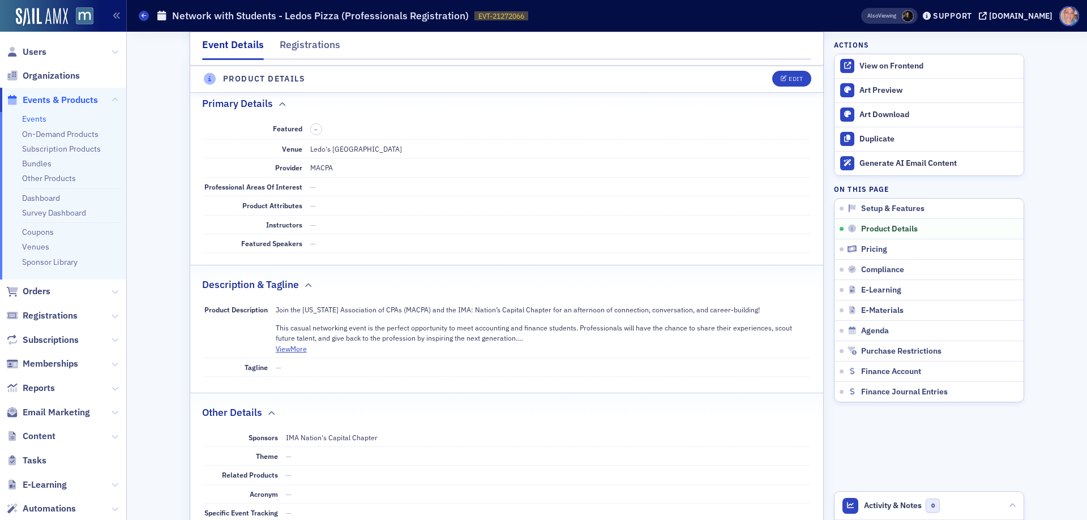
scroll to position [316, 0]
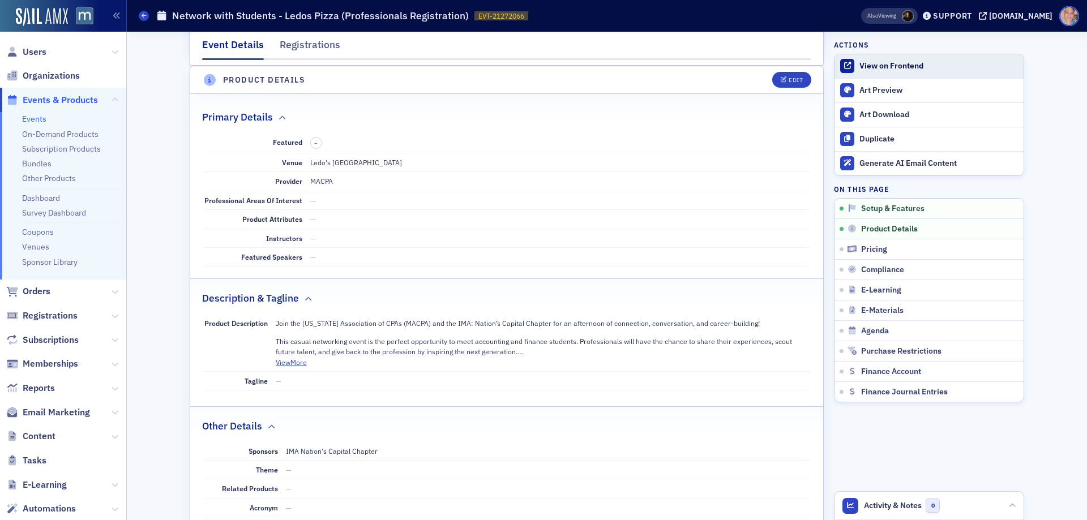
click at [894, 68] on div "View on Frontend" at bounding box center [938, 66] width 158 height 10
click at [791, 81] on div "Edit" at bounding box center [795, 80] width 14 height 6
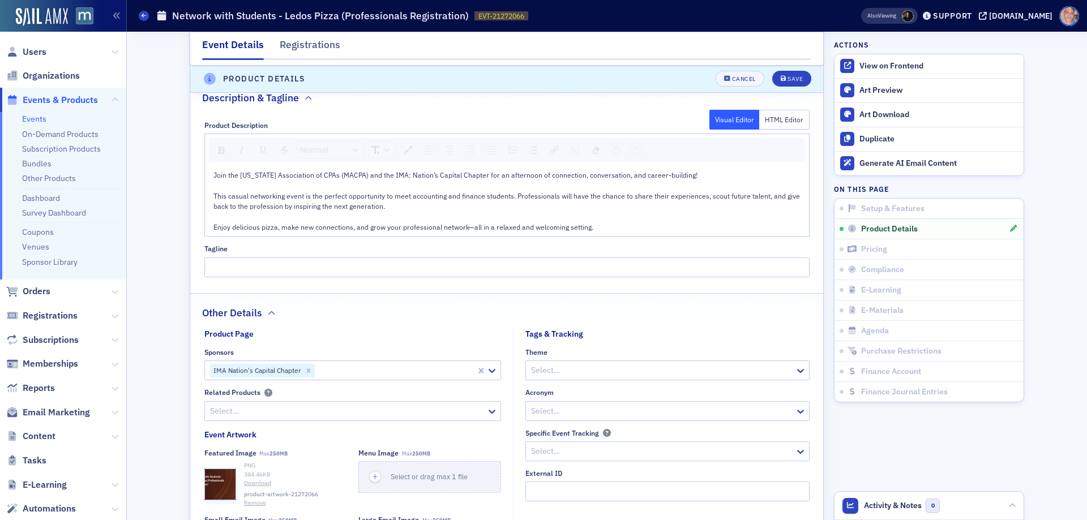
scroll to position [769, 0]
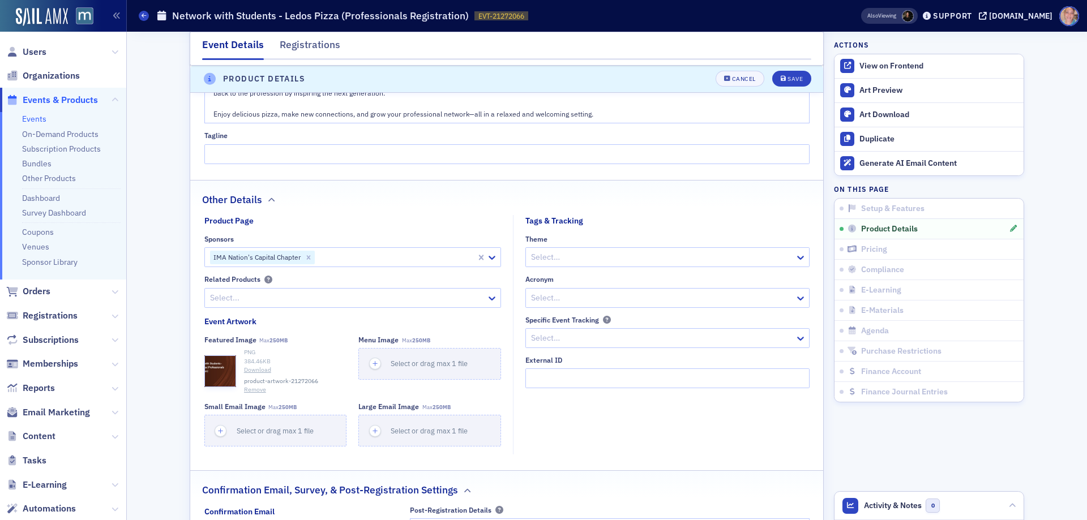
click at [353, 257] on div at bounding box center [395, 257] width 159 height 14
click at [398, 213] on fieldset "Other Details Product Page Sponsors 0 results available. Use Up and Down to cho…" at bounding box center [506, 321] width 633 height 283
click at [359, 260] on div at bounding box center [395, 257] width 159 height 14
type input "m"
click at [792, 80] on div "Save" at bounding box center [794, 79] width 15 height 6
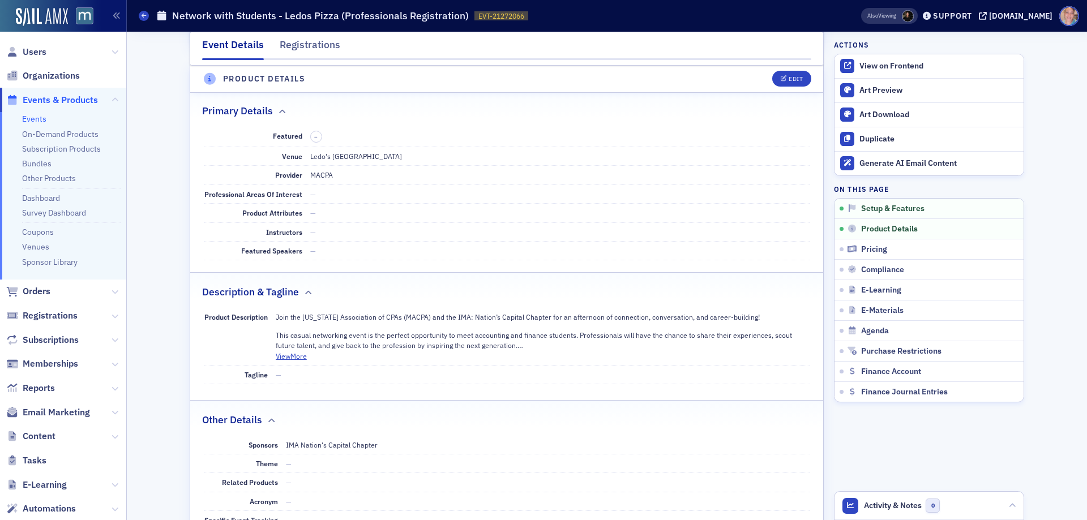
scroll to position [316, 0]
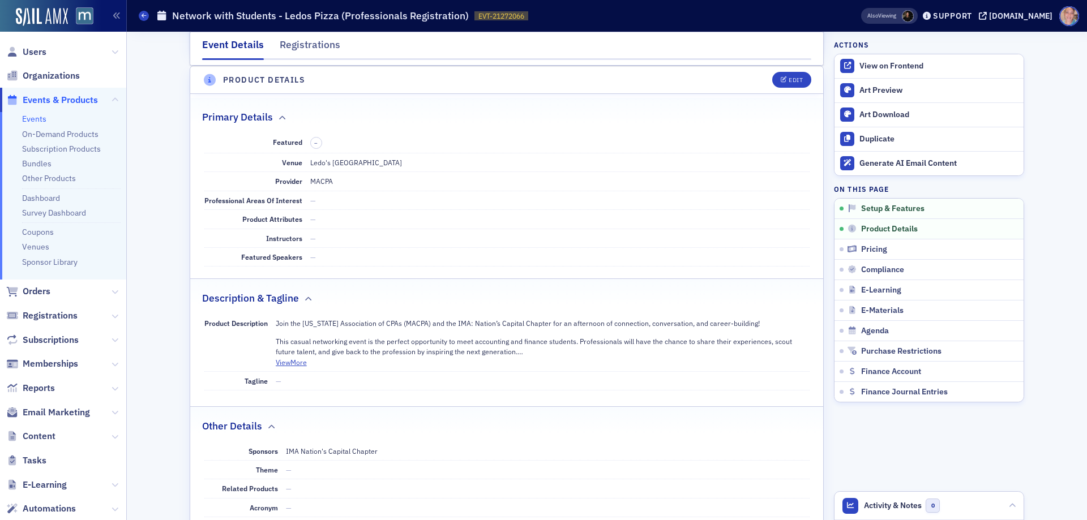
click at [36, 116] on link "Events" at bounding box center [34, 119] width 24 height 10
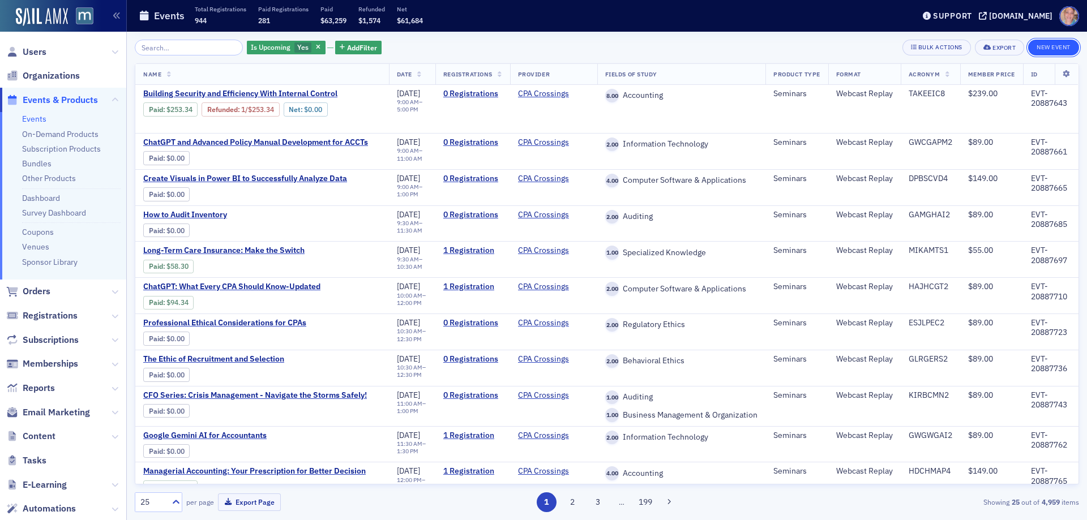
click at [1057, 46] on button "New Event" at bounding box center [1053, 48] width 51 height 16
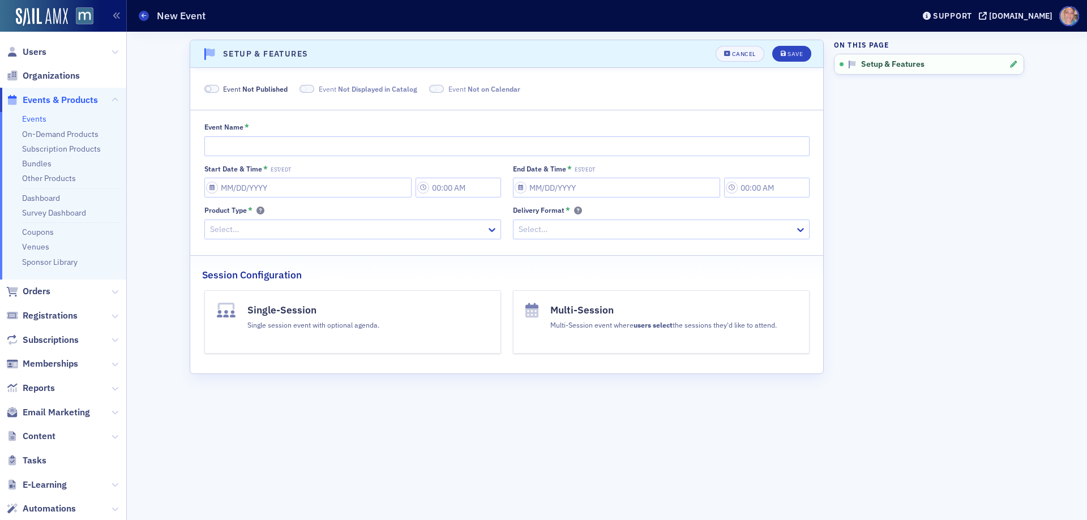
click at [256, 135] on div "Event Name *" at bounding box center [506, 139] width 605 height 34
click at [247, 138] on input "Event Name *" at bounding box center [506, 146] width 605 height 20
paste input "Acts of Confidence™ Program"
type input "Acts of Confidence™ Program"
click at [212, 188] on input "Start Date & Time * EST/EDT" at bounding box center [307, 188] width 207 height 20
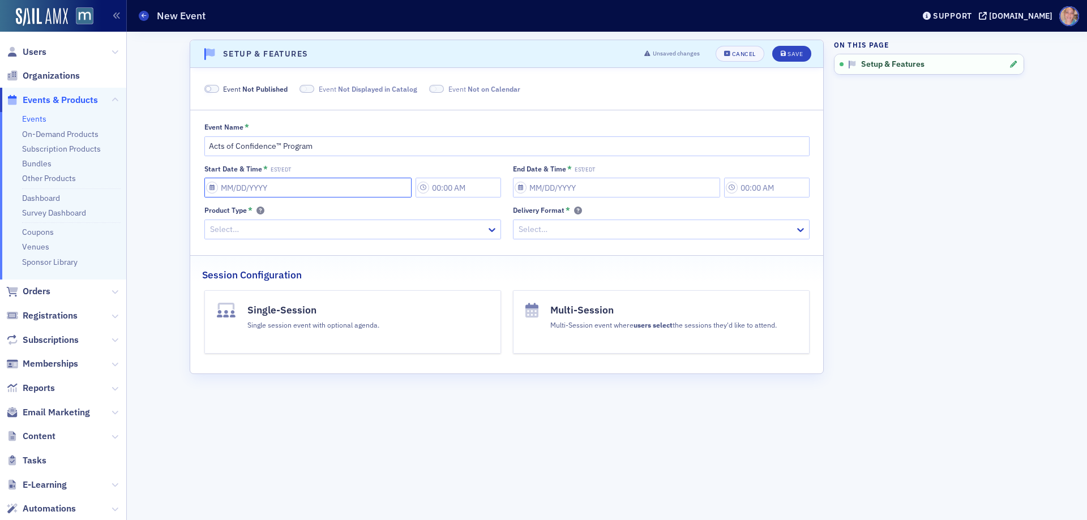
select select "7"
select select "2025"
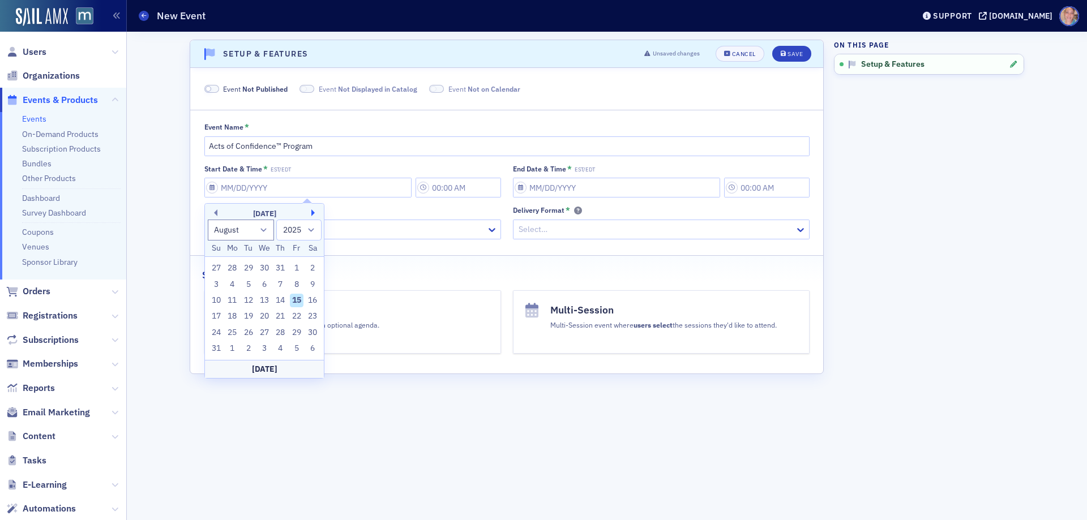
click at [314, 214] on button "Next Month" at bounding box center [314, 212] width 7 height 7
select select "9"
click at [250, 286] on div "7" at bounding box center [249, 285] width 14 height 14
type input "10/07/2025"
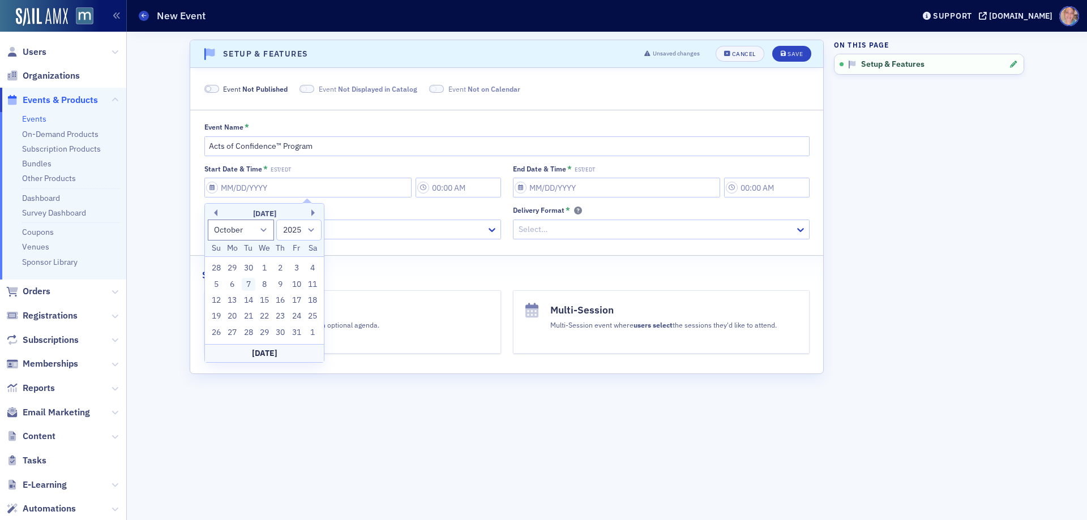
type input "9:00 AM"
type input "10/07/2025"
type input "10:00 AM"
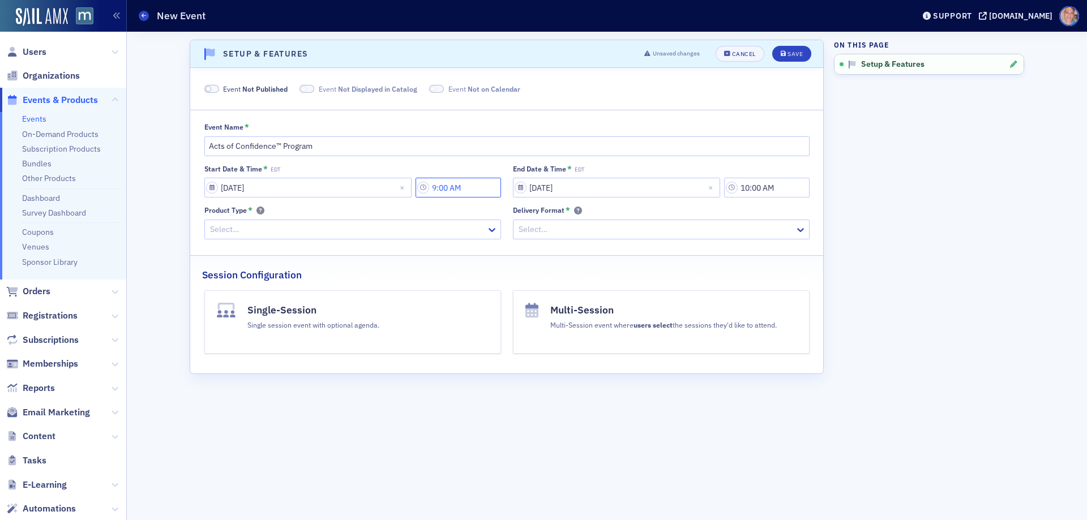
click at [473, 192] on input "9:00 AM" at bounding box center [457, 188] width 85 height 20
click at [534, 196] on div at bounding box center [540, 187] width 14 height 19
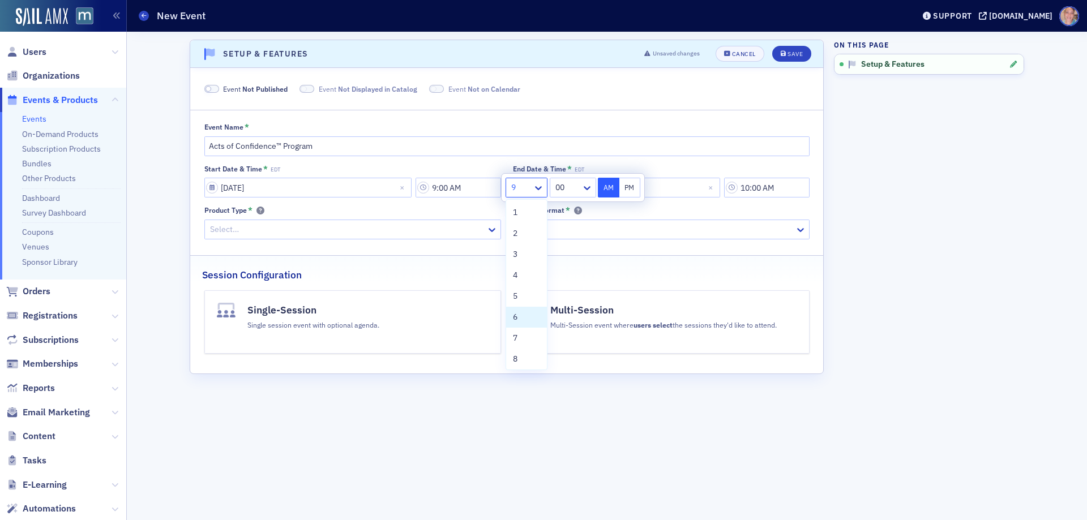
drag, startPoint x: 523, startPoint y: 316, endPoint x: 545, endPoint y: 304, distance: 24.8
click at [523, 317] on div "6" at bounding box center [526, 317] width 27 height 12
type input "6:00 AM"
click at [610, 180] on button "AM" at bounding box center [609, 188] width 22 height 20
click at [683, 184] on input "10/07/2025" at bounding box center [616, 188] width 207 height 20
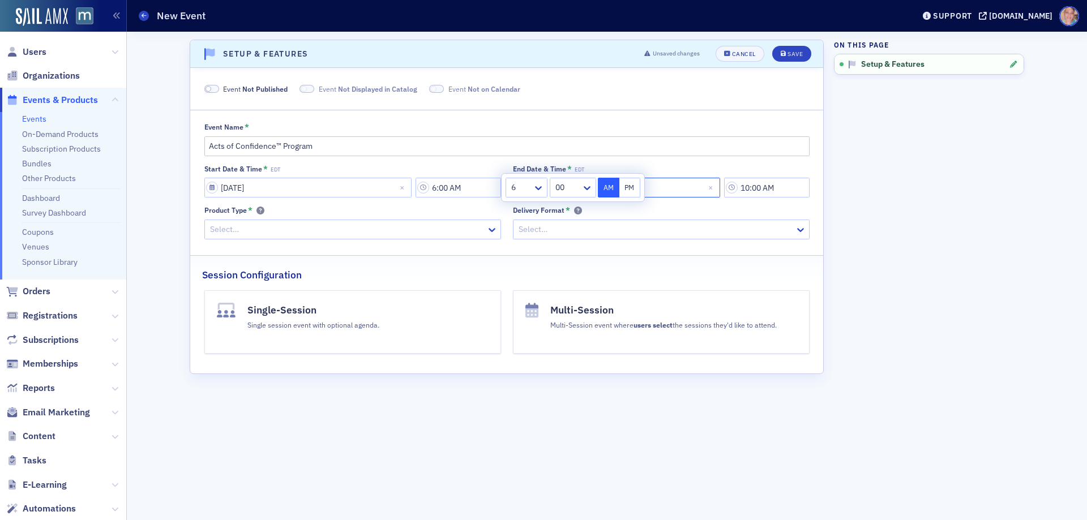
select select "9"
select select "2025"
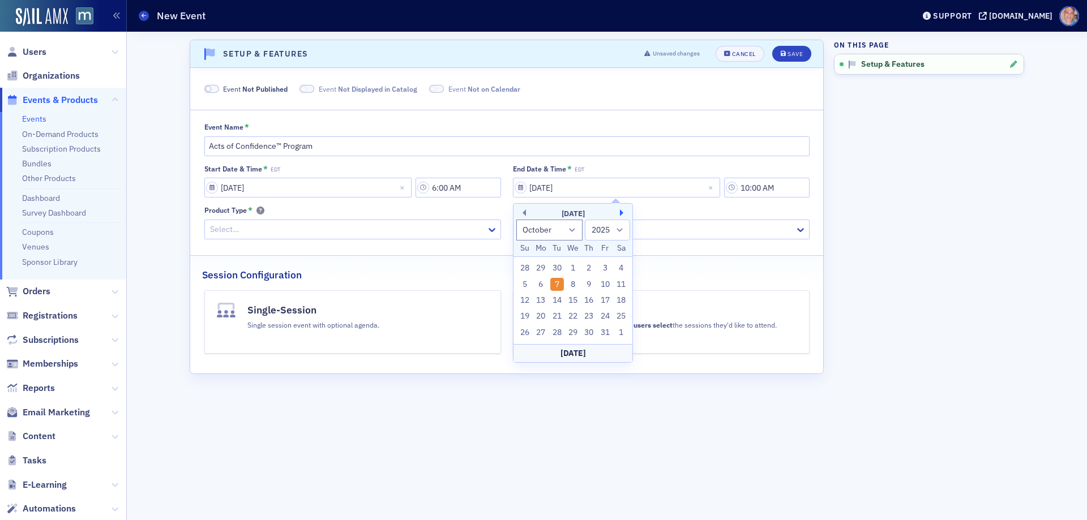
click at [622, 212] on button "Next Month" at bounding box center [623, 212] width 7 height 7
select select "11"
click at [557, 303] on div "16" at bounding box center [557, 301] width 14 height 14
type input "12/16/2025"
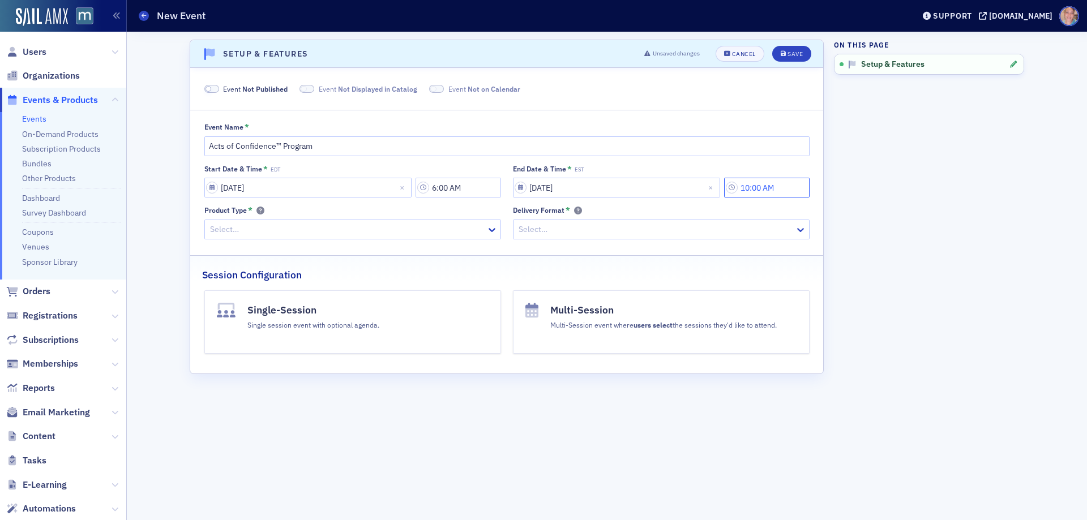
click at [760, 179] on input "10:00 AM" at bounding box center [766, 188] width 85 height 20
click at [629, 188] on icon at bounding box center [627, 188] width 7 height 4
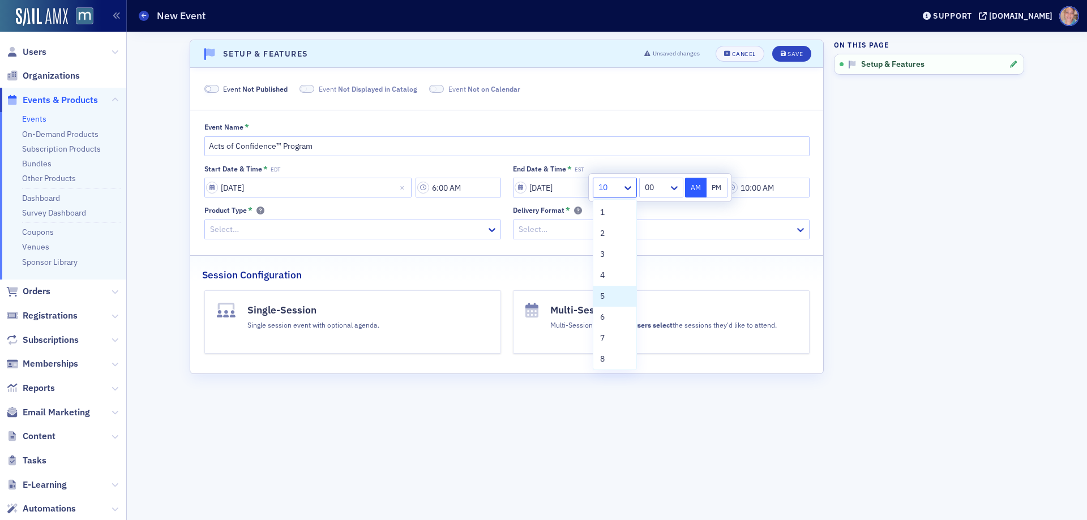
click at [610, 297] on div "5" at bounding box center [614, 296] width 29 height 12
click at [722, 188] on button "PM" at bounding box center [717, 188] width 22 height 20
type input "5:00 PM"
click at [273, 229] on div at bounding box center [347, 229] width 276 height 14
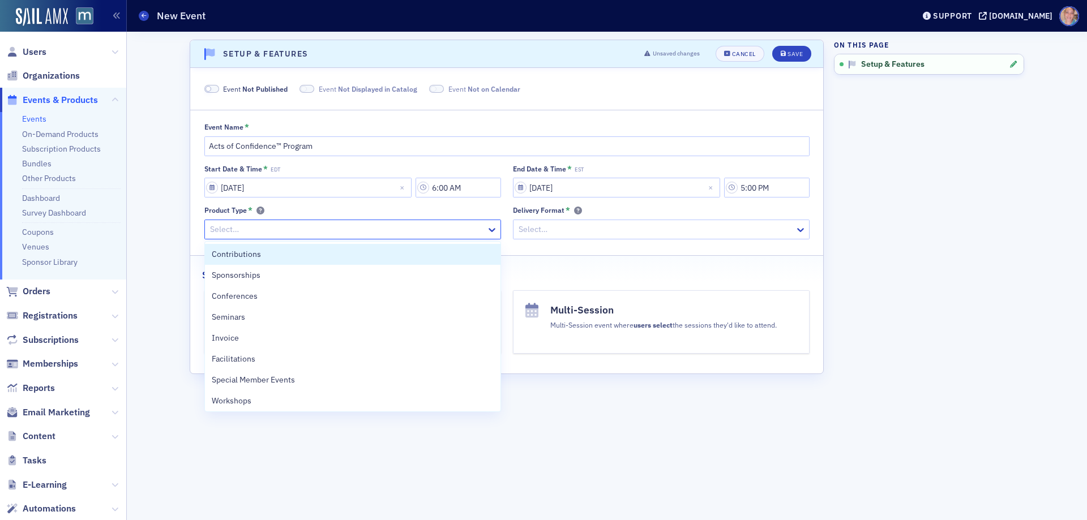
click at [248, 229] on div at bounding box center [347, 229] width 276 height 14
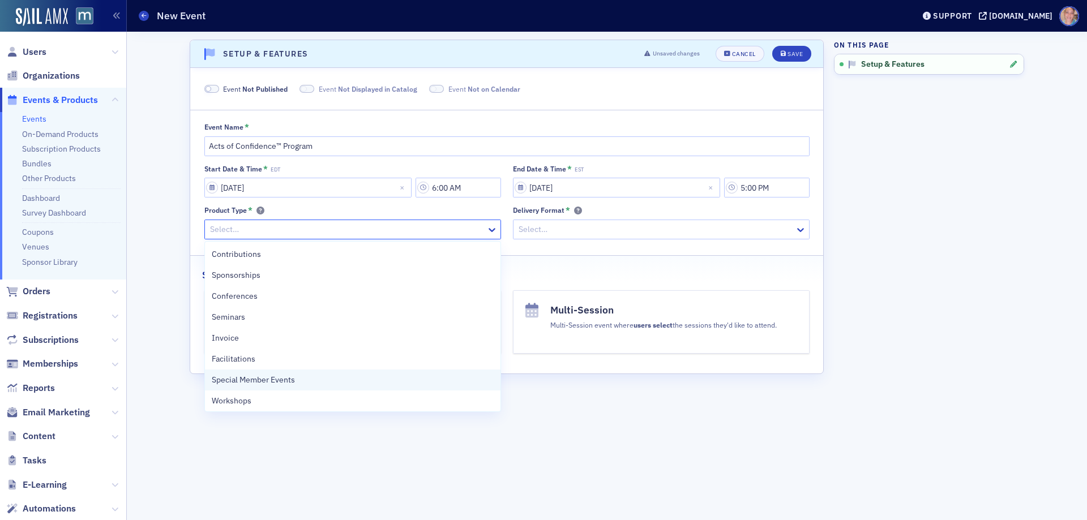
click at [321, 382] on div "Special Member Events" at bounding box center [353, 380] width 282 height 12
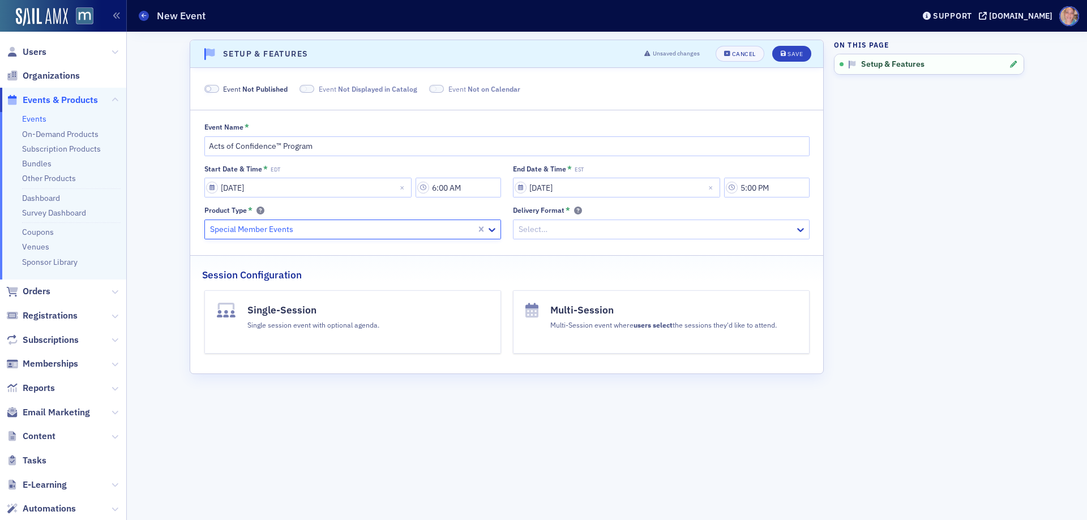
click at [607, 221] on div "Select…" at bounding box center [653, 229] width 281 height 16
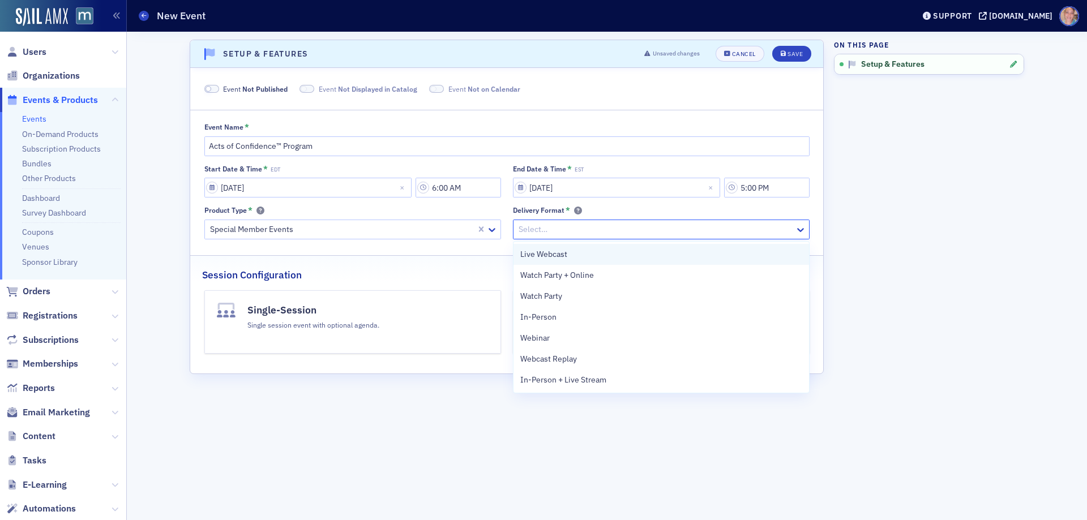
click at [570, 254] on div "Live Webcast" at bounding box center [661, 254] width 282 height 12
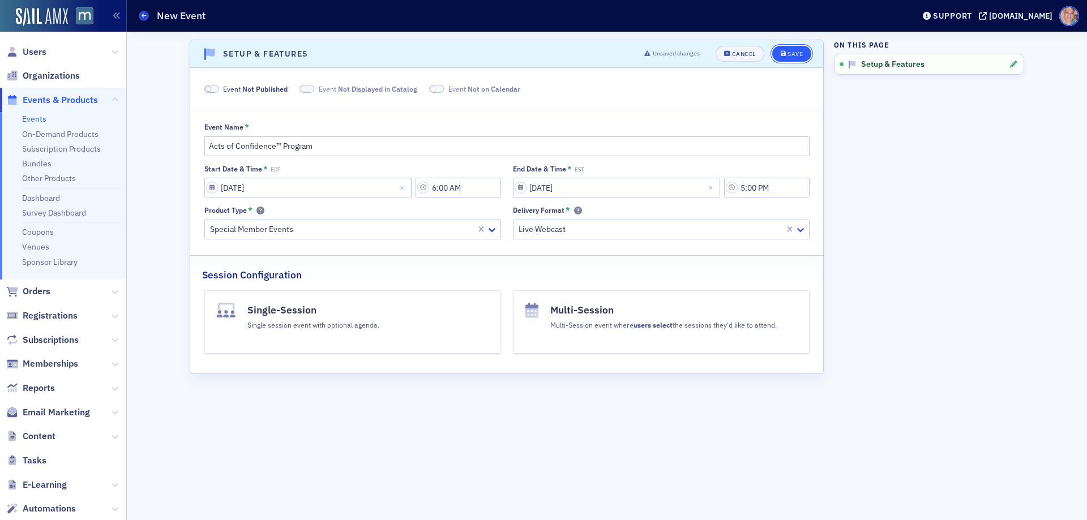
click at [797, 51] on div "Save" at bounding box center [794, 54] width 15 height 6
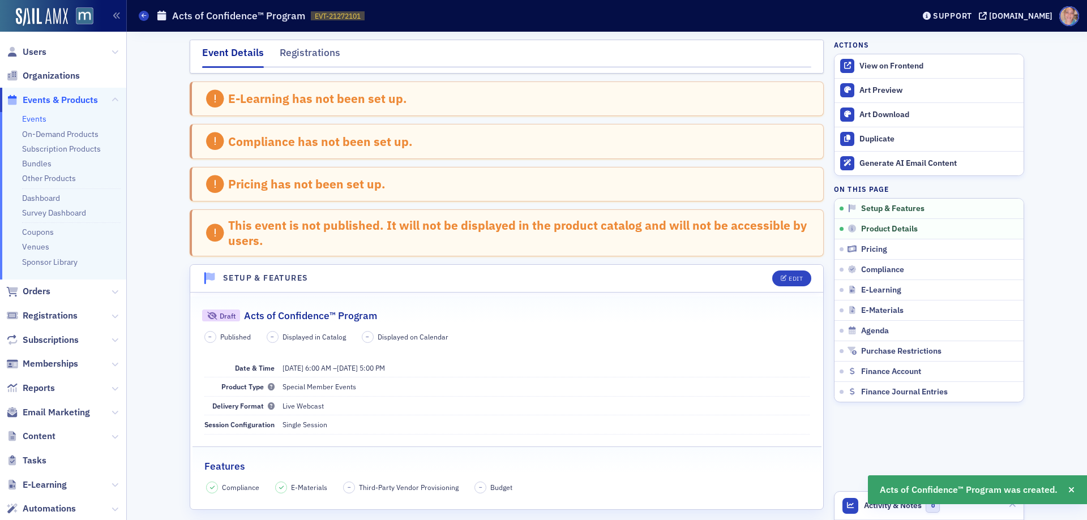
scroll to position [227, 0]
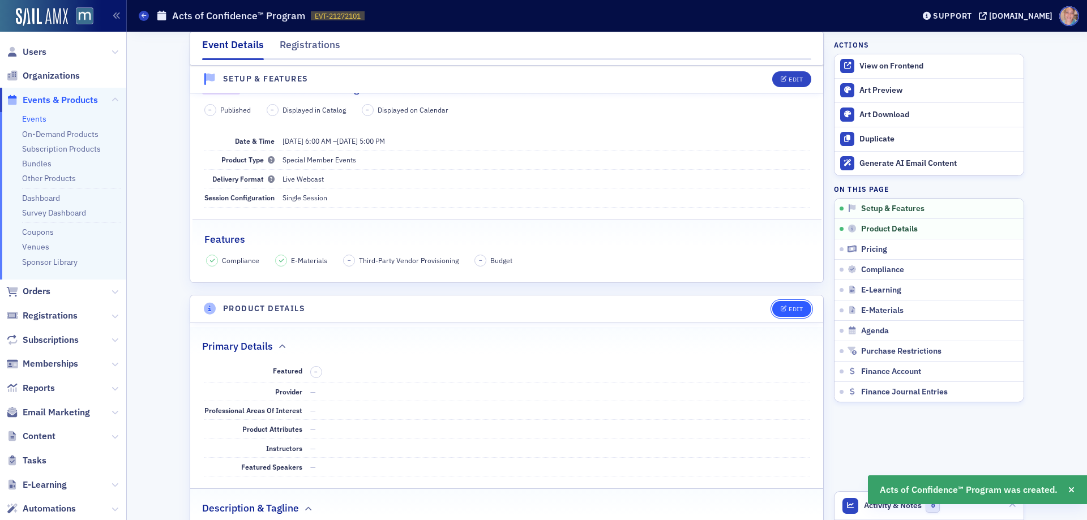
click at [782, 307] on icon "button" at bounding box center [783, 309] width 7 height 6
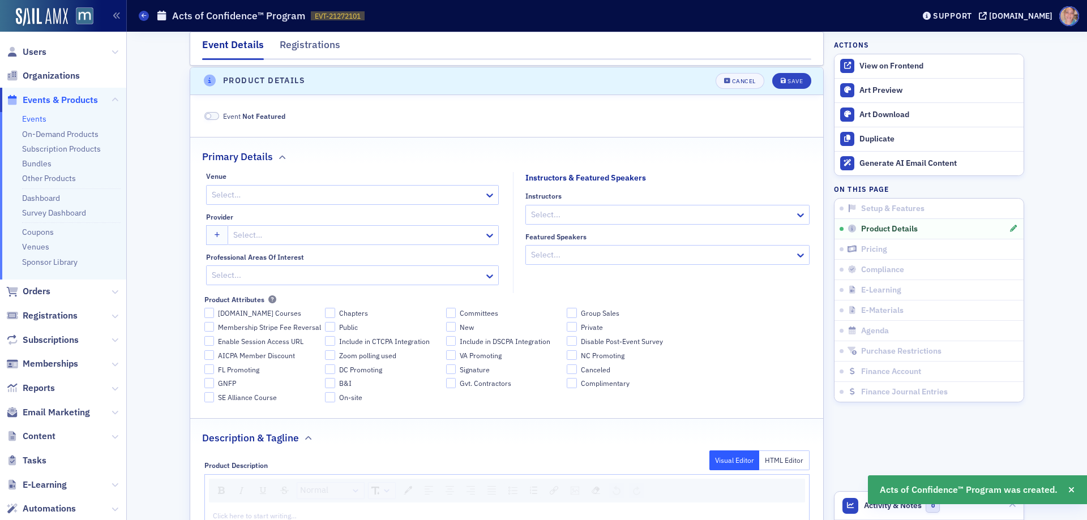
scroll to position [456, 0]
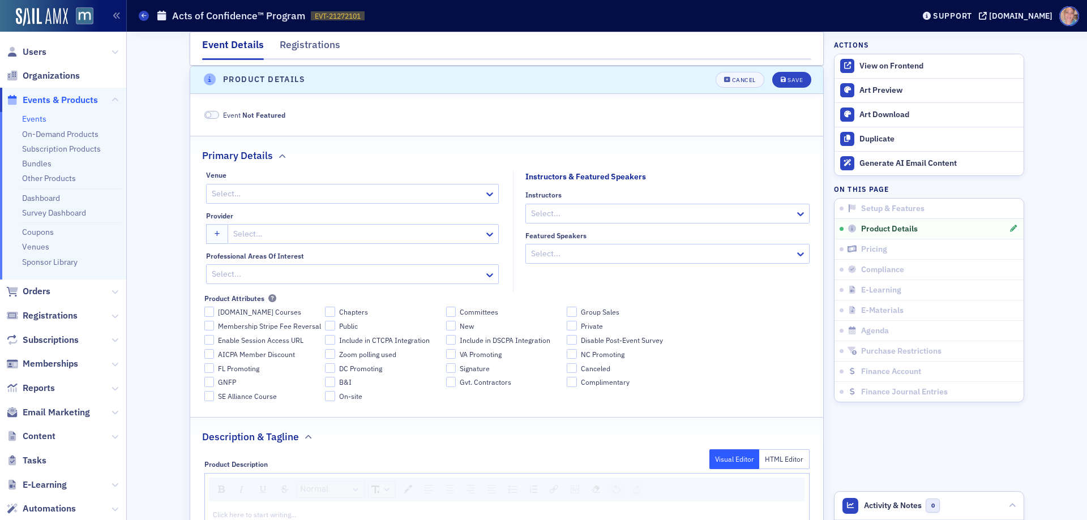
click at [209, 113] on span at bounding box center [211, 115] width 15 height 8
click at [241, 191] on div at bounding box center [336, 194] width 250 height 14
type input "live"
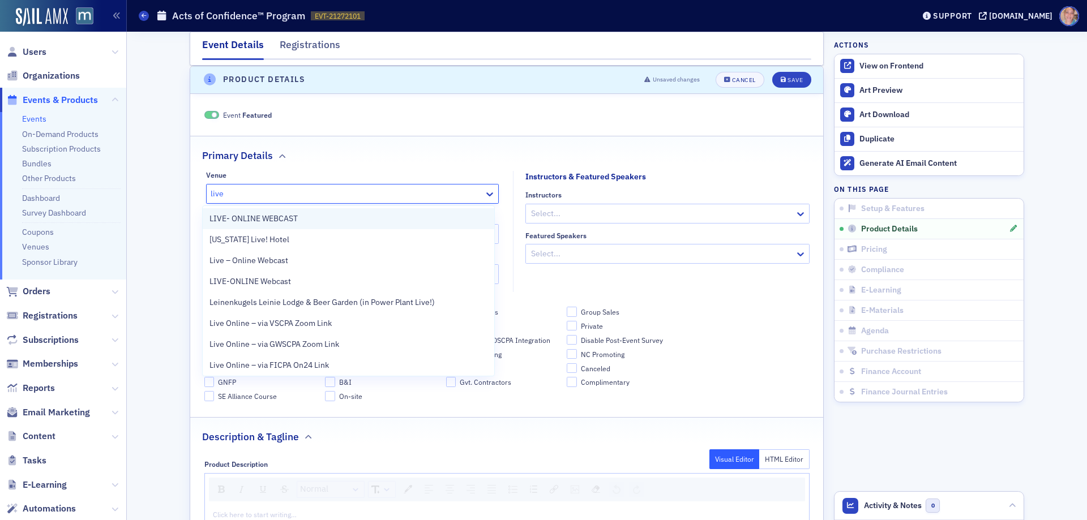
click at [291, 220] on span "LIVE- ONLINE WEBCAST" at bounding box center [253, 219] width 88 height 12
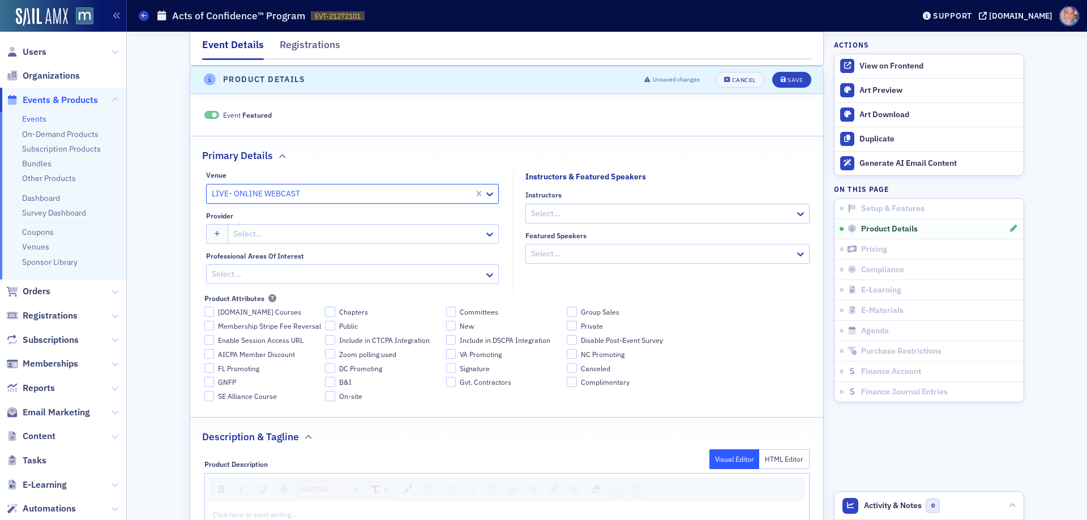
click at [643, 211] on div at bounding box center [662, 214] width 264 height 14
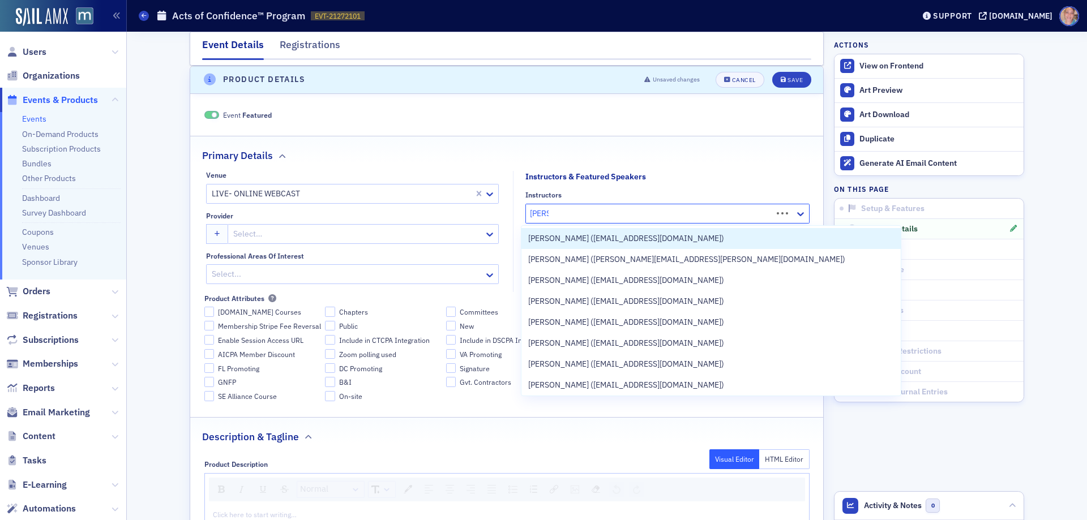
type input "kate b"
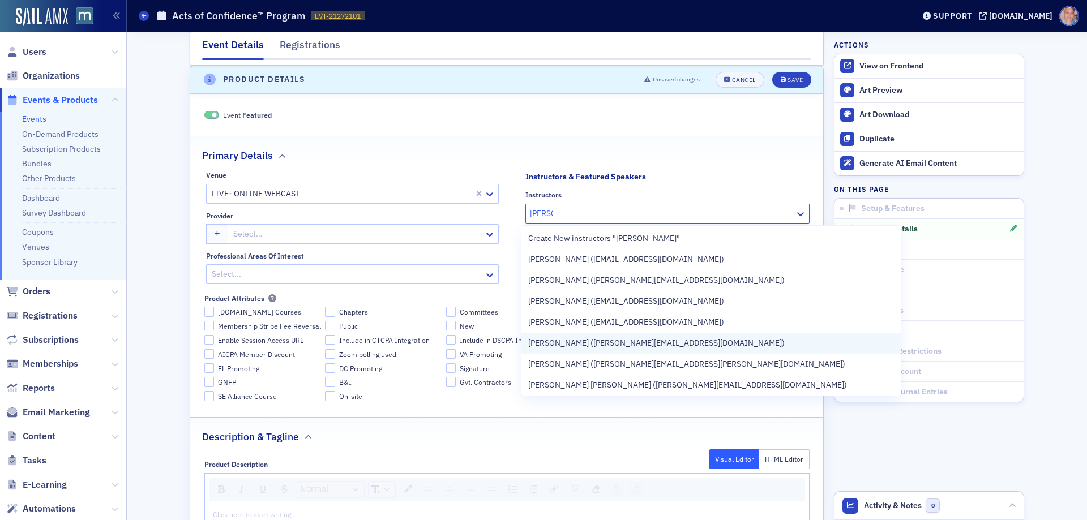
click at [620, 344] on span "Kate Boorer (kate@ypwa.com.au)" at bounding box center [656, 343] width 256 height 12
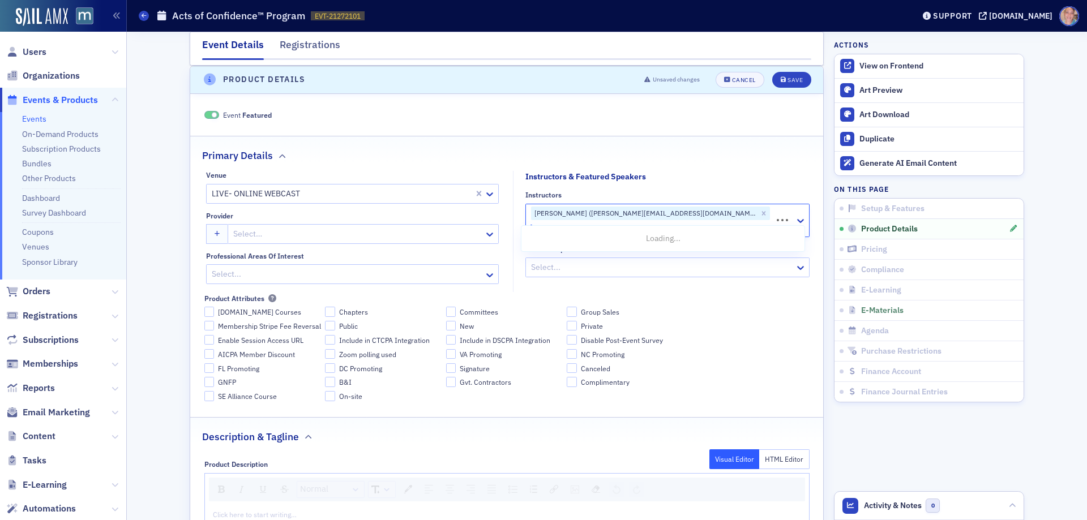
type input "fiona p"
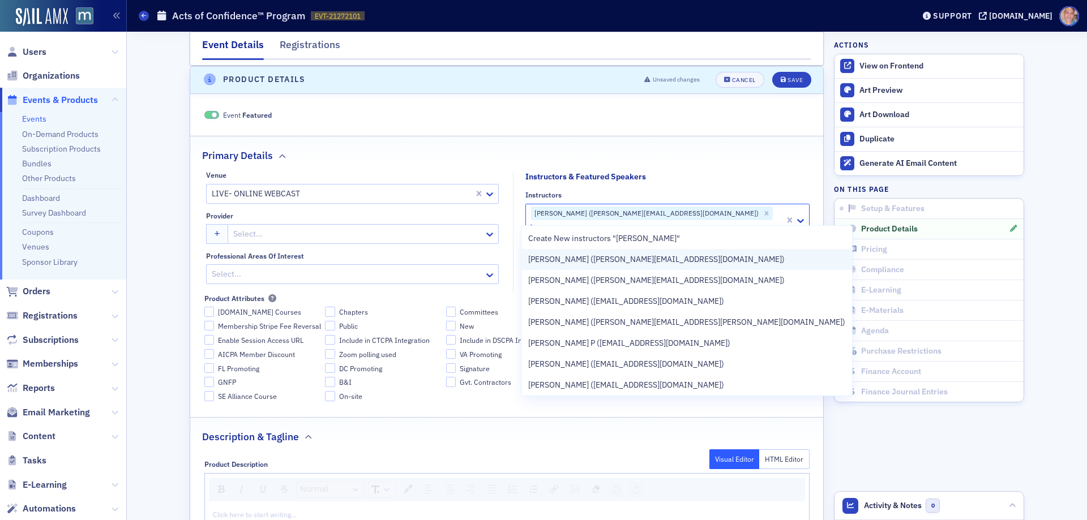
click at [684, 258] on span "Fiona Pearman (fiona@quantumimpact.com.au)" at bounding box center [656, 260] width 256 height 12
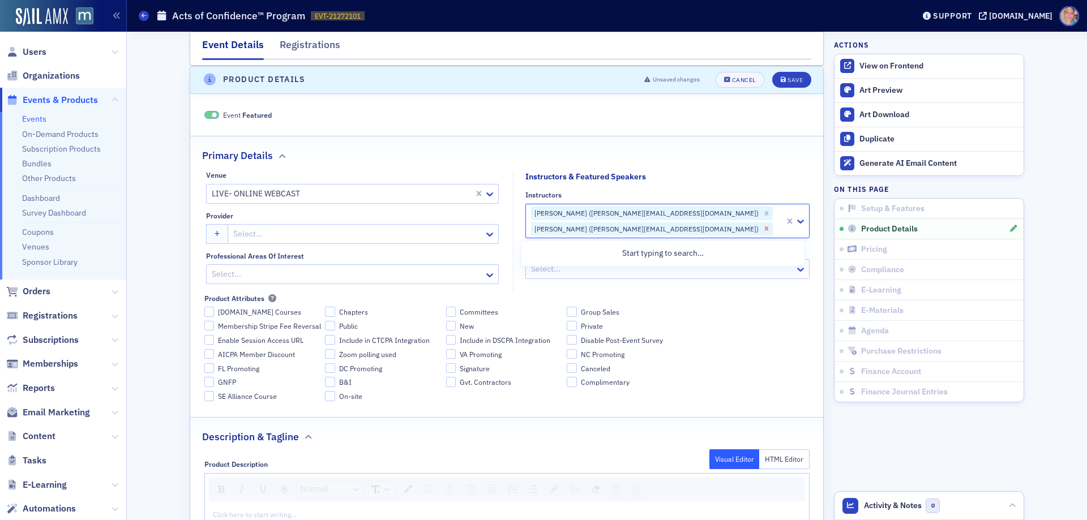
click at [764, 228] on icon "Remove Fiona Pearman (fiona@quantumimpact.com.au)" at bounding box center [766, 229] width 4 height 4
click at [762, 212] on icon "Remove Kate Boorer (kate@ypwa.com.au)" at bounding box center [766, 213] width 8 height 8
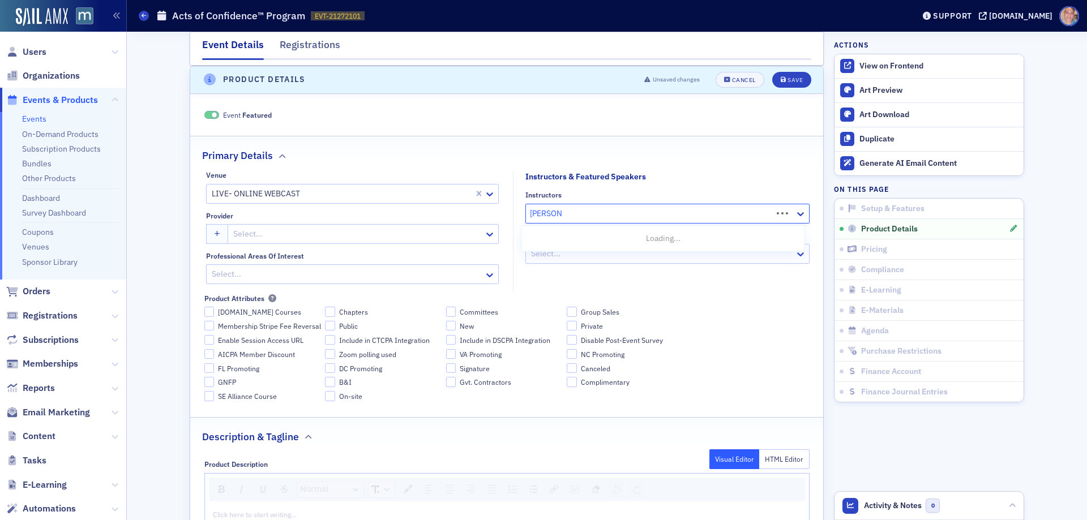
type input "kate boo"
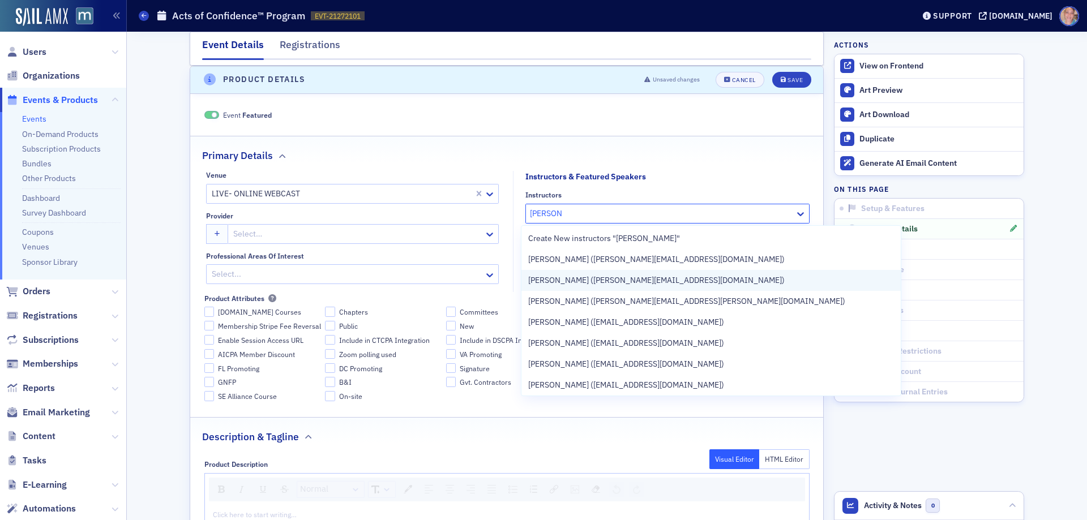
click at [645, 277] on span "Kate Boorer (kate@ypwa.com.au)" at bounding box center [656, 280] width 256 height 12
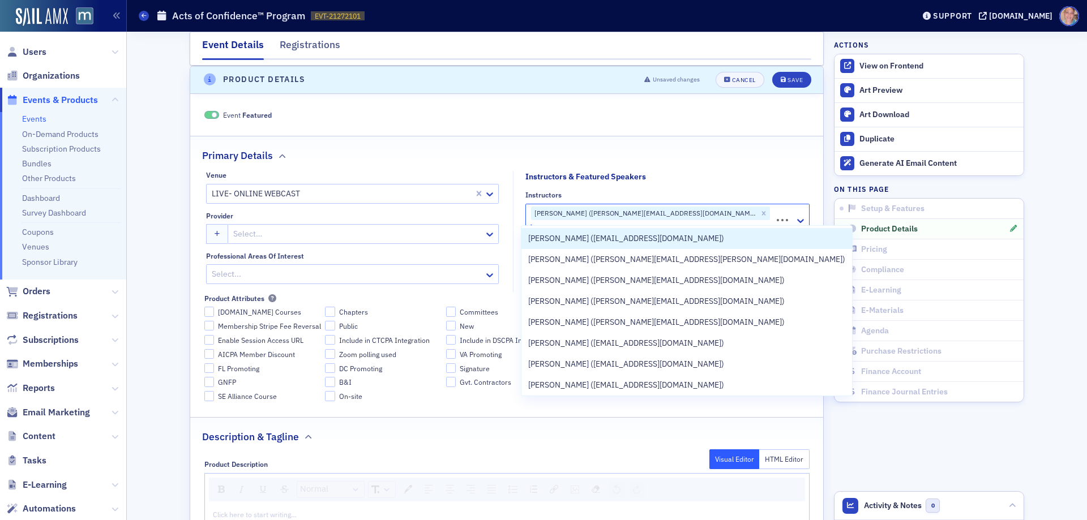
type input "fiona pe"
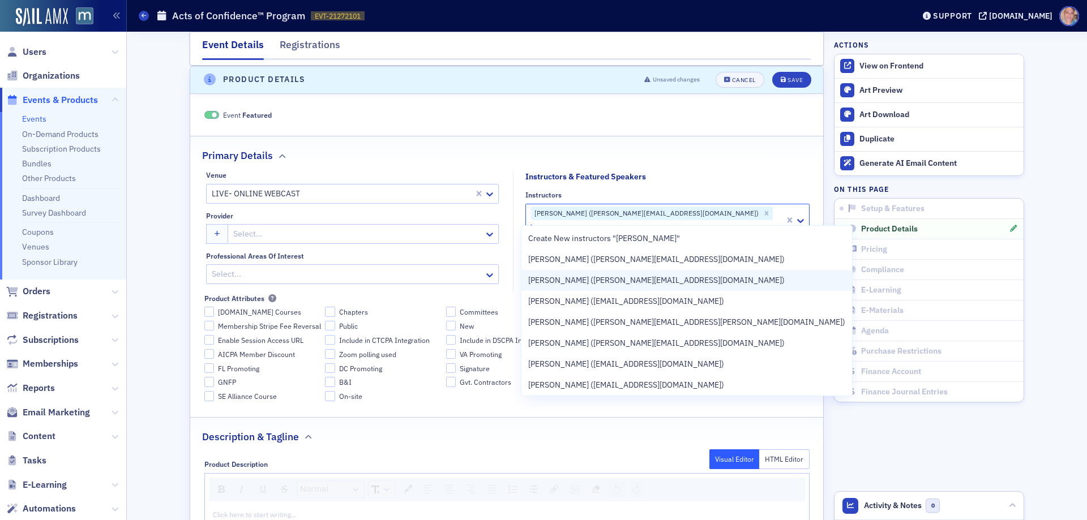
click at [654, 277] on span "Fiona Pearman (fiona@quantumimpact.com.au)" at bounding box center [656, 280] width 256 height 12
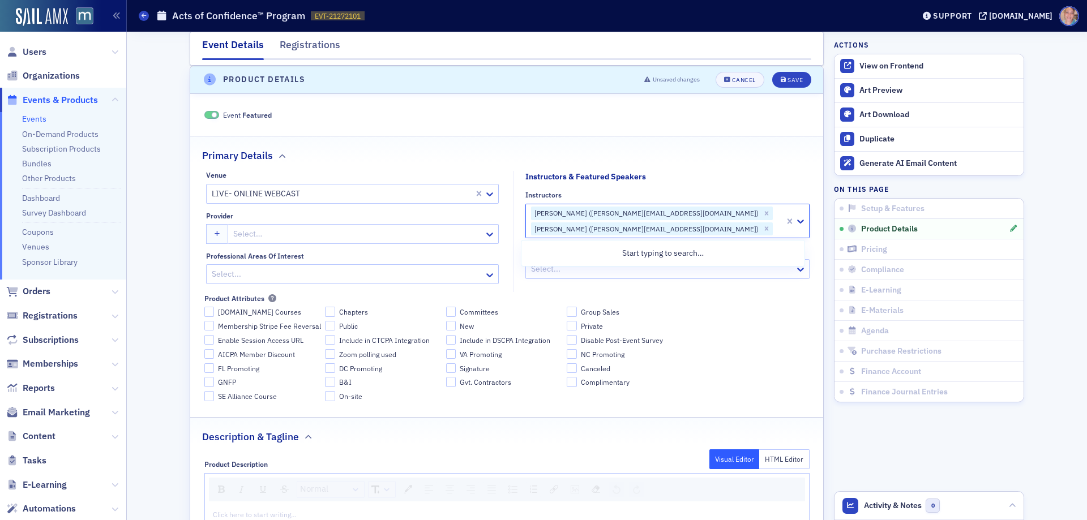
scroll to position [569, 0]
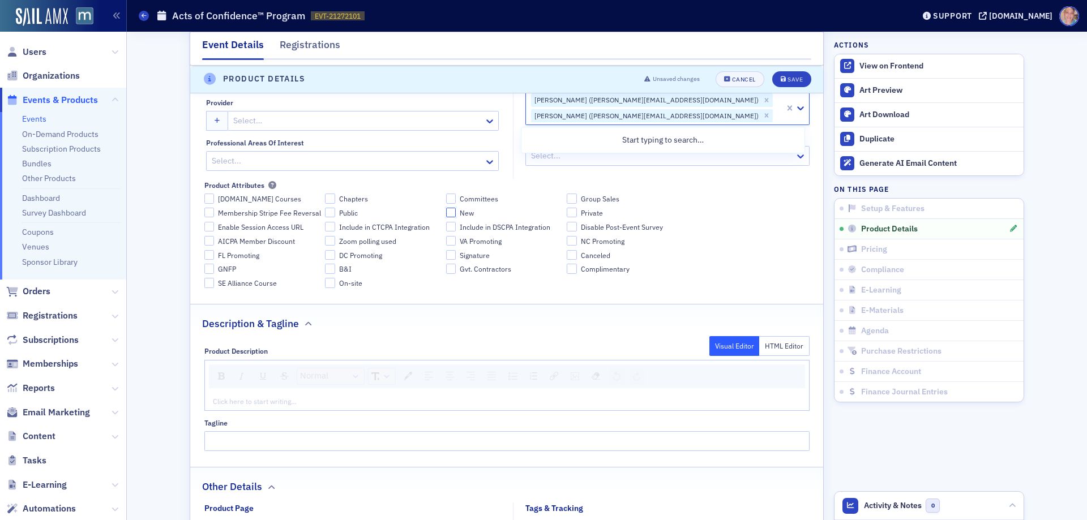
click at [446, 214] on input "New" at bounding box center [451, 213] width 10 height 10
checkbox input "true"
click at [234, 397] on div "rdw-editor" at bounding box center [506, 401] width 587 height 10
paste div "rdw-editor"
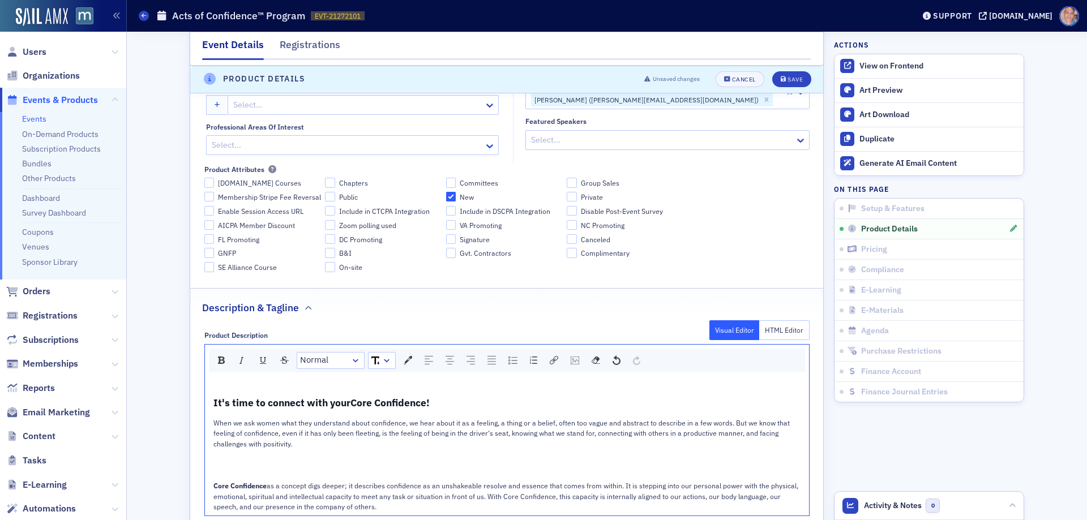
click at [315, 408] on span "It's time to connect with your" at bounding box center [281, 402] width 137 height 13
click at [315, 407] on span "It's time to connect with your" at bounding box center [281, 402] width 137 height 13
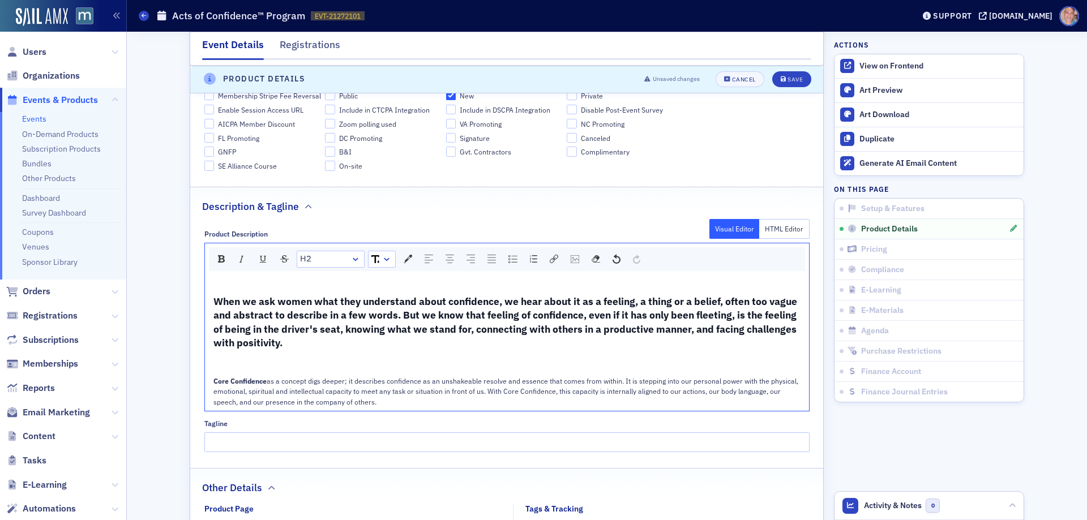
scroll to position [698, 0]
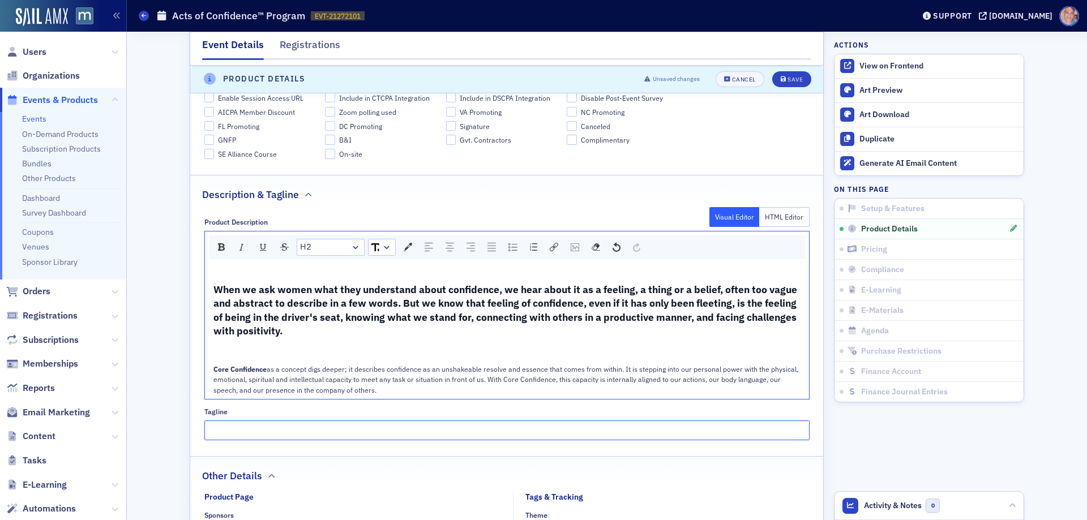
click at [250, 433] on input "Tagline" at bounding box center [506, 430] width 605 height 20
paste input "It's time to connect with your Core Confidence!"
type input "It's time to connect with your Core Confidence!"
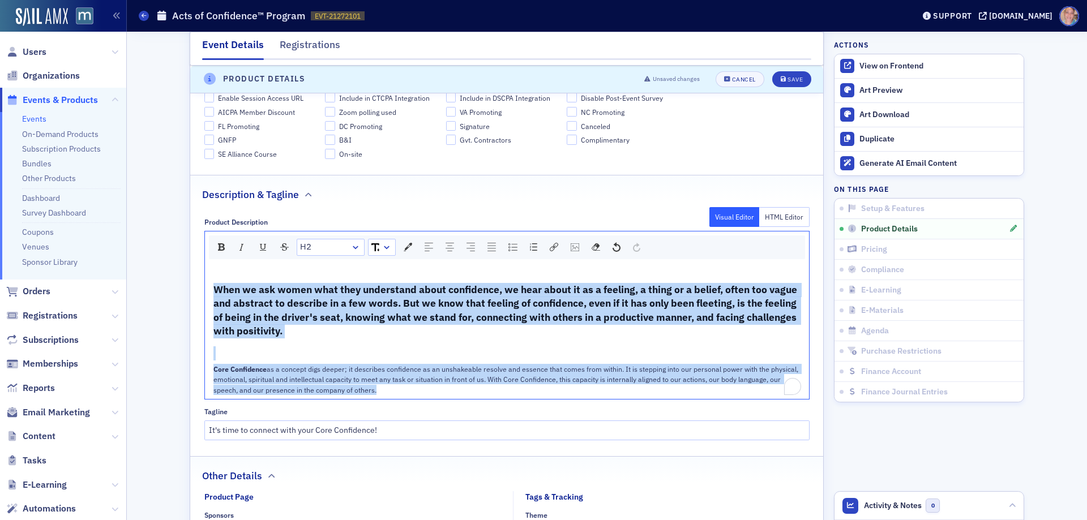
drag, startPoint x: 375, startPoint y: 391, endPoint x: 181, endPoint y: 287, distance: 220.8
click at [324, 249] on span "Block Type" at bounding box center [321, 247] width 42 height 13
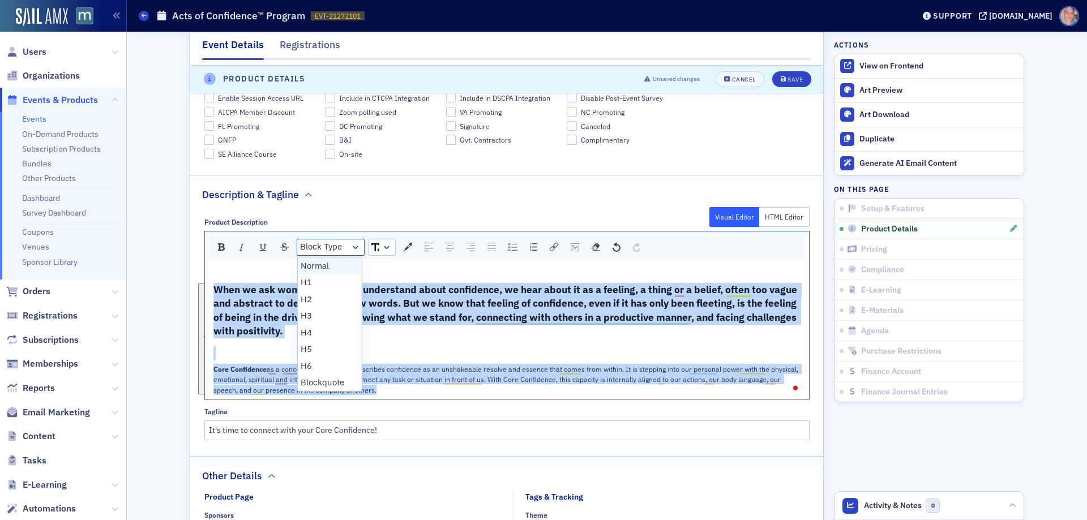
click at [319, 265] on li "Normal" at bounding box center [330, 266] width 65 height 17
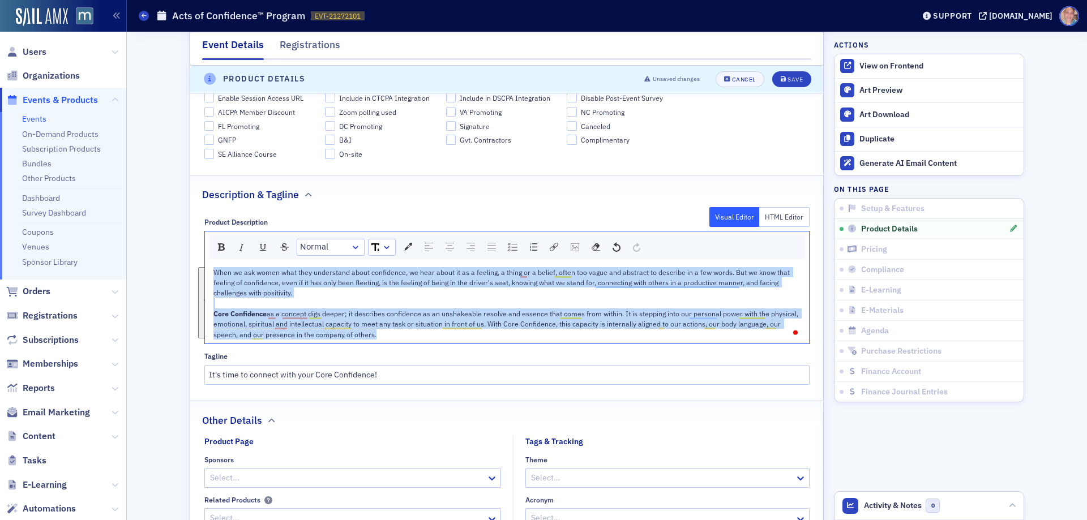
scroll to position [683, 0]
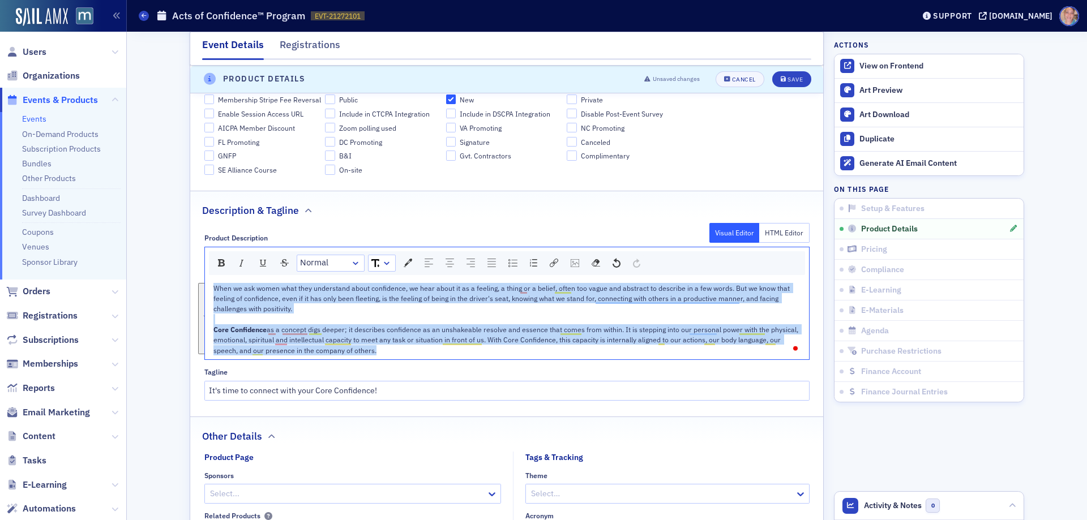
click at [303, 306] on div "When we ask women what they understand about confidence, we hear about it as a …" at bounding box center [506, 298] width 587 height 31
click at [449, 361] on div "Product Description Visual Editor HTML Editor Normal When we ask women what the…" at bounding box center [506, 313] width 633 height 174
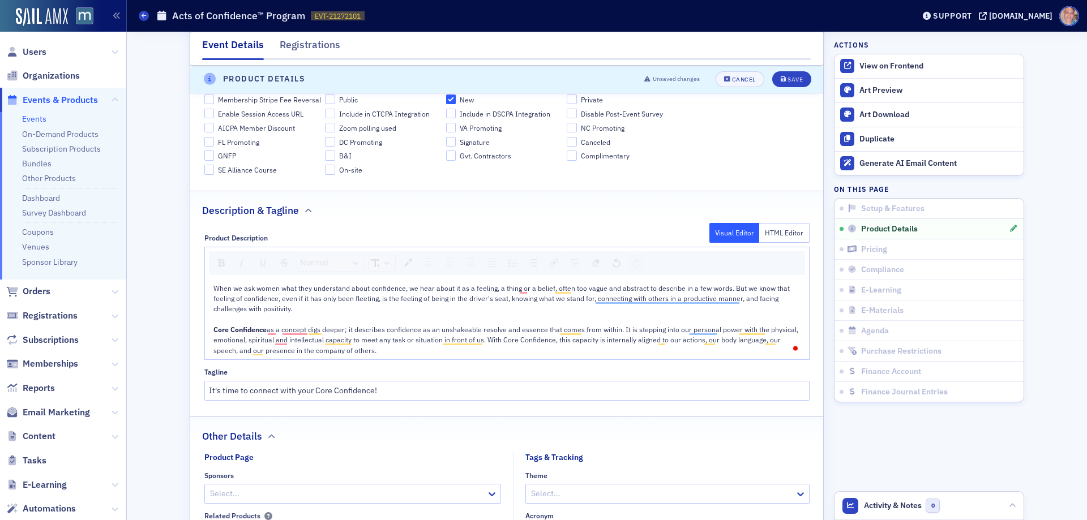
scroll to position [909, 0]
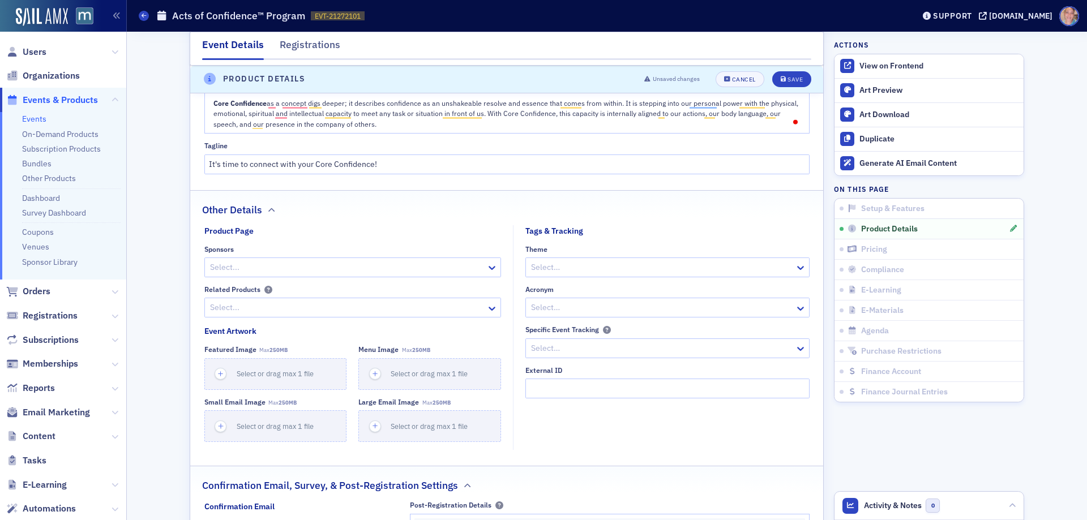
click at [594, 301] on div at bounding box center [662, 308] width 264 height 14
type input "coreconfidence"
click at [588, 327] on span "Create "coreconfidence"" at bounding box center [572, 333] width 88 height 12
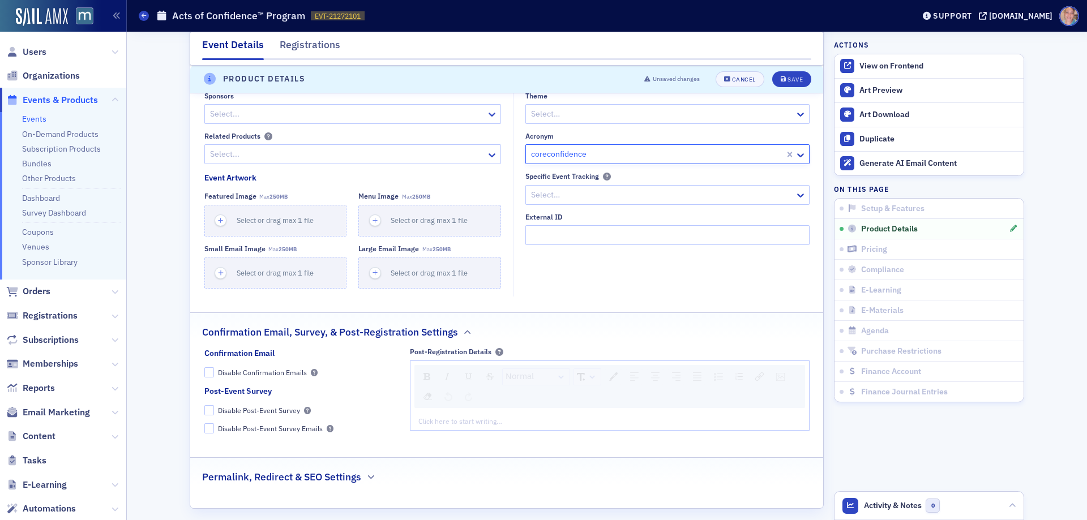
scroll to position [1079, 0]
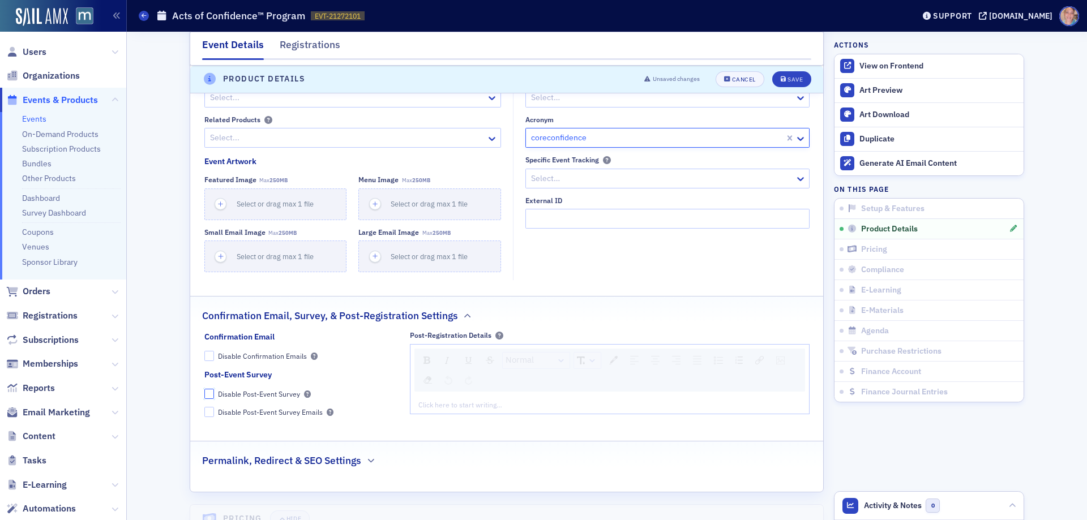
click at [205, 394] on input "Disable Post-Event Survey" at bounding box center [209, 394] width 10 height 10
checkbox input "true"
click at [367, 462] on icon "button" at bounding box center [370, 460] width 7 height 7
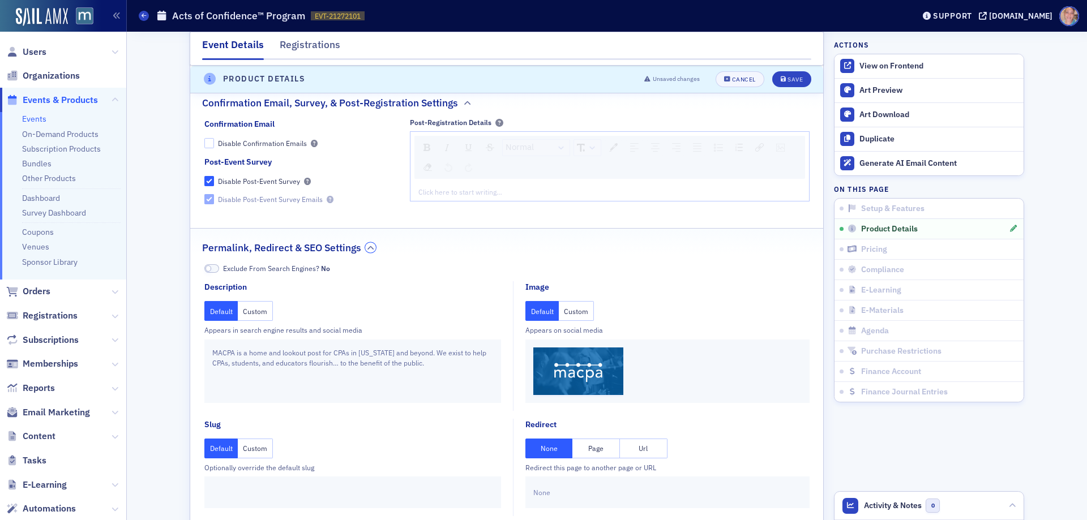
scroll to position [1418, 0]
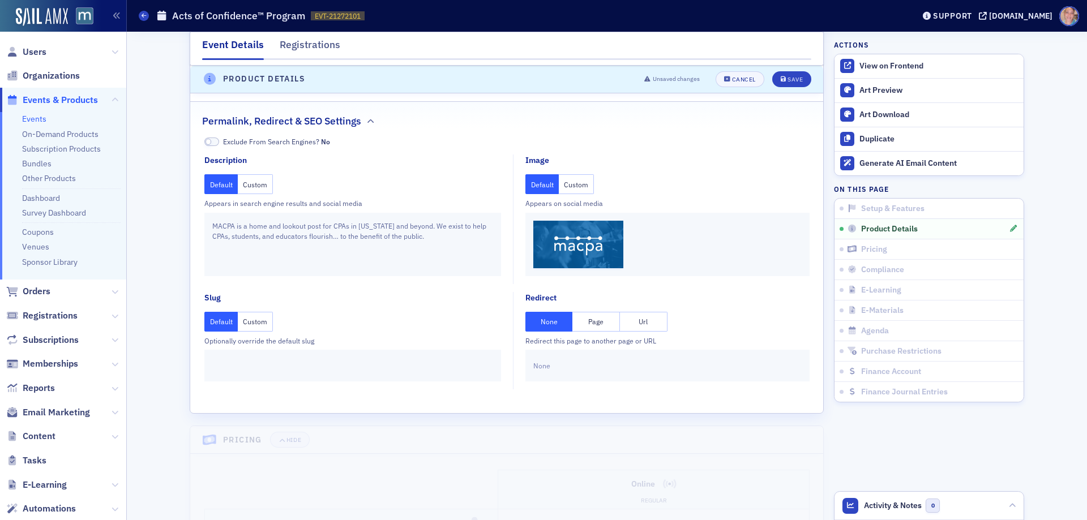
click at [643, 321] on button "Url" at bounding box center [644, 322] width 48 height 20
click at [556, 364] on input "text" at bounding box center [667, 366] width 268 height 20
paste input "https://coreconfidence.mykajabi.com/aoc-macpa"
type input "https://coreconfidence.mykajabi.com/aoc-macpa"
click at [789, 81] on div "Save" at bounding box center [794, 79] width 15 height 6
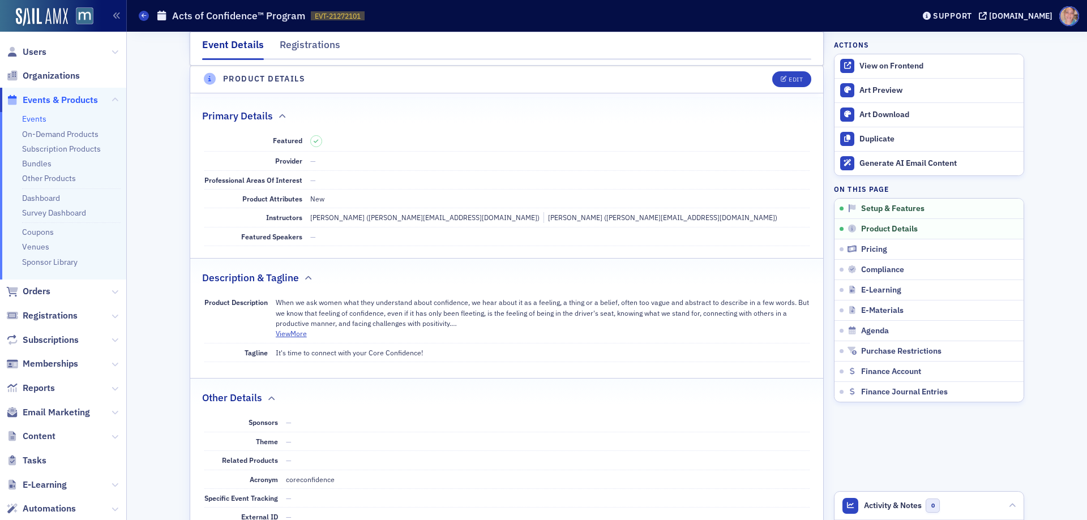
scroll to position [456, 0]
click at [1010, 249] on icon "button" at bounding box center [1013, 249] width 7 height 7
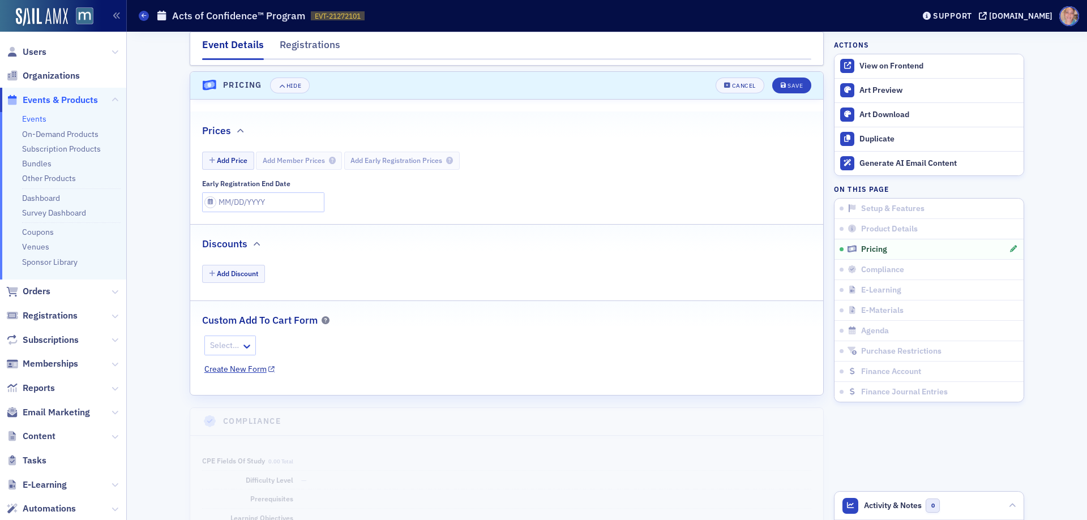
scroll to position [1121, 0]
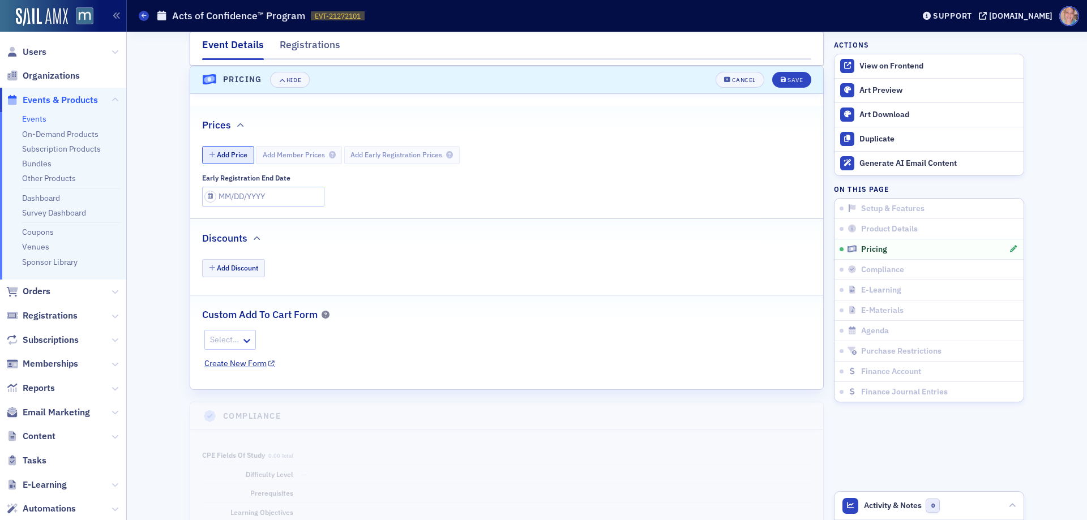
click at [229, 157] on button "Add Price" at bounding box center [228, 155] width 52 height 18
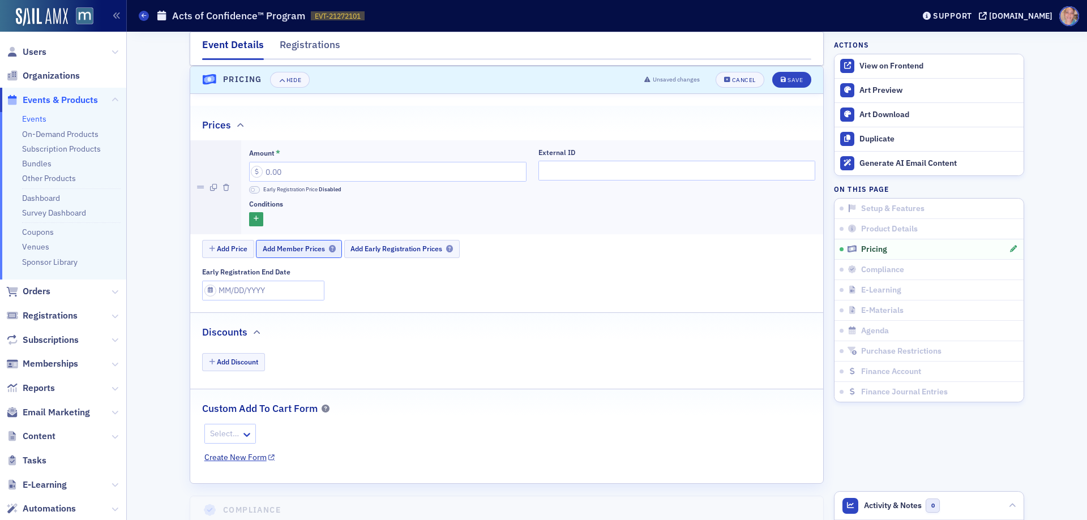
click at [305, 247] on span "Add Member Prices" at bounding box center [299, 248] width 73 height 8
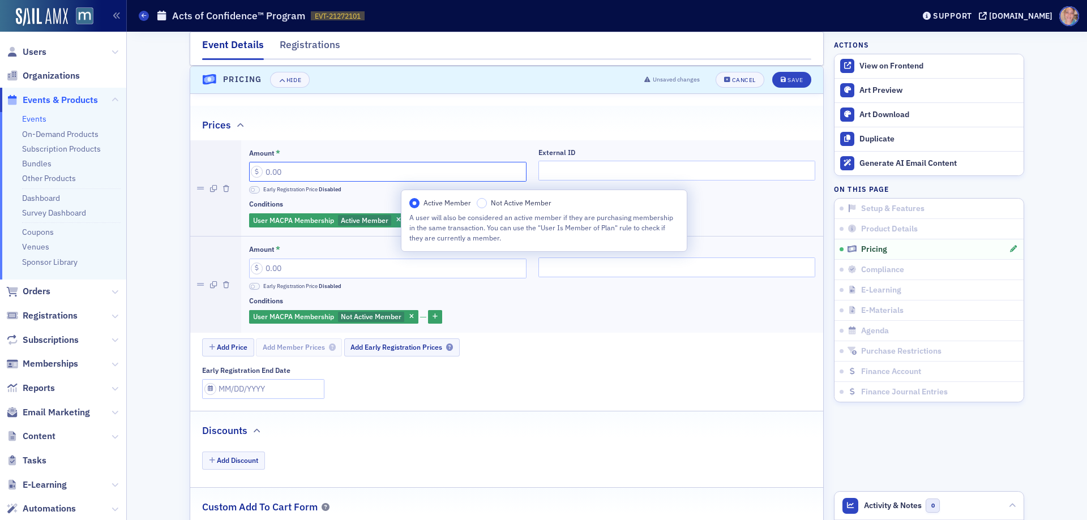
drag, startPoint x: 229, startPoint y: 167, endPoint x: 211, endPoint y: 167, distance: 18.1
click at [212, 167] on li "Amount * Early Registration Price Disabled External ID Conditions User MACPA Me…" at bounding box center [506, 188] width 633 height 96
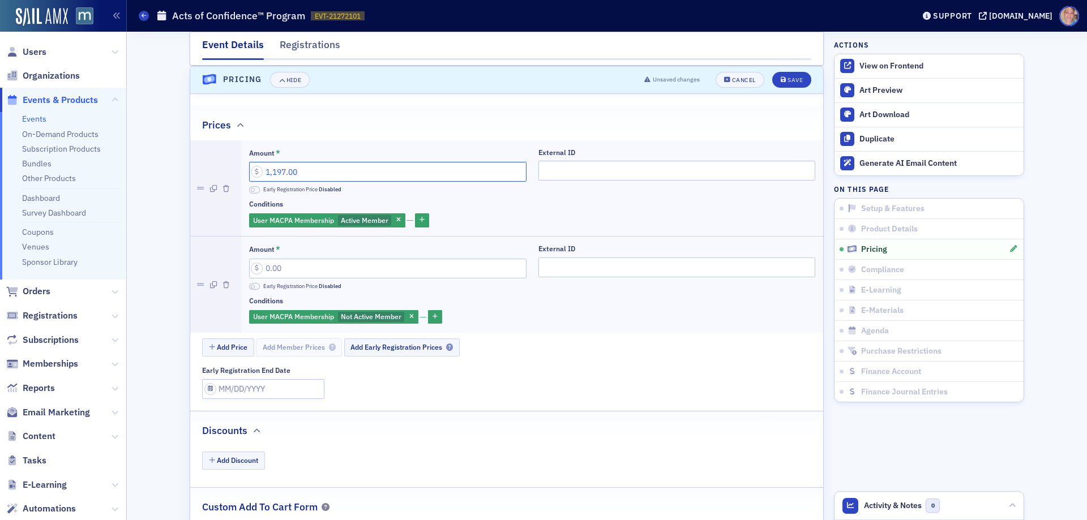
type input "1,197.00"
drag, startPoint x: 304, startPoint y: 274, endPoint x: 213, endPoint y: 273, distance: 90.6
click at [213, 273] on li "Amount * Early Registration Price Disabled External ID Conditions User MACPA Me…" at bounding box center [506, 284] width 633 height 96
type input "1,197.00"
click at [789, 84] on button "Save" at bounding box center [791, 80] width 39 height 16
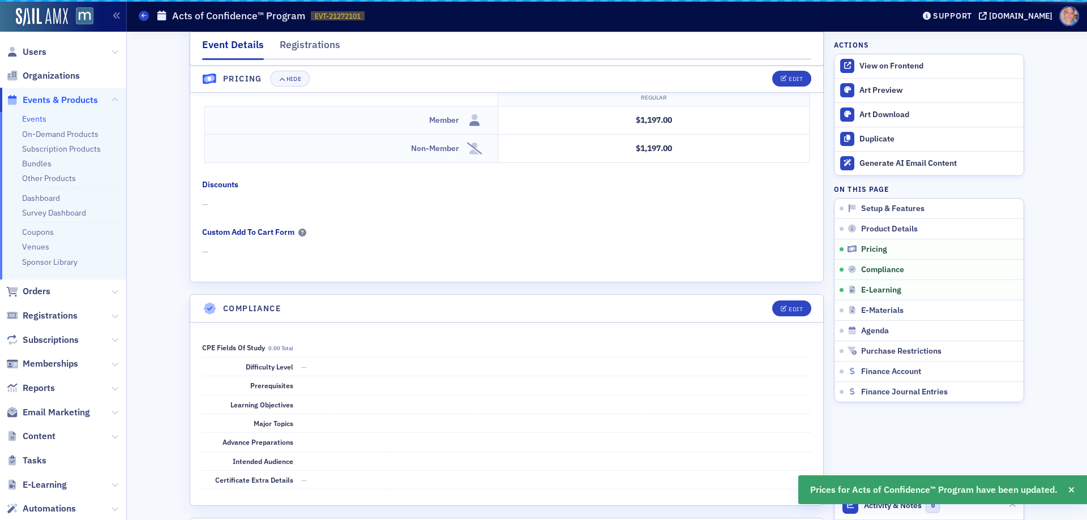
scroll to position [1078, 0]
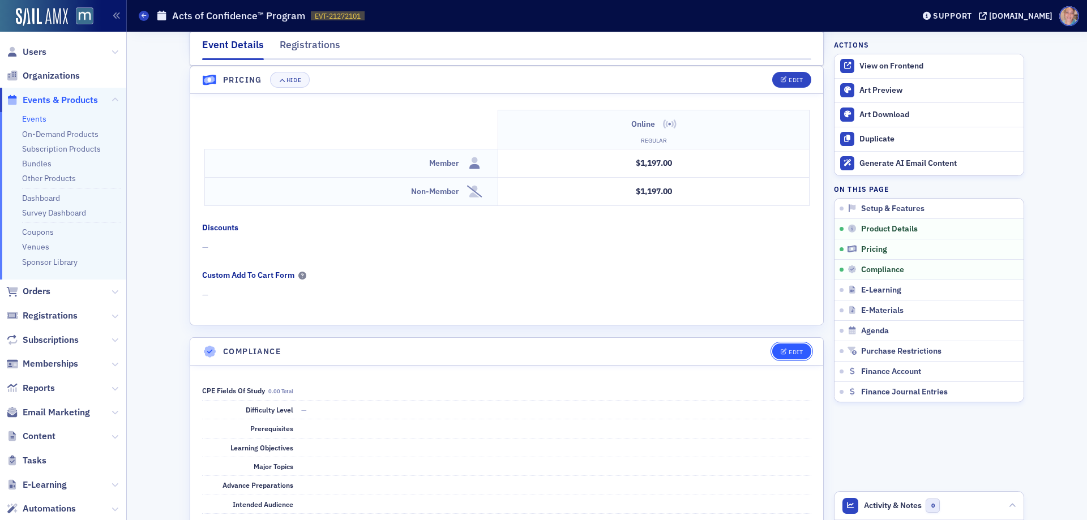
click at [795, 351] on div "Edit" at bounding box center [795, 352] width 14 height 6
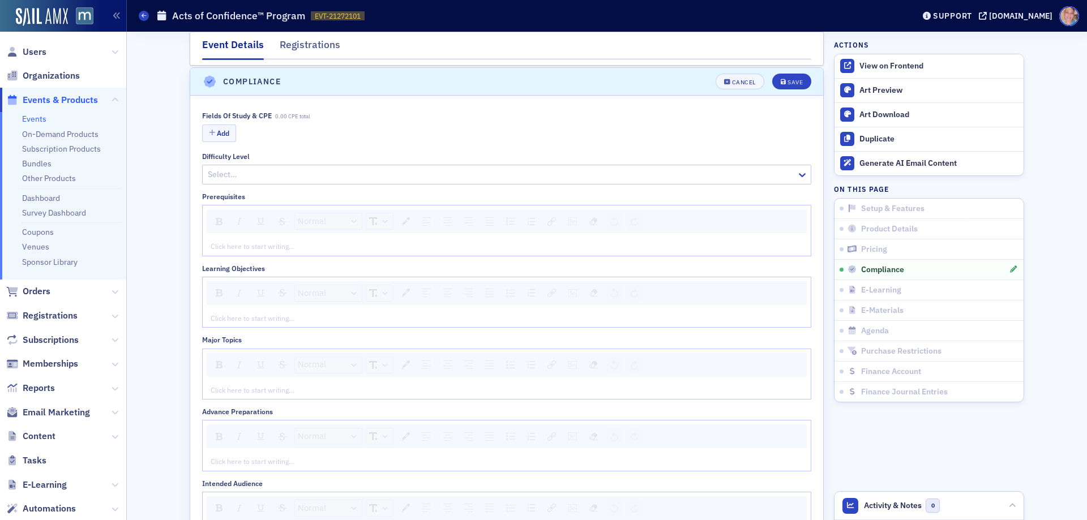
scroll to position [1349, 0]
click at [216, 132] on button "Add" at bounding box center [219, 132] width 34 height 18
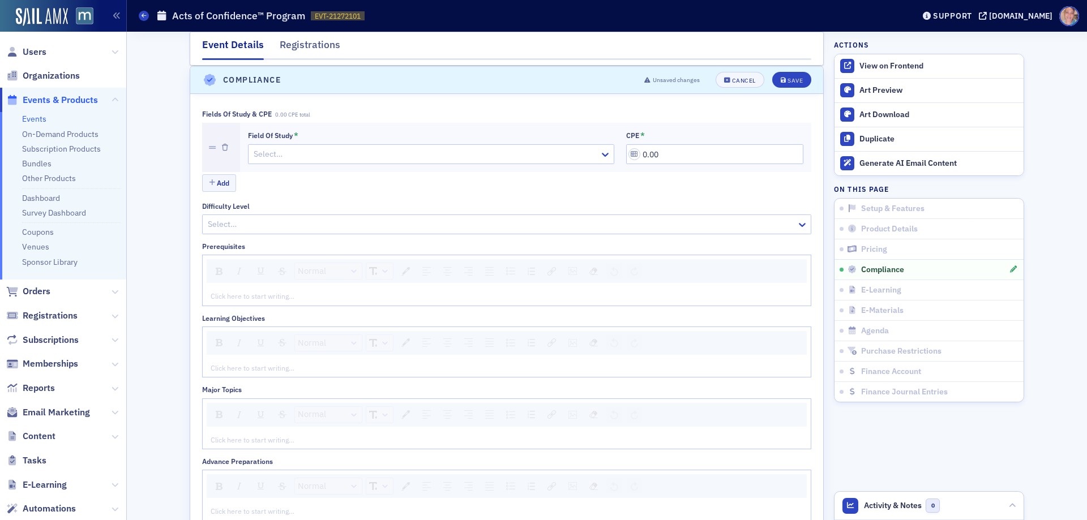
click at [308, 157] on div at bounding box center [425, 154] width 346 height 14
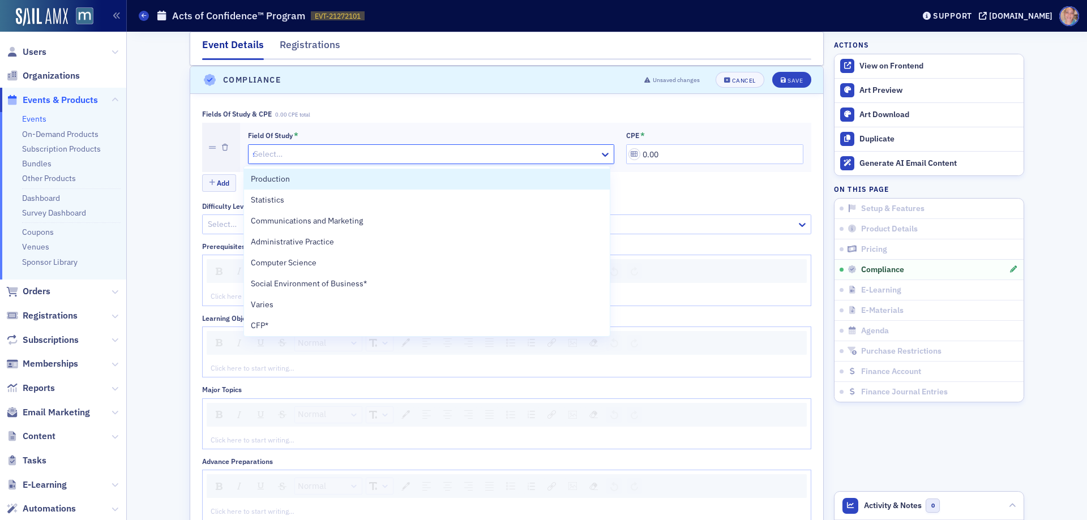
type input "sp"
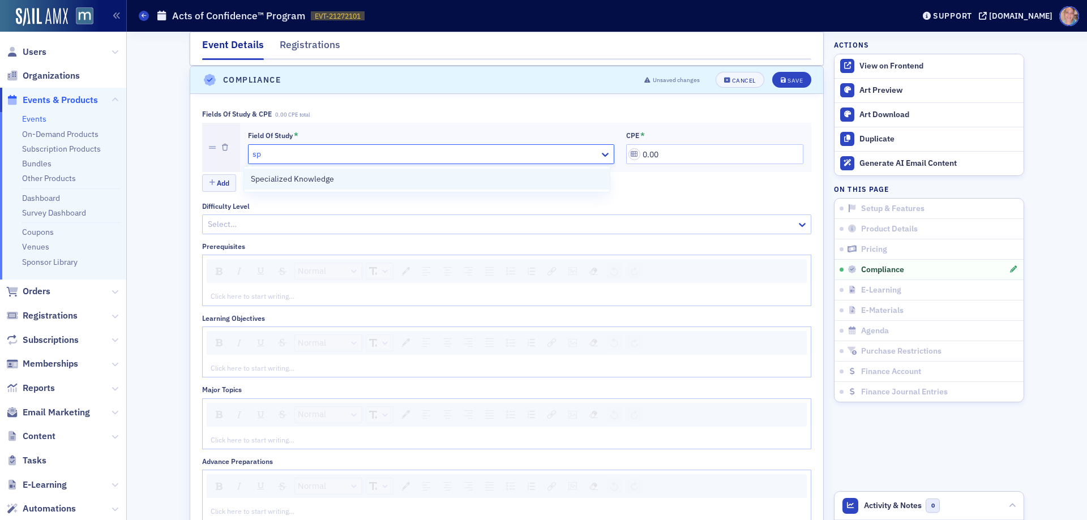
click at [334, 179] on div "Specialized Knowledge" at bounding box center [426, 179] width 351 height 12
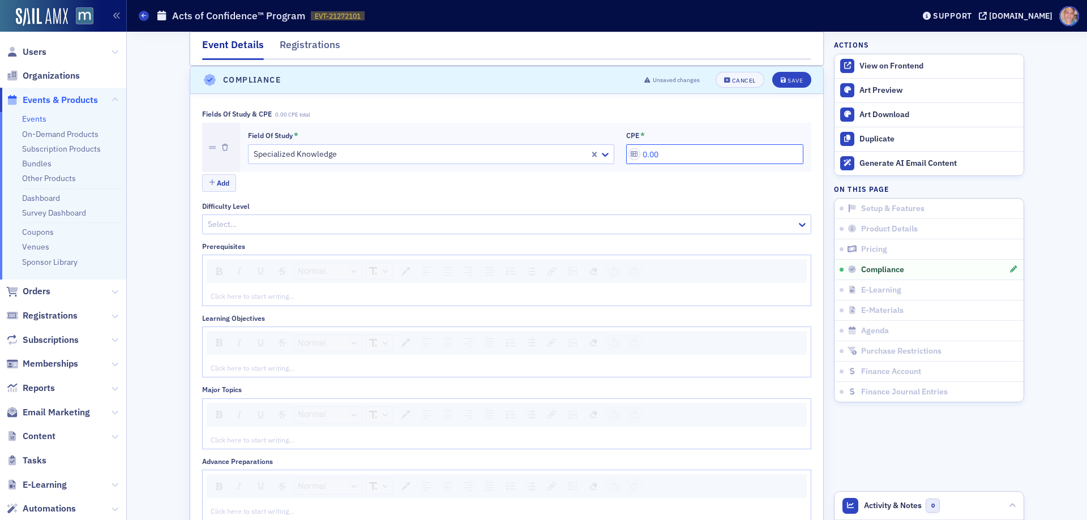
drag, startPoint x: 671, startPoint y: 148, endPoint x: 591, endPoint y: 148, distance: 79.2
click at [591, 148] on div "Field of Study * Specialized Knowledge CPE * 0.00" at bounding box center [525, 148] width 555 height 34
type input "16.00"
drag, startPoint x: 2, startPoint y: 445, endPoint x: 3, endPoint y: 462, distance: 17.0
click at [3, 462] on ul "Users Organizations Events & Products Events On-Demand Products Subscription Pr…" at bounding box center [63, 341] width 126 height 602
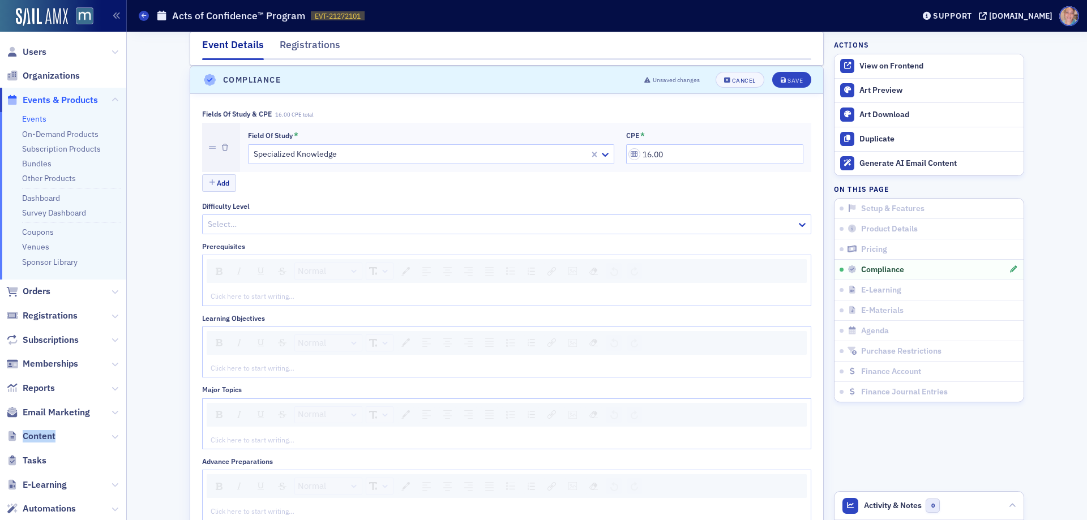
click at [463, 224] on div at bounding box center [501, 224] width 589 height 14
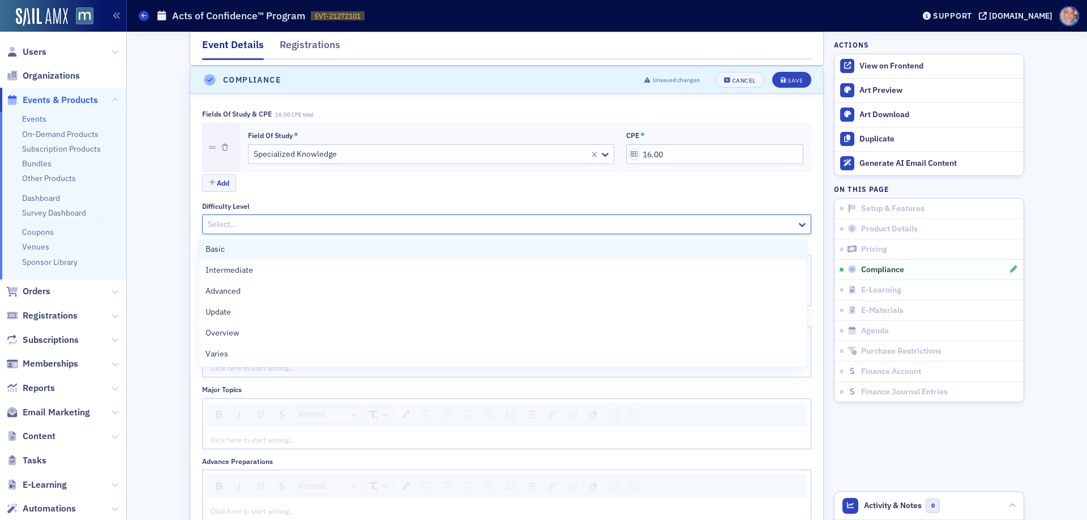
click at [310, 254] on div "Basic" at bounding box center [502, 249] width 594 height 12
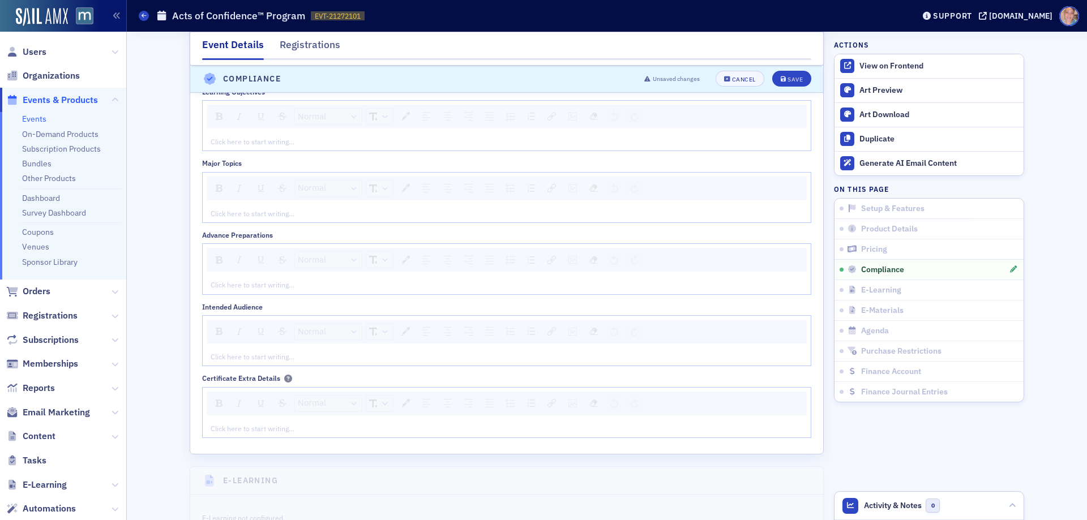
scroll to position [1689, 0]
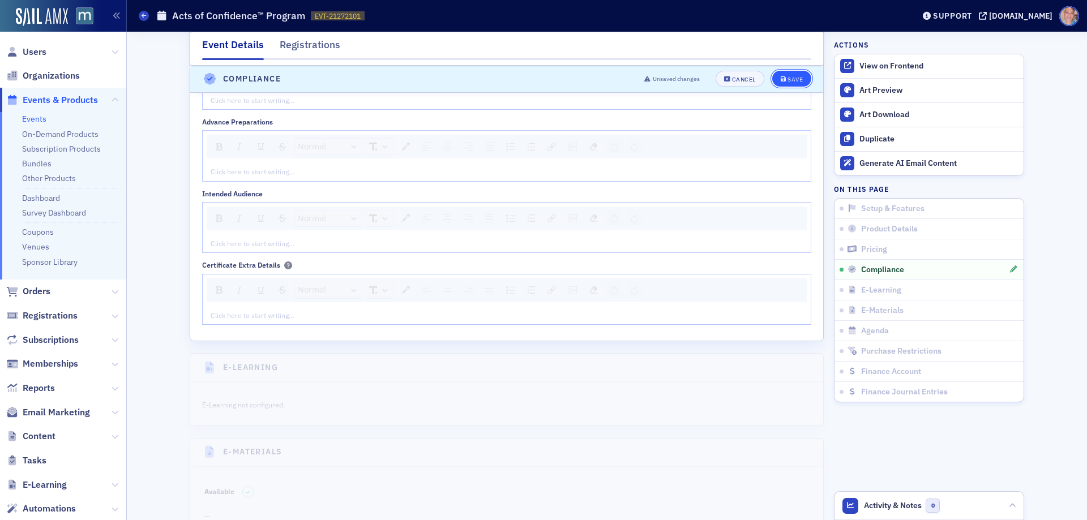
click at [783, 73] on button "Save" at bounding box center [791, 79] width 39 height 16
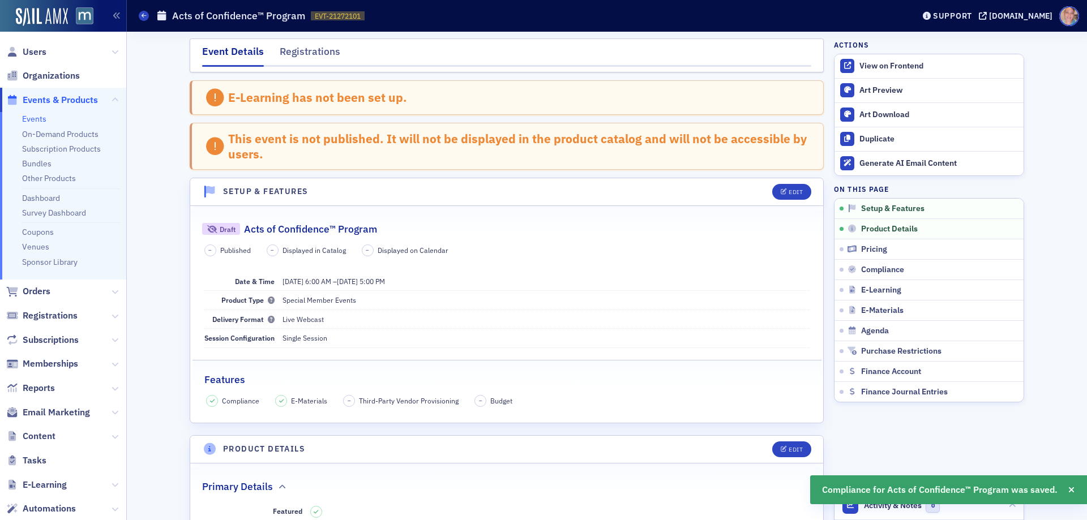
scroll to position [0, 0]
click at [788, 190] on div "Edit" at bounding box center [795, 193] width 14 height 6
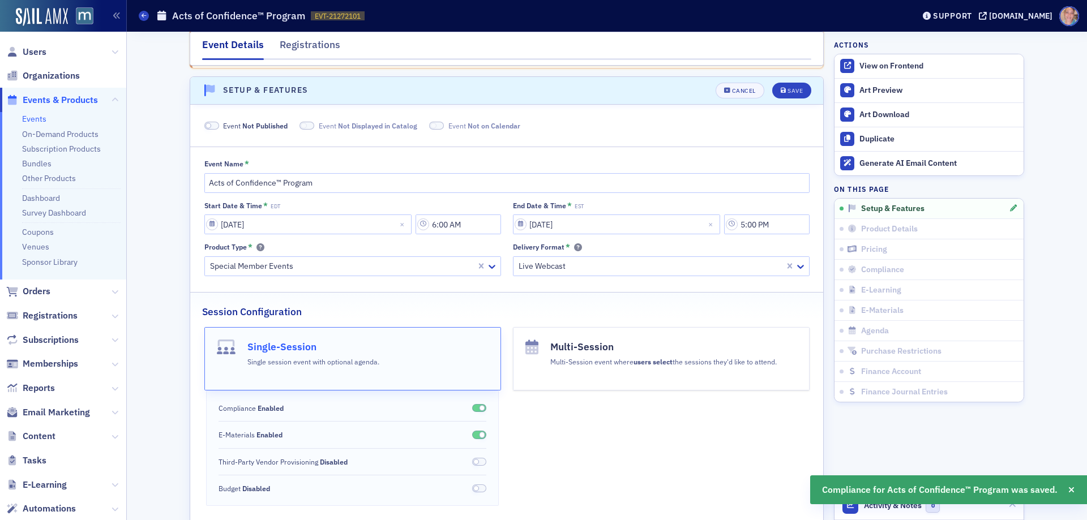
scroll to position [113, 0]
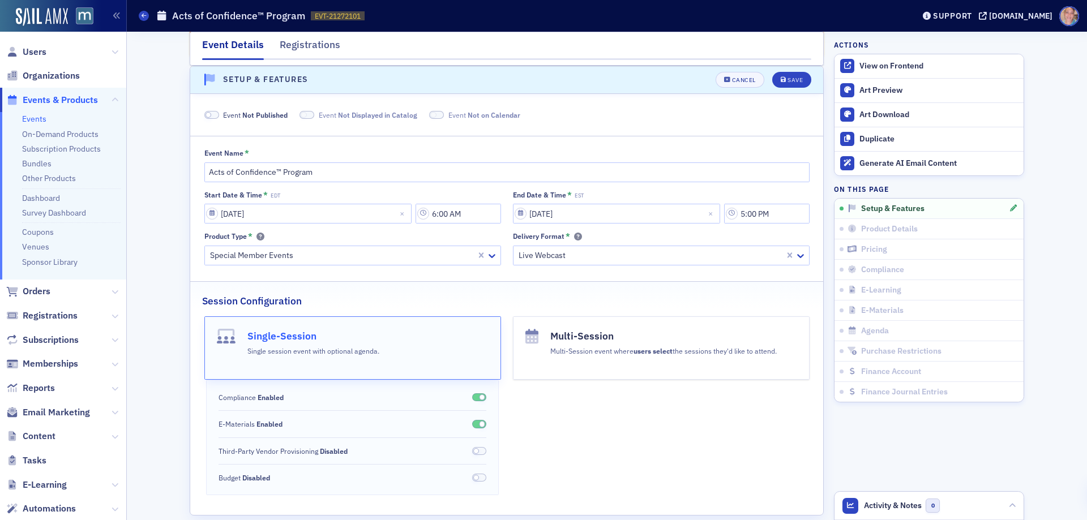
click at [212, 115] on span at bounding box center [211, 115] width 15 height 8
click at [787, 77] on div "Save" at bounding box center [794, 80] width 15 height 6
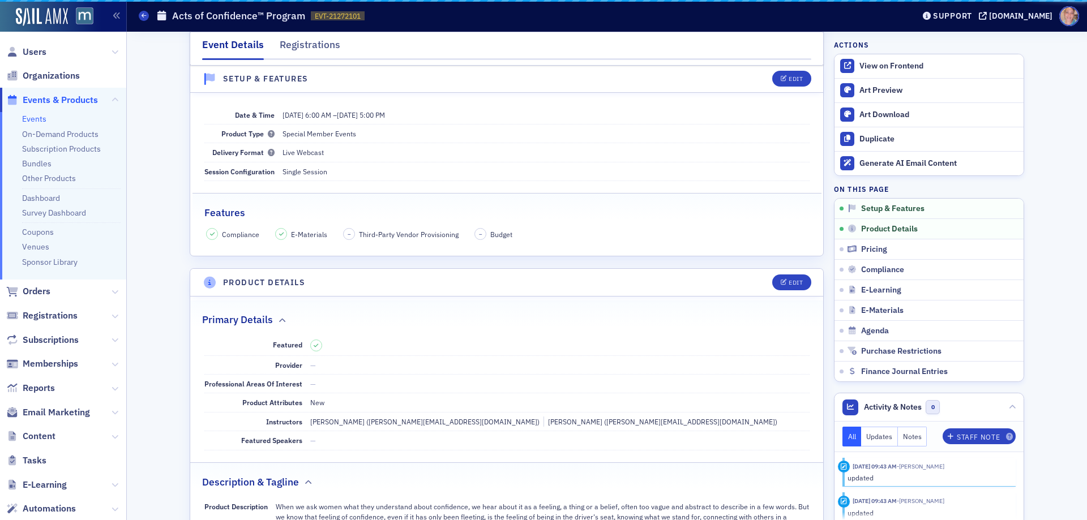
scroll to position [58, 0]
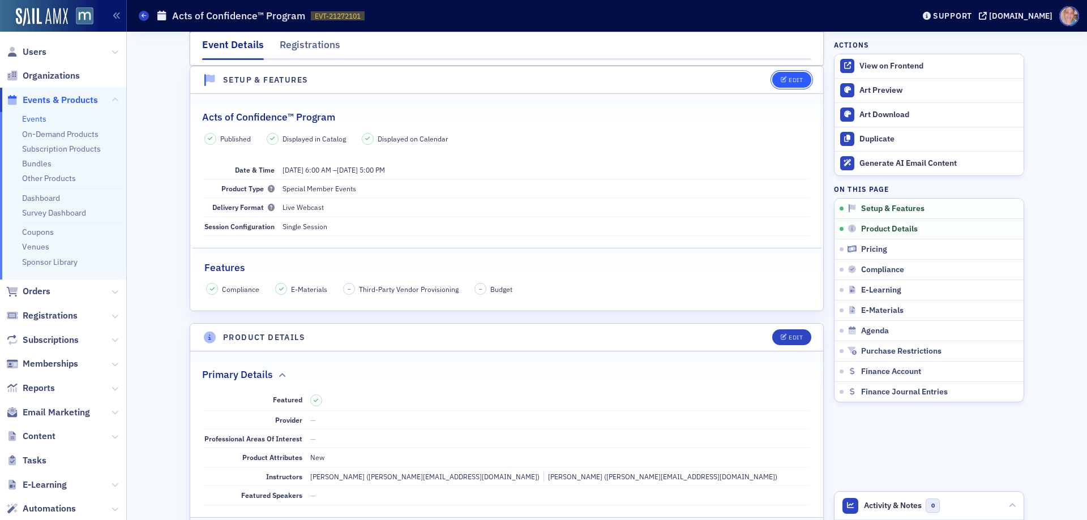
click at [778, 76] on button "Edit" at bounding box center [791, 80] width 39 height 16
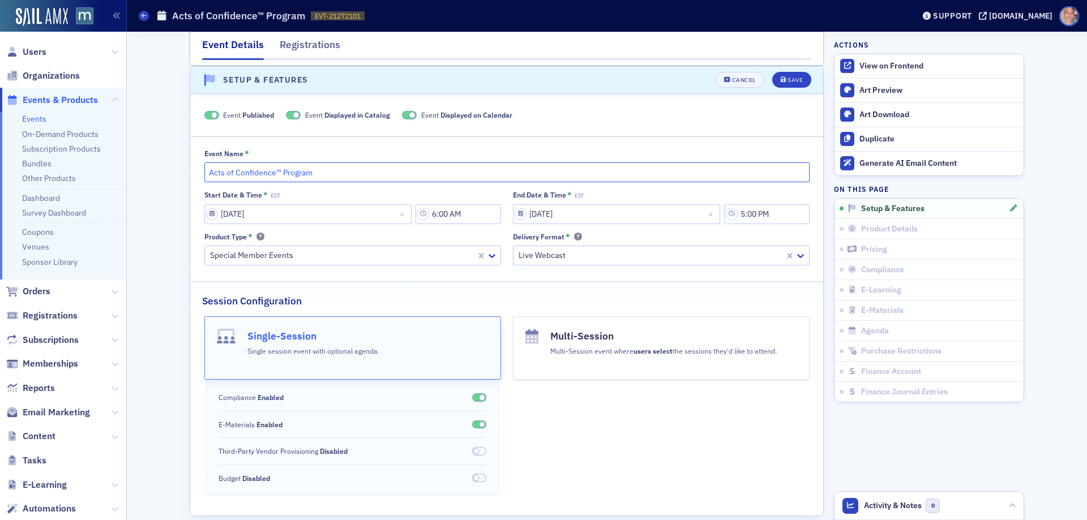
click at [341, 169] on input "Acts of Confidence™ Program" at bounding box center [506, 172] width 605 height 20
click at [306, 169] on input "Acts of Confidence™ Program(10 week Cohort Event)" at bounding box center [506, 172] width 605 height 20
type input "Acts of Confidence™ Program (10 week Cohort Event)"
click at [788, 78] on div "Save" at bounding box center [794, 80] width 15 height 6
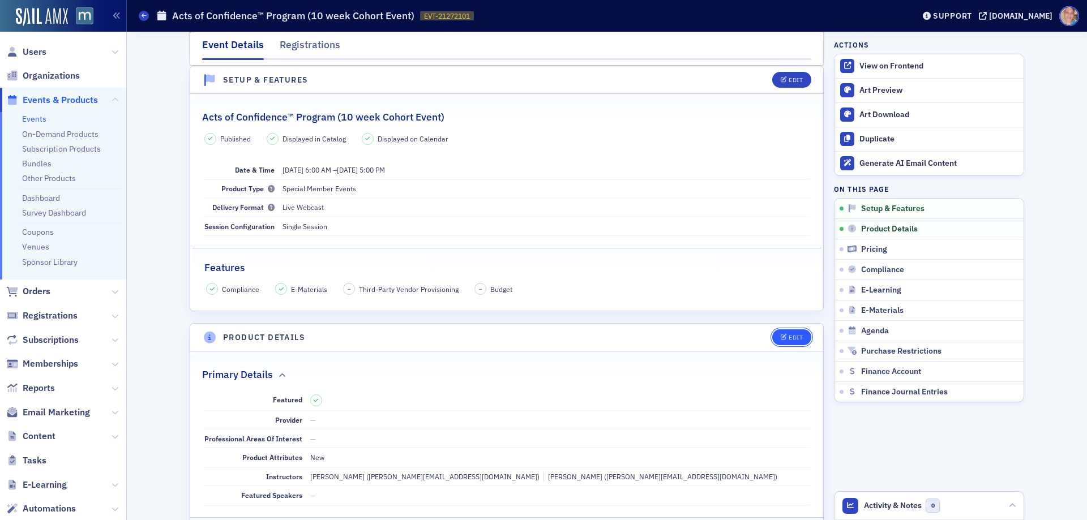
click at [789, 335] on div "Edit" at bounding box center [795, 337] width 14 height 6
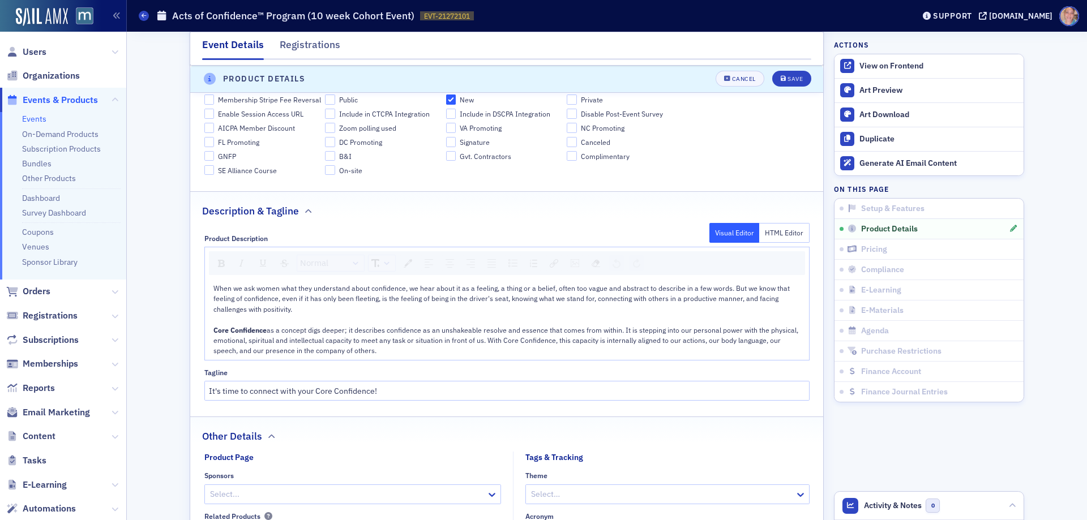
scroll to position [769, 0]
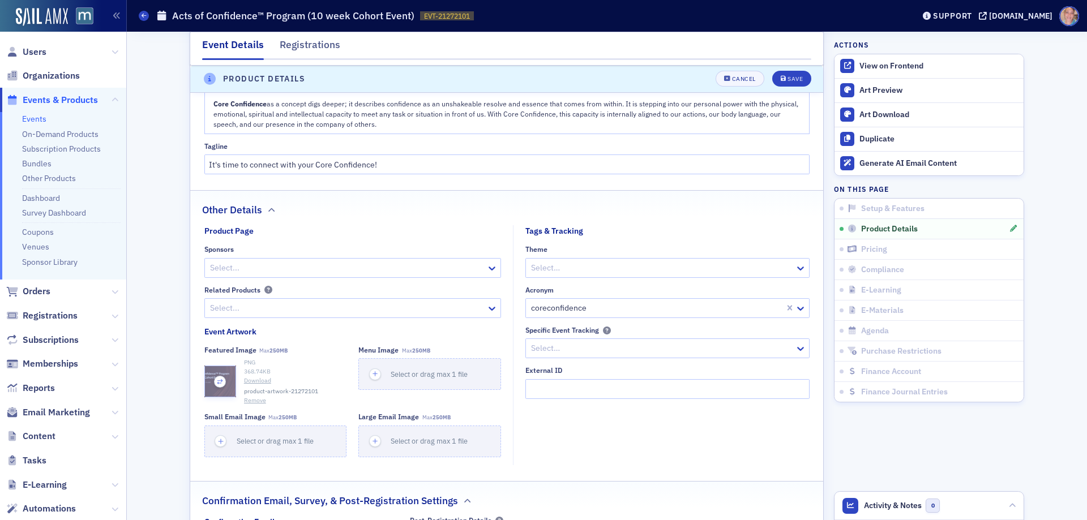
click at [215, 380] on icon "button" at bounding box center [220, 382] width 10 height 10
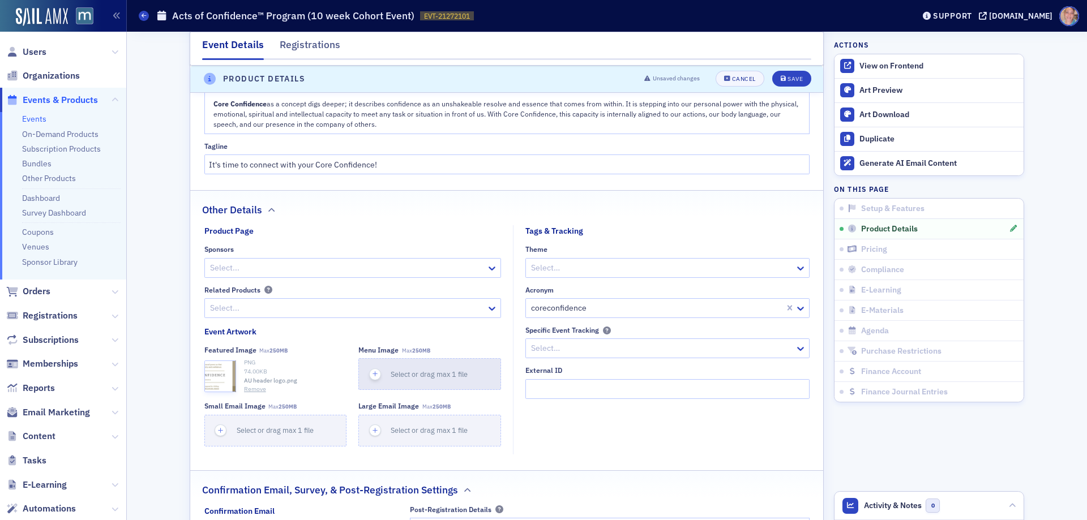
click at [370, 371] on icon "button" at bounding box center [375, 374] width 10 height 10
click at [370, 429] on icon "button" at bounding box center [375, 431] width 10 height 10
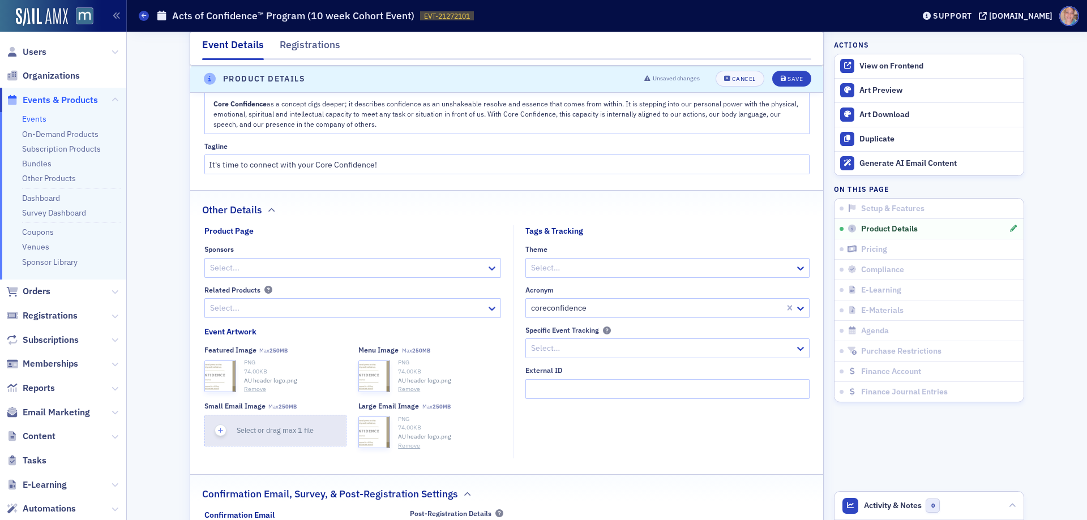
click at [216, 430] on icon "button" at bounding box center [221, 431] width 10 height 10
click at [215, 374] on icon "button" at bounding box center [220, 376] width 10 height 10
click at [371, 376] on icon "button" at bounding box center [375, 376] width 10 height 10
click at [217, 434] on use "button" at bounding box center [220, 432] width 6 height 5
click at [371, 434] on icon "button" at bounding box center [375, 432] width 10 height 10
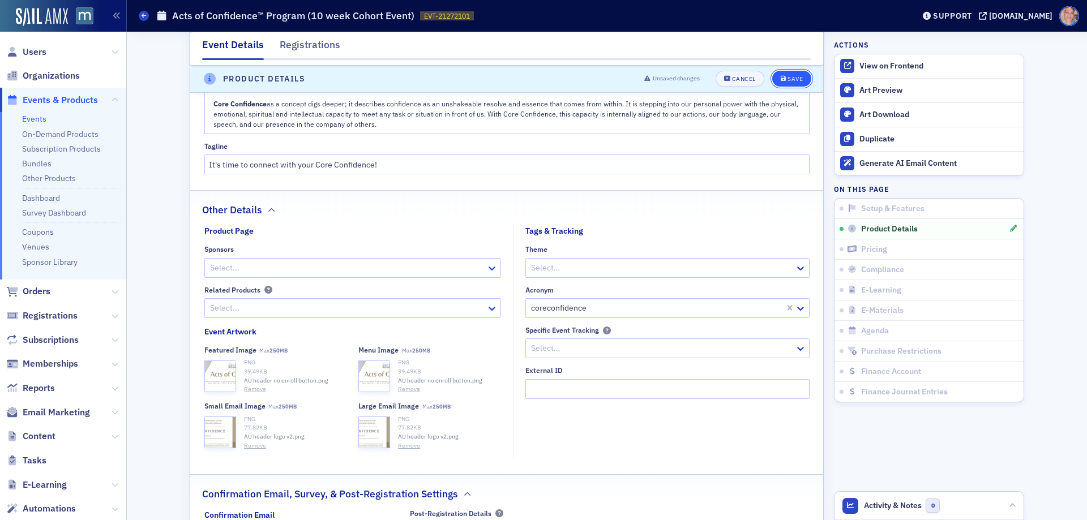
click at [791, 76] on div "Save" at bounding box center [794, 79] width 15 height 6
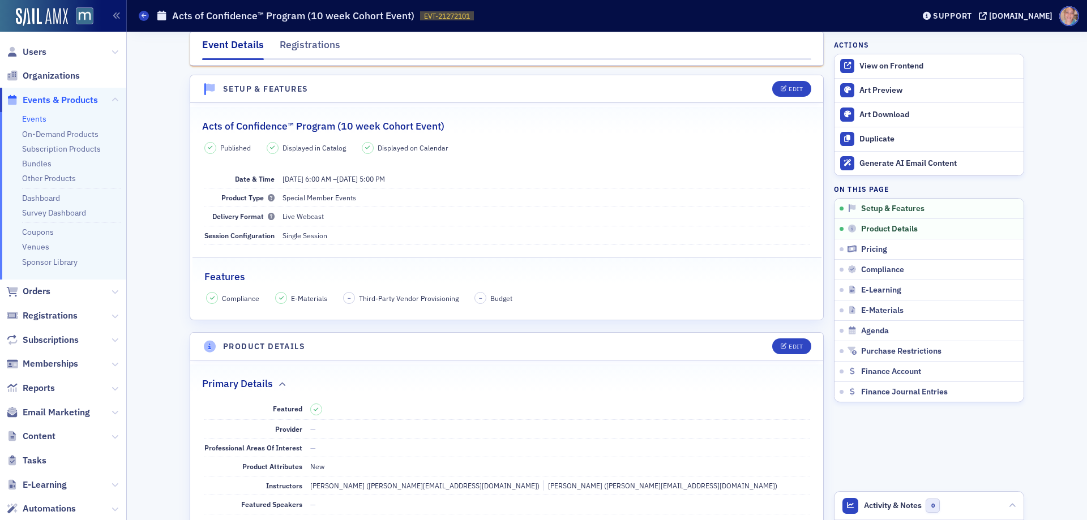
scroll to position [0, 0]
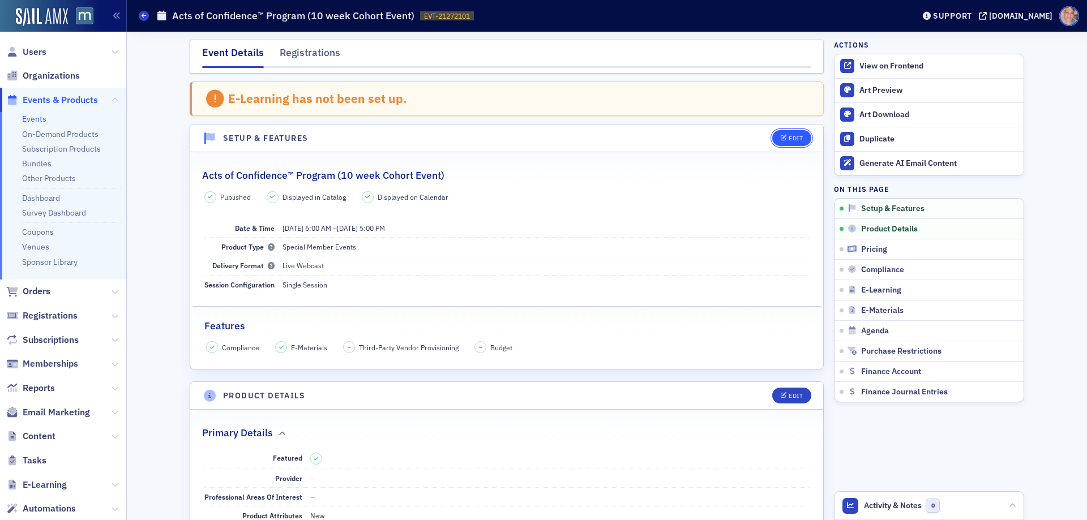
click at [780, 136] on icon "button" at bounding box center [783, 138] width 7 height 6
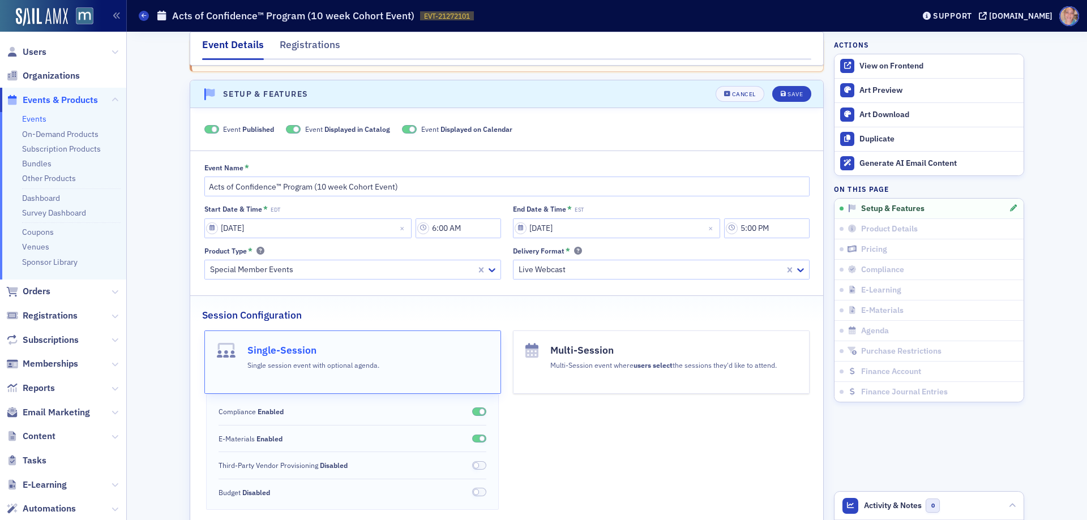
scroll to position [58, 0]
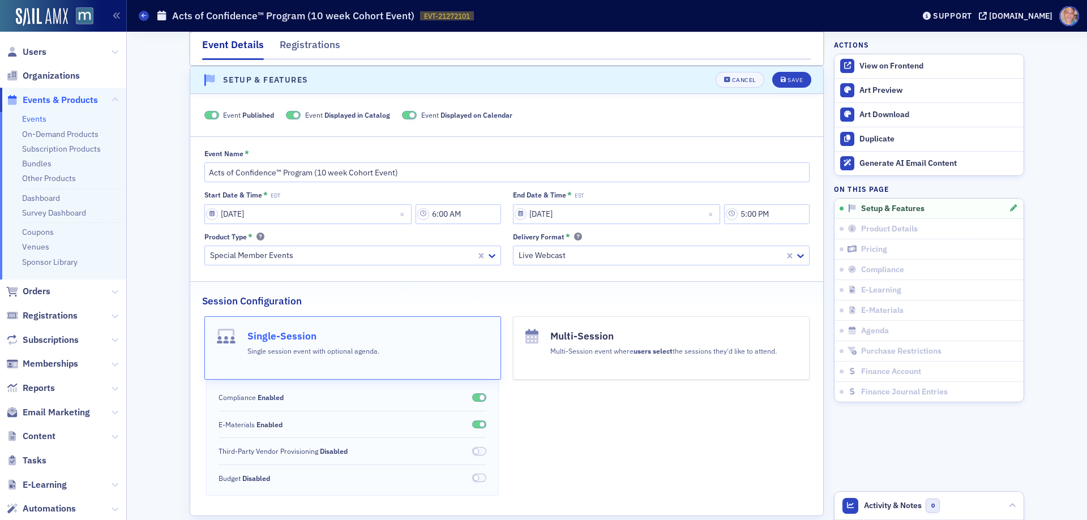
click at [472, 425] on span at bounding box center [479, 424] width 15 height 8
click at [782, 80] on span "Save" at bounding box center [791, 80] width 22 height 6
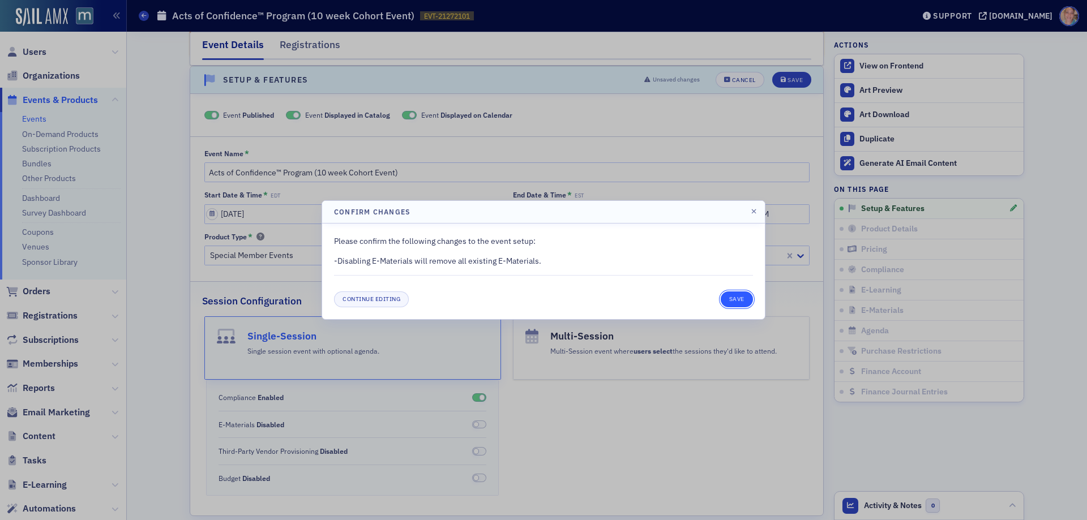
click at [729, 298] on button "Save" at bounding box center [736, 299] width 32 height 16
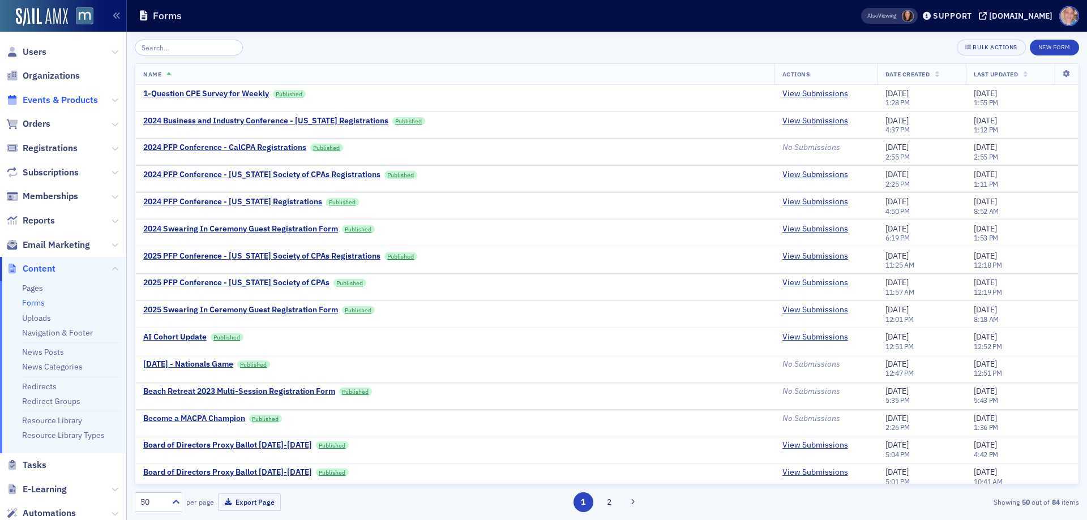
click at [71, 98] on span "Events & Products" at bounding box center [60, 100] width 75 height 12
